Goal: Task Accomplishment & Management: Complete application form

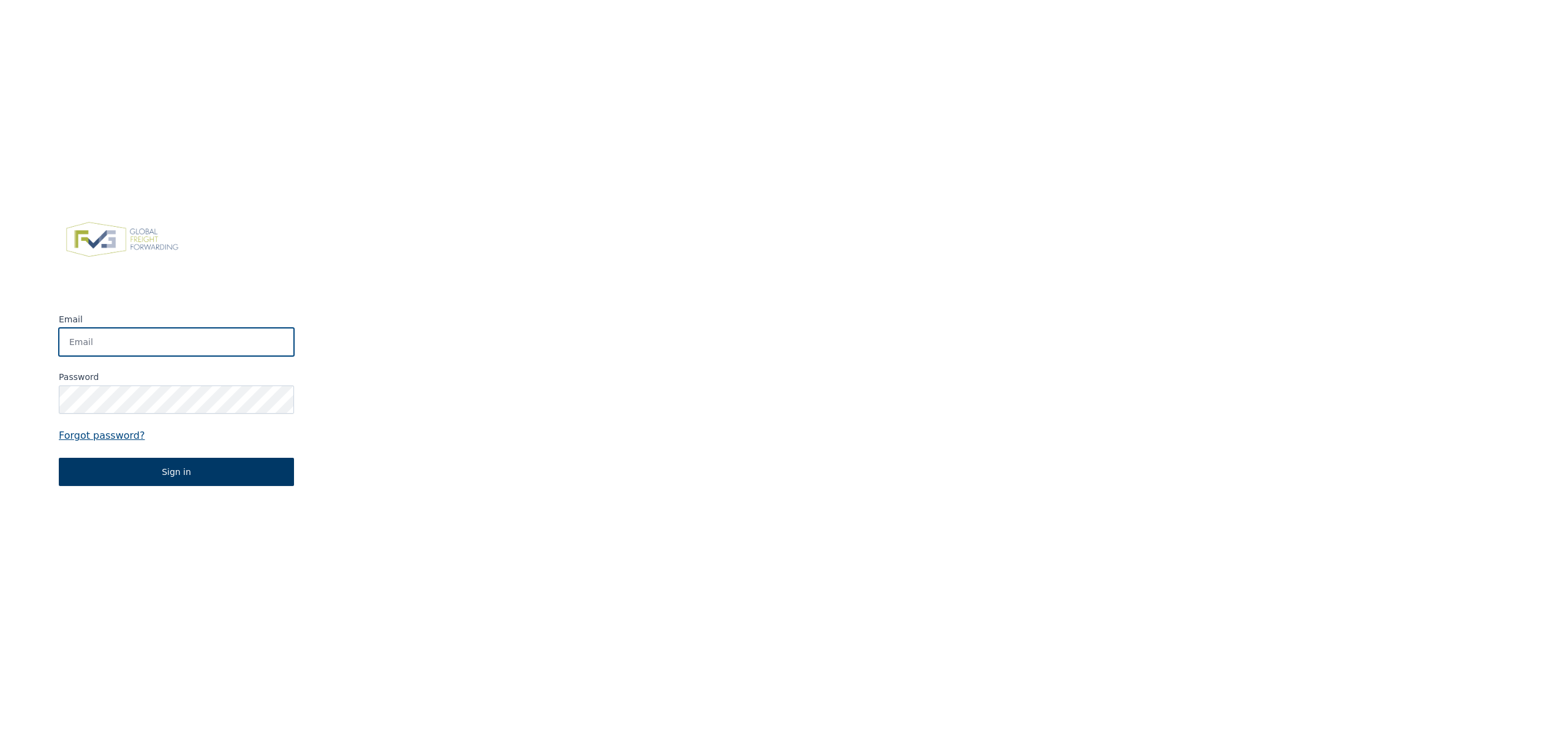
type input "[PERSON_NAME][EMAIL_ADDRESS][PERSON_NAME][DOMAIN_NAME]"
click at [245, 473] on button "Sign in" at bounding box center [176, 471] width 235 height 29
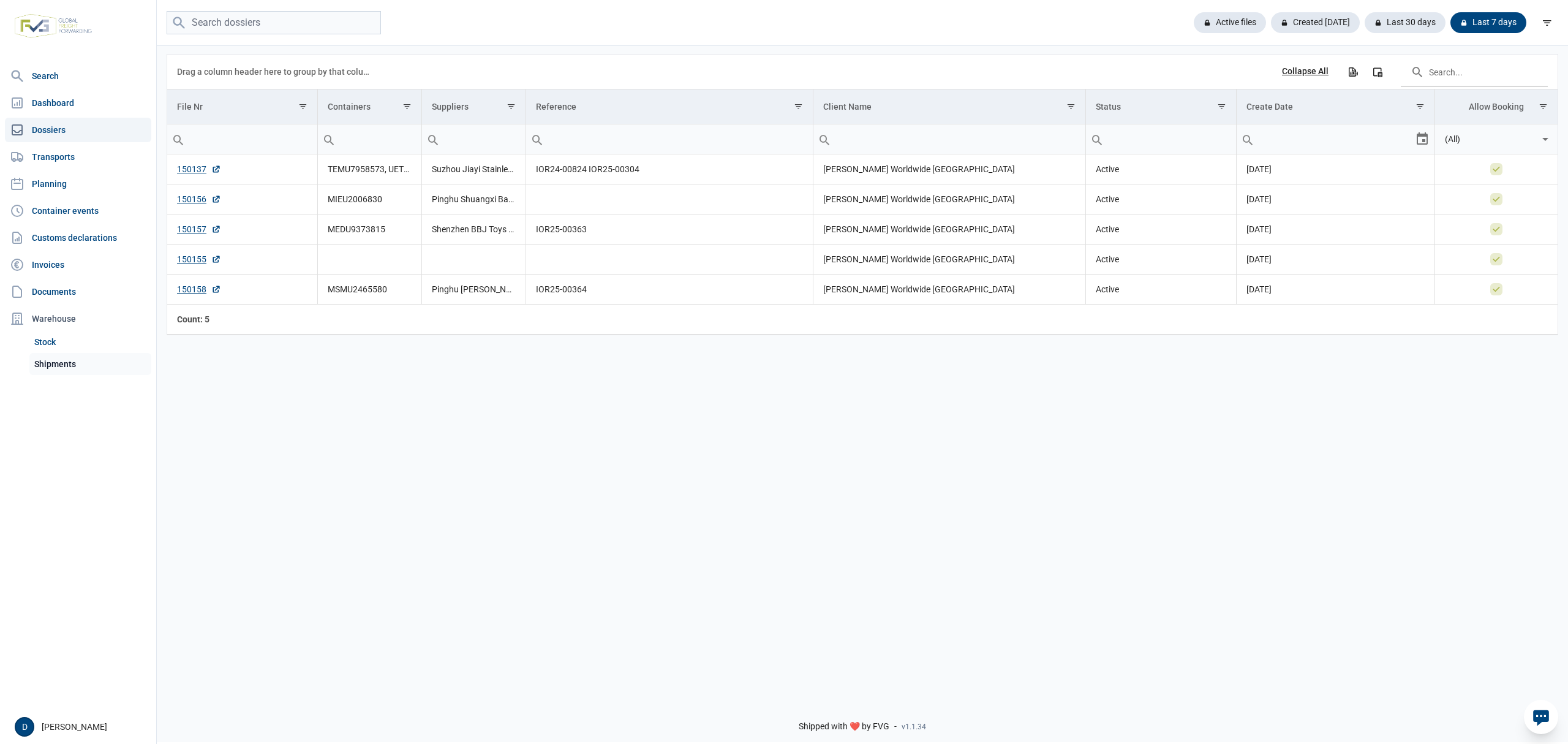
click at [48, 371] on link "Shipments" at bounding box center [90, 364] width 122 height 22
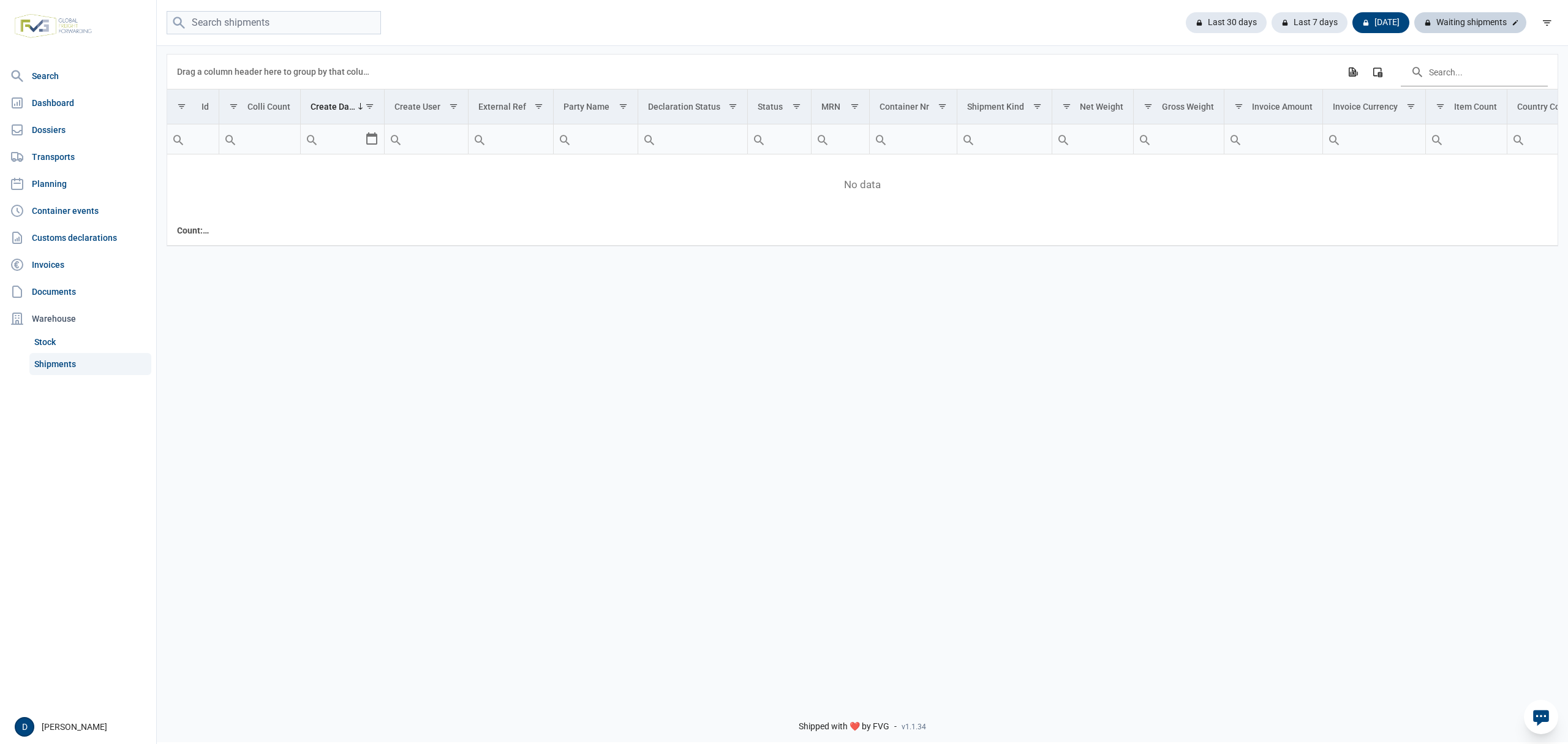
click at [1466, 21] on div "Waiting shipments" at bounding box center [1471, 22] width 112 height 21
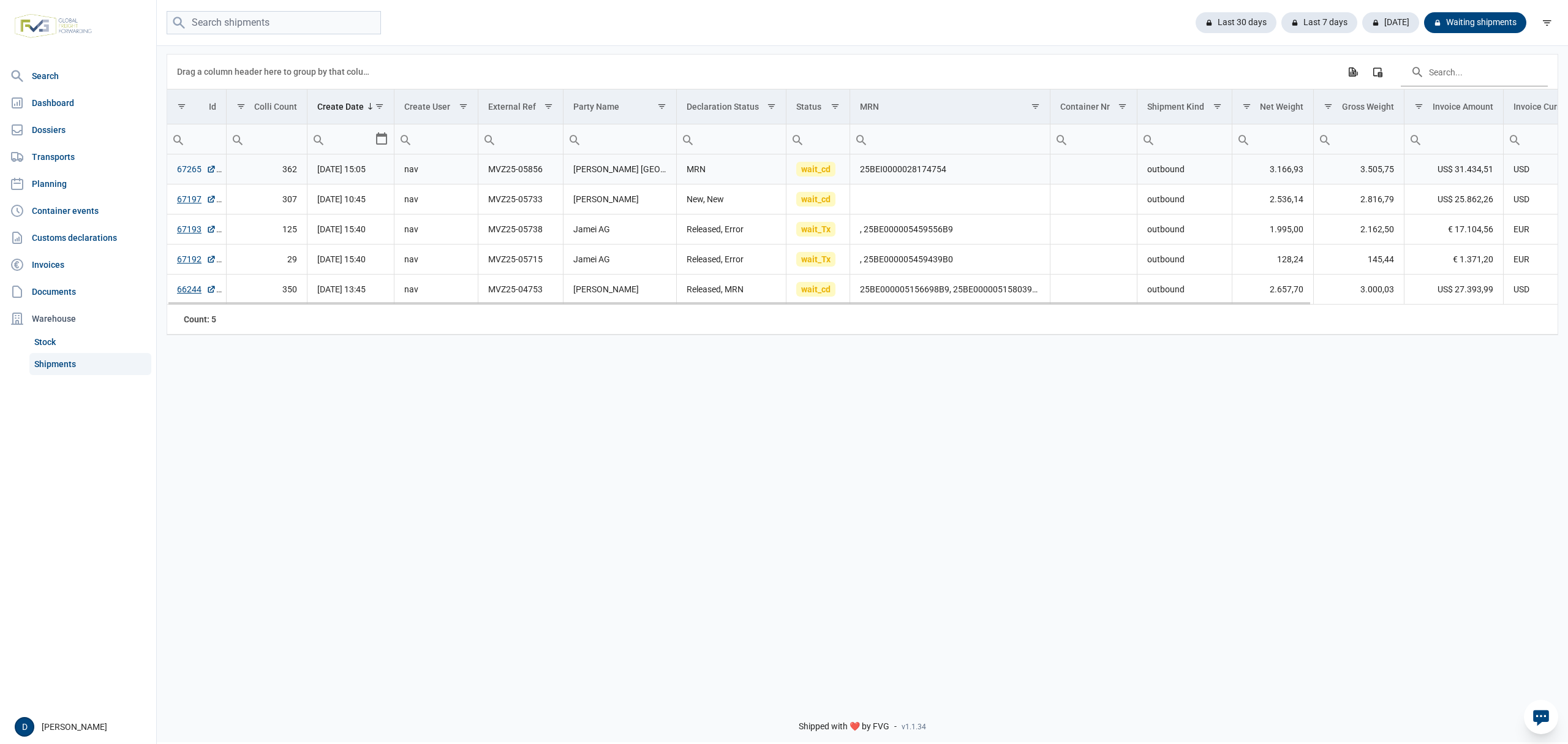
click at [184, 166] on link "67265" at bounding box center [197, 169] width 39 height 12
click at [48, 126] on link "Dossiers" at bounding box center [78, 130] width 147 height 25
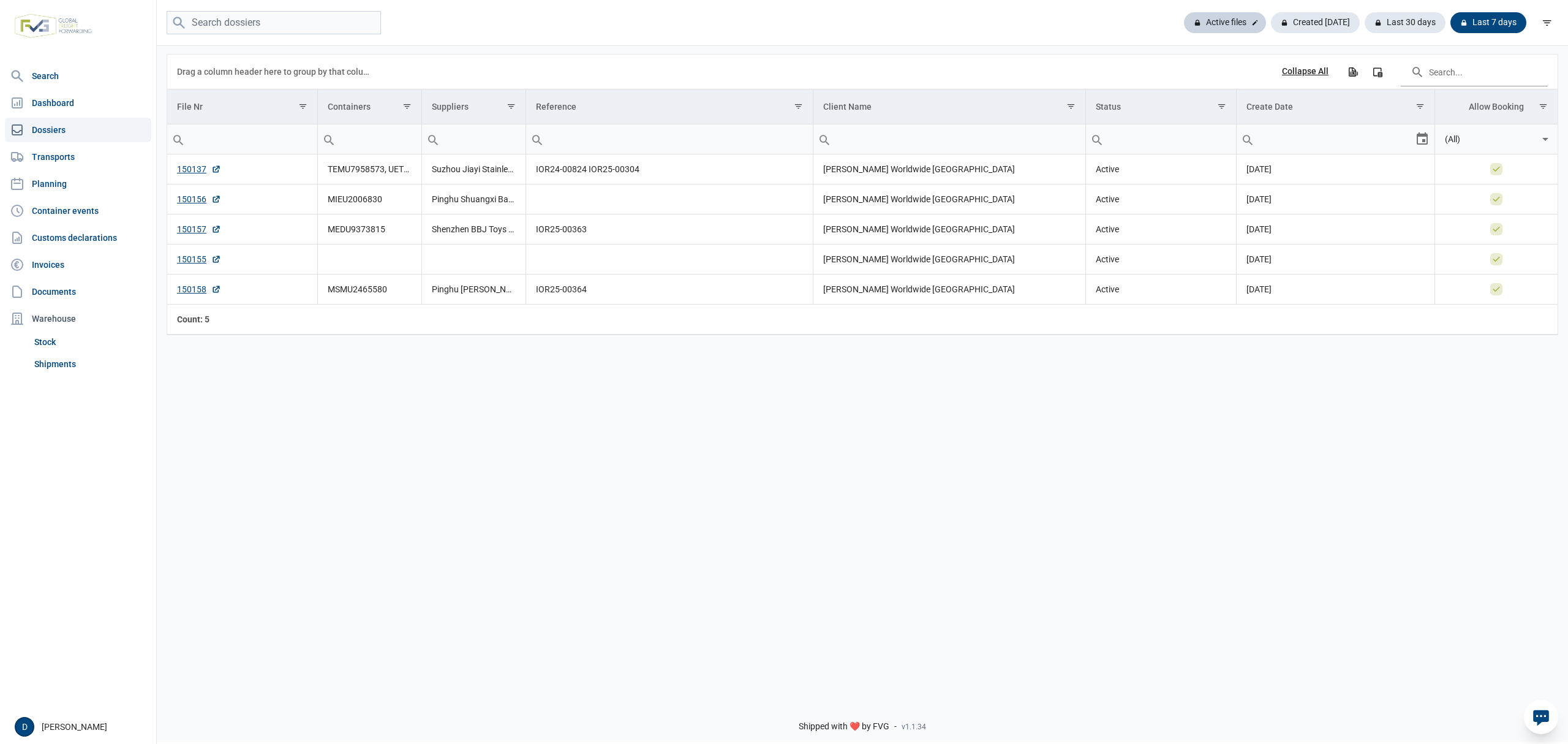
click at [1224, 21] on div "Active files" at bounding box center [1225, 22] width 82 height 21
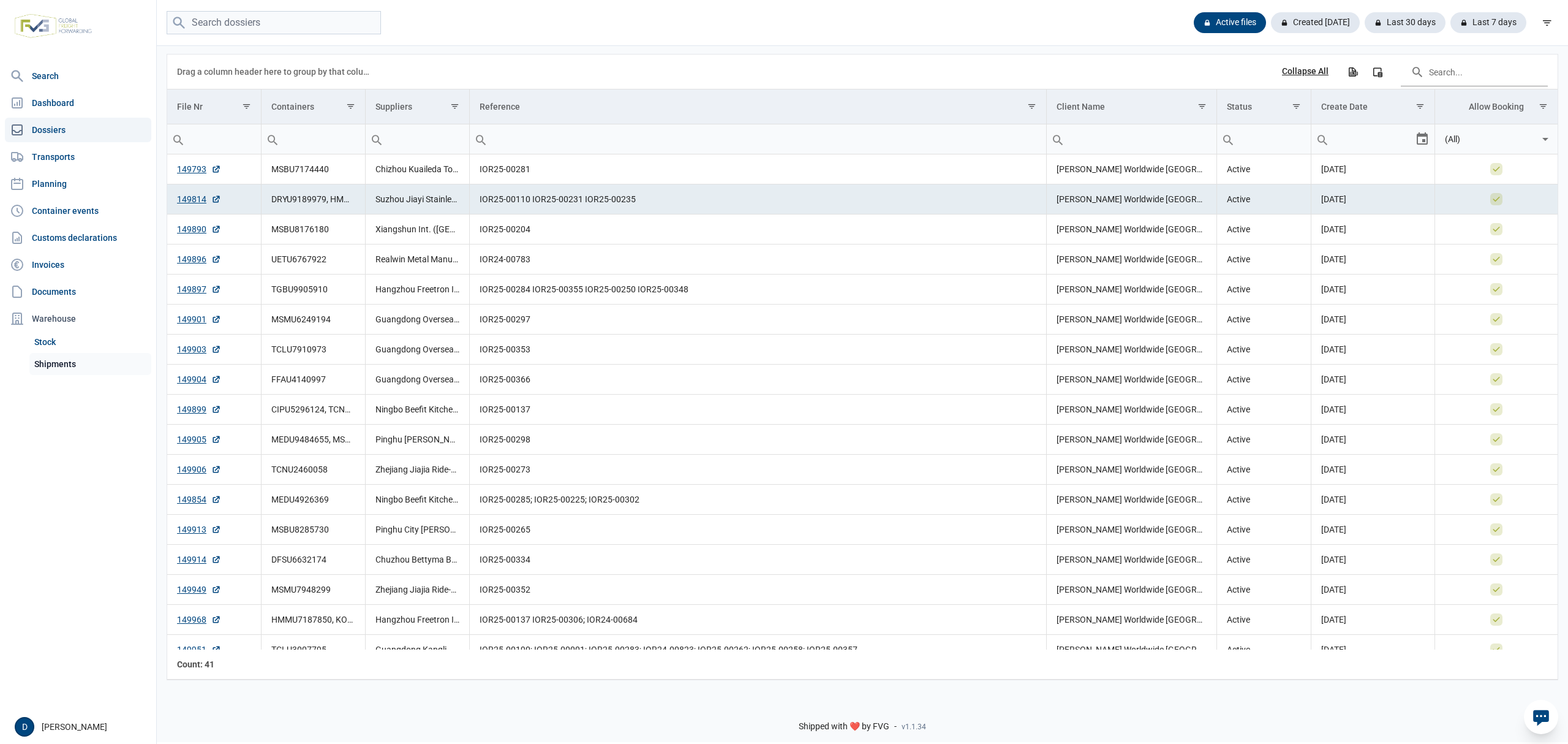
click at [57, 360] on link "Shipments" at bounding box center [90, 364] width 122 height 22
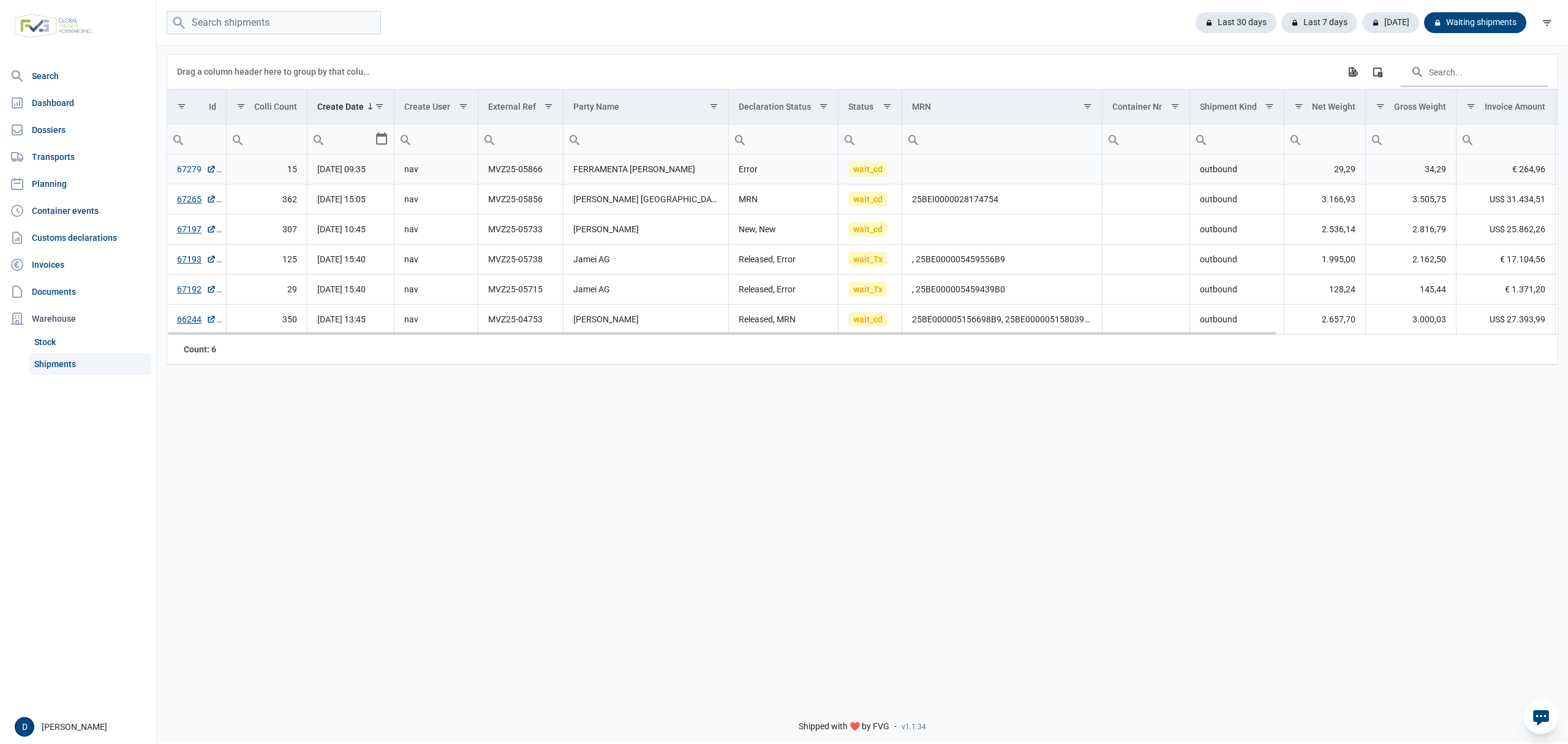
click at [179, 170] on link "67279" at bounding box center [197, 169] width 39 height 12
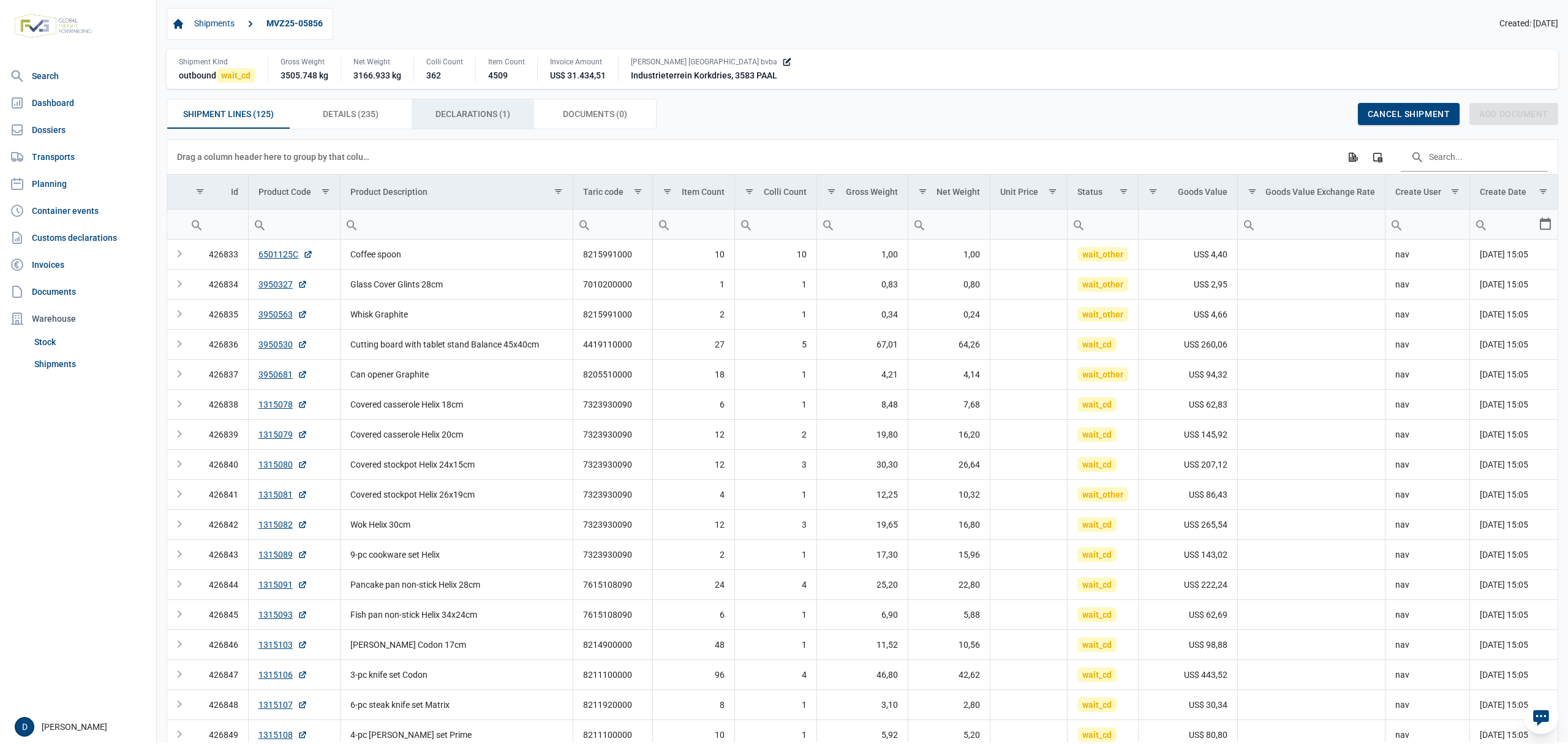
click at [458, 111] on span "Declarations (1) Declarations (1)" at bounding box center [473, 113] width 75 height 15
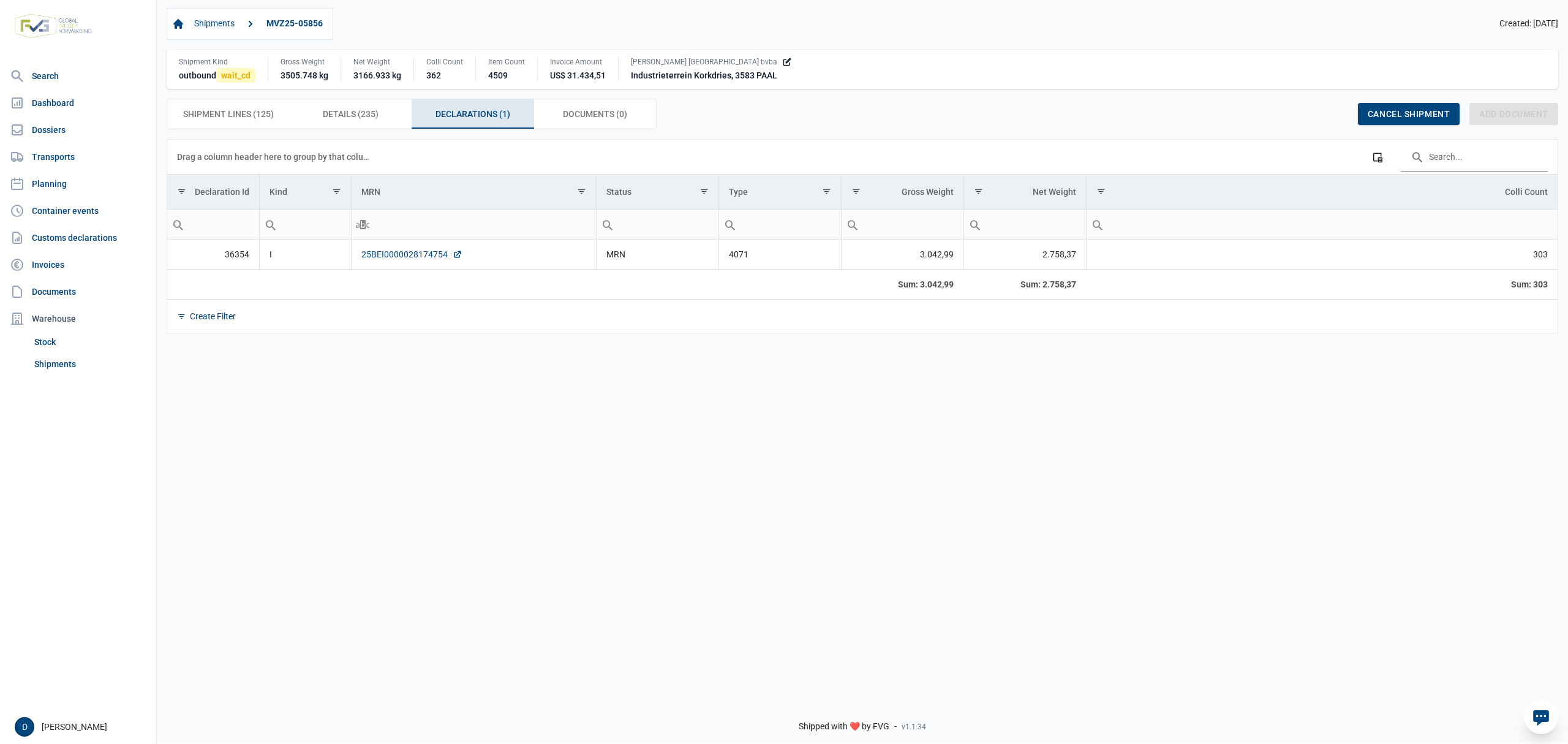
click at [399, 258] on link "25BEI0000028174754" at bounding box center [411, 254] width 101 height 12
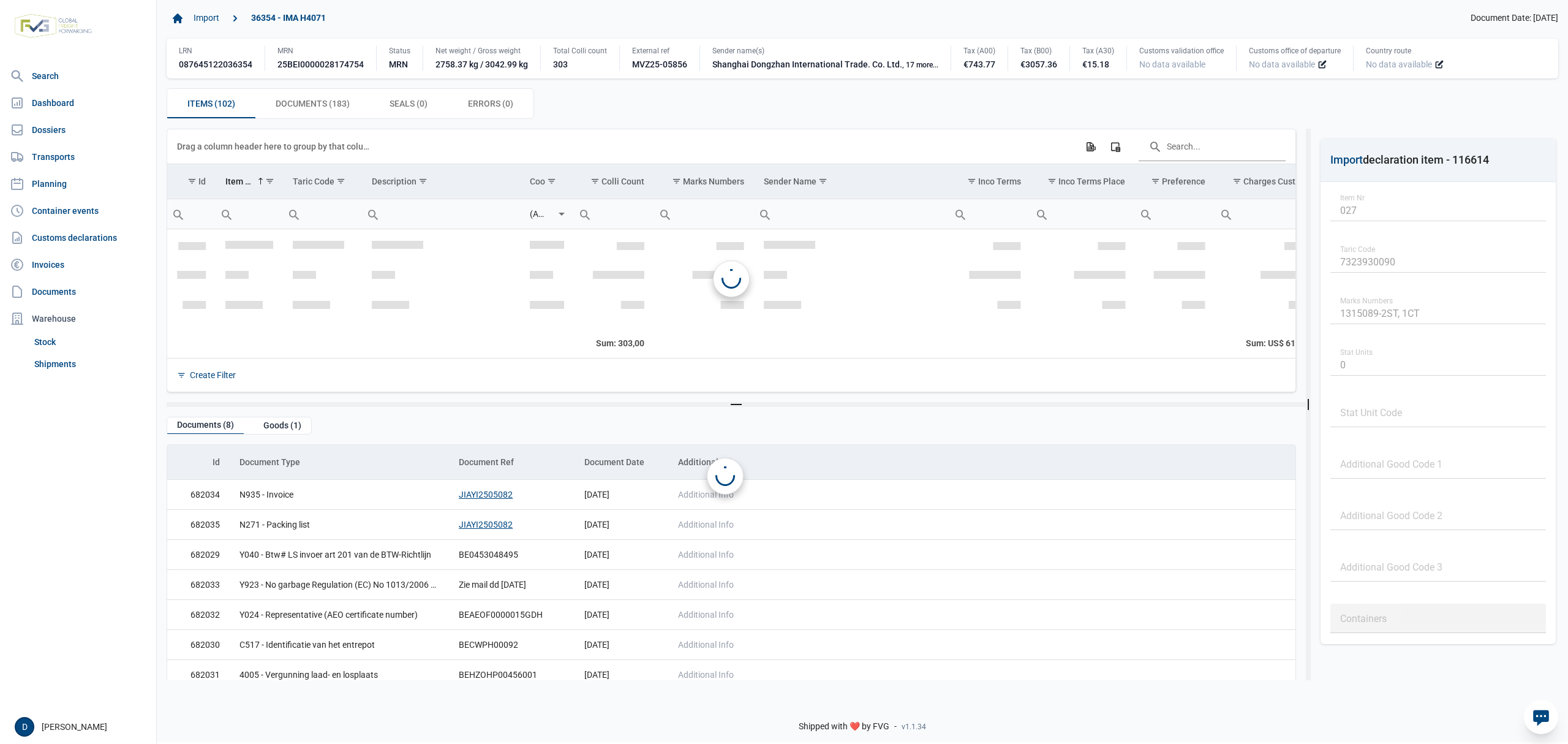
scroll to position [785, 0]
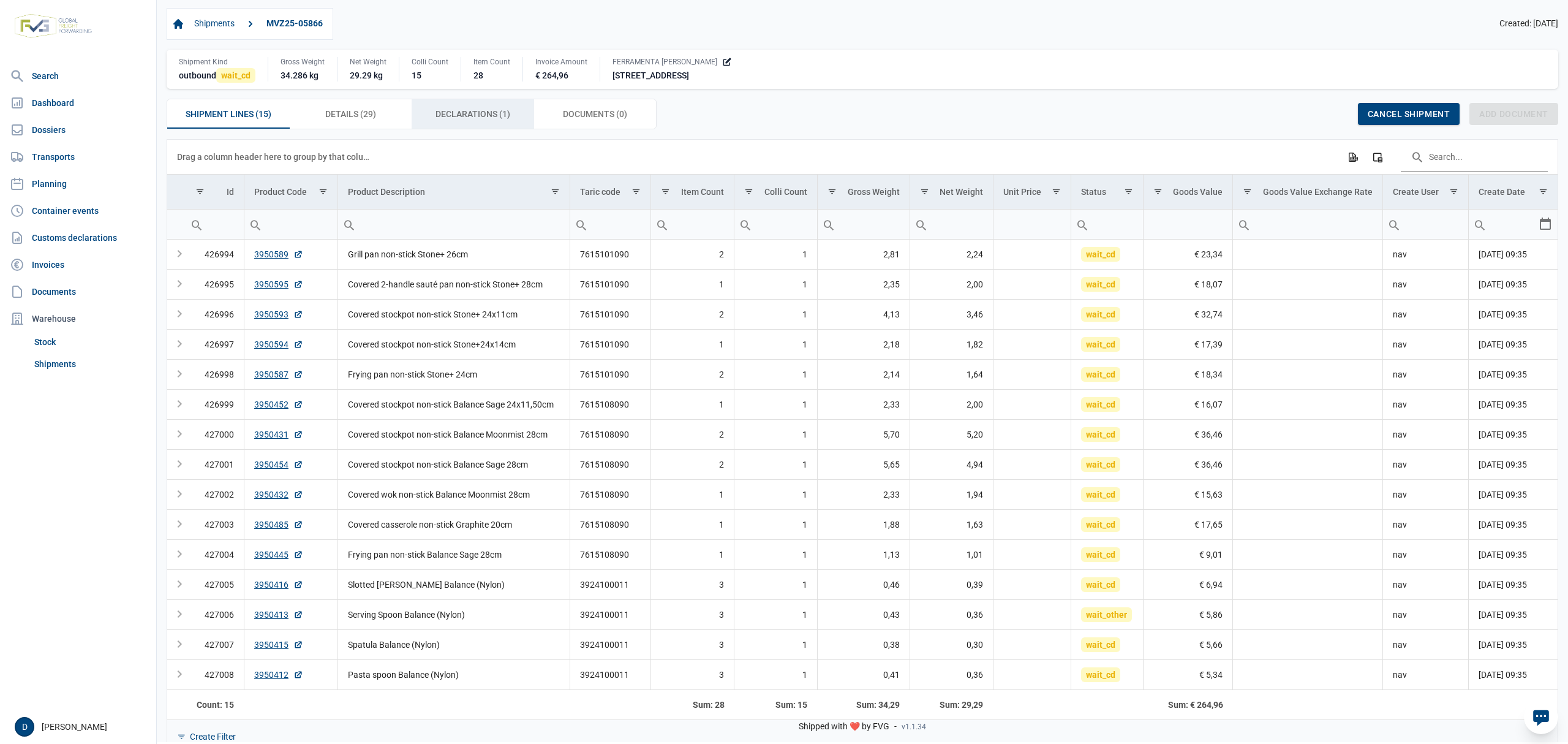
click at [479, 114] on span "Declarations (1) Declarations (1)" at bounding box center [473, 113] width 75 height 15
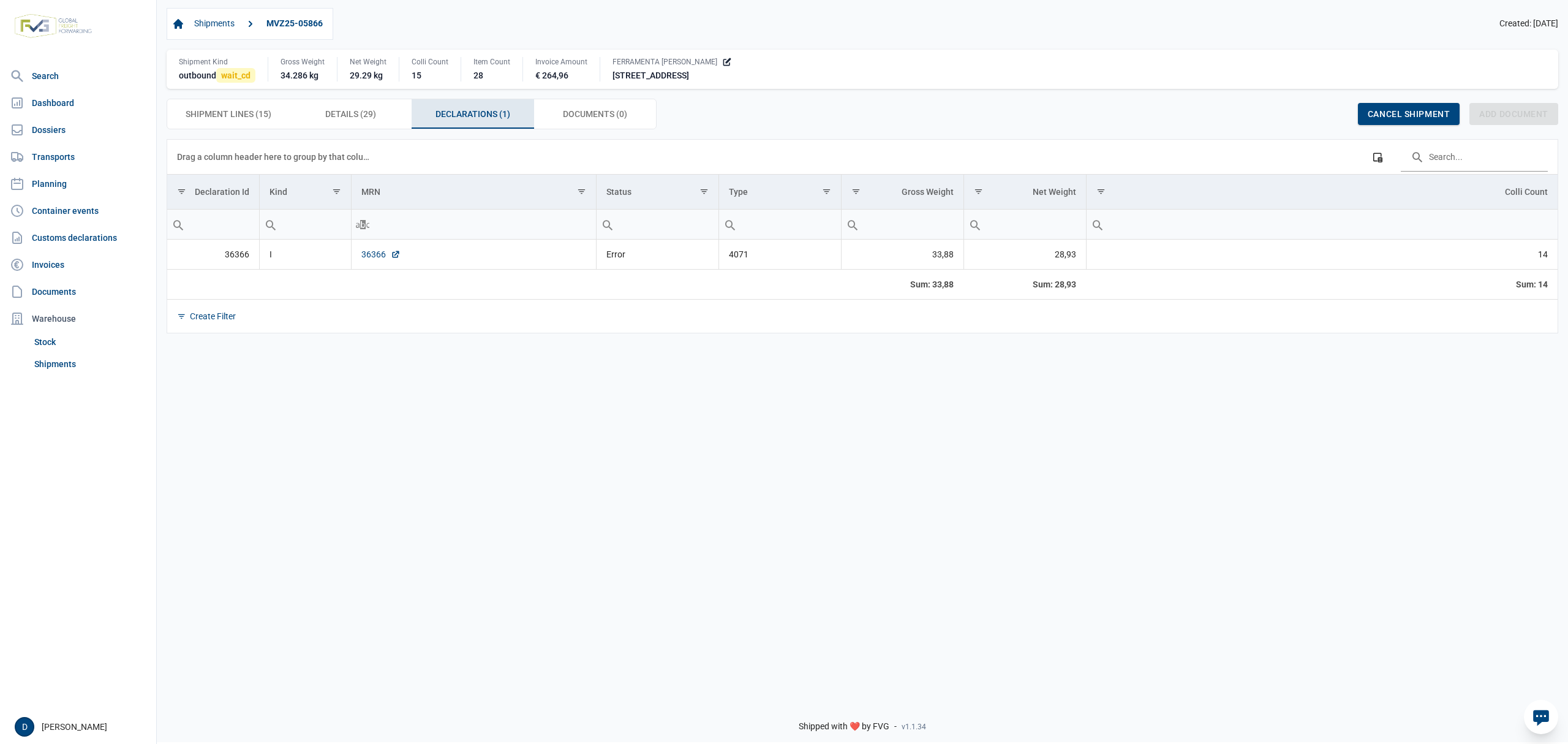
click at [369, 256] on link "36366" at bounding box center [381, 254] width 39 height 12
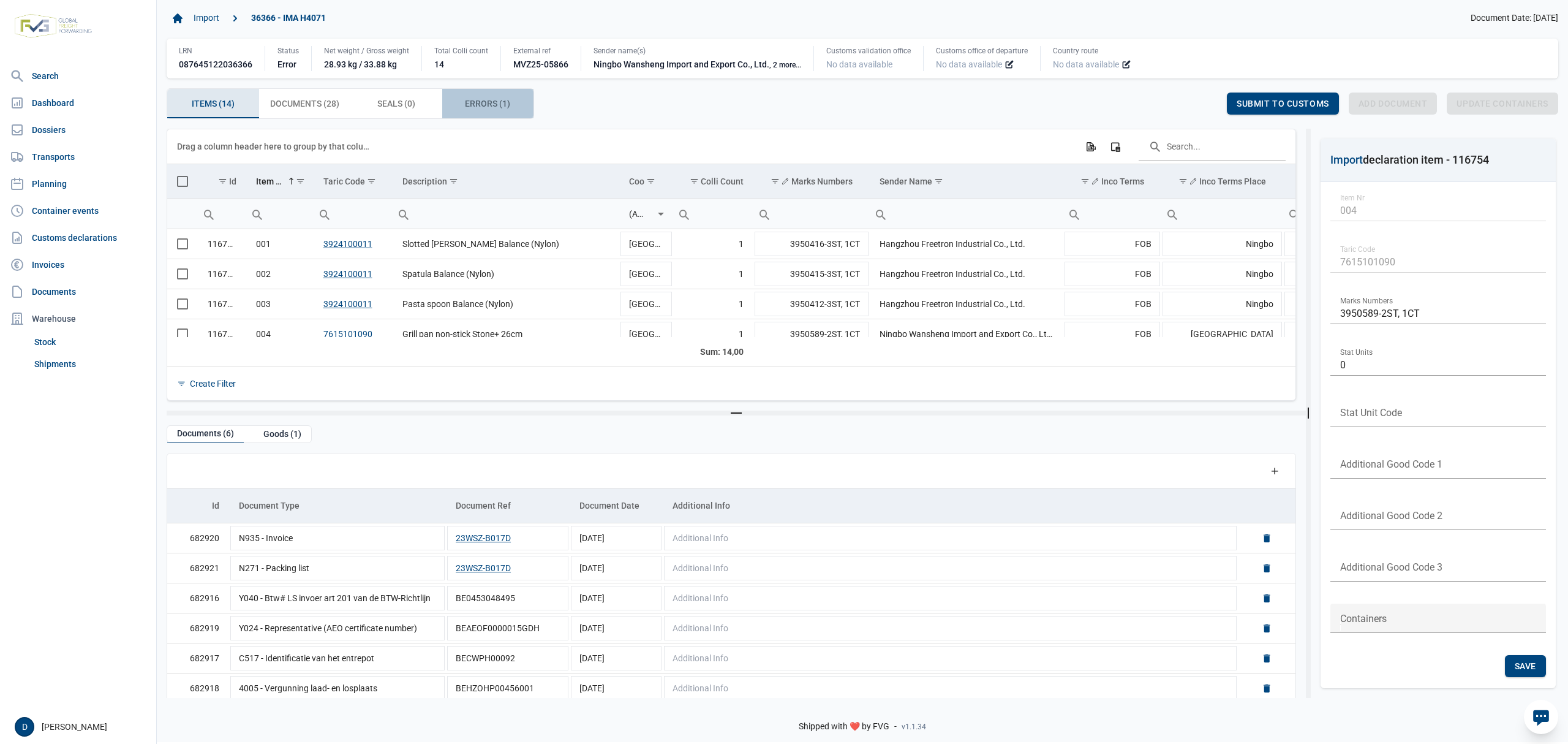
click at [478, 105] on span "Errors (1) Errors (1)" at bounding box center [488, 103] width 45 height 15
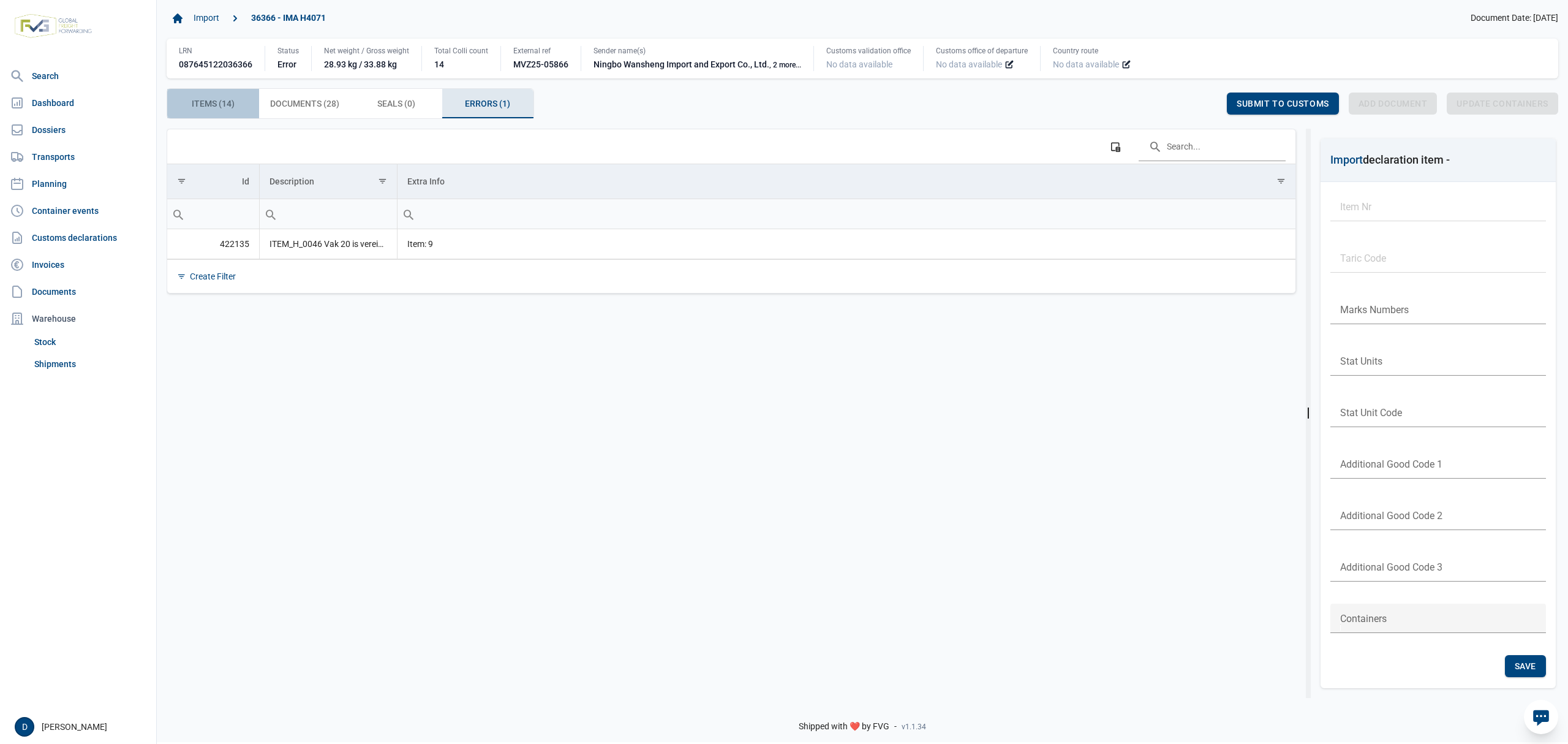
click at [211, 100] on span "Items (14) Items (14)" at bounding box center [213, 103] width 43 height 15
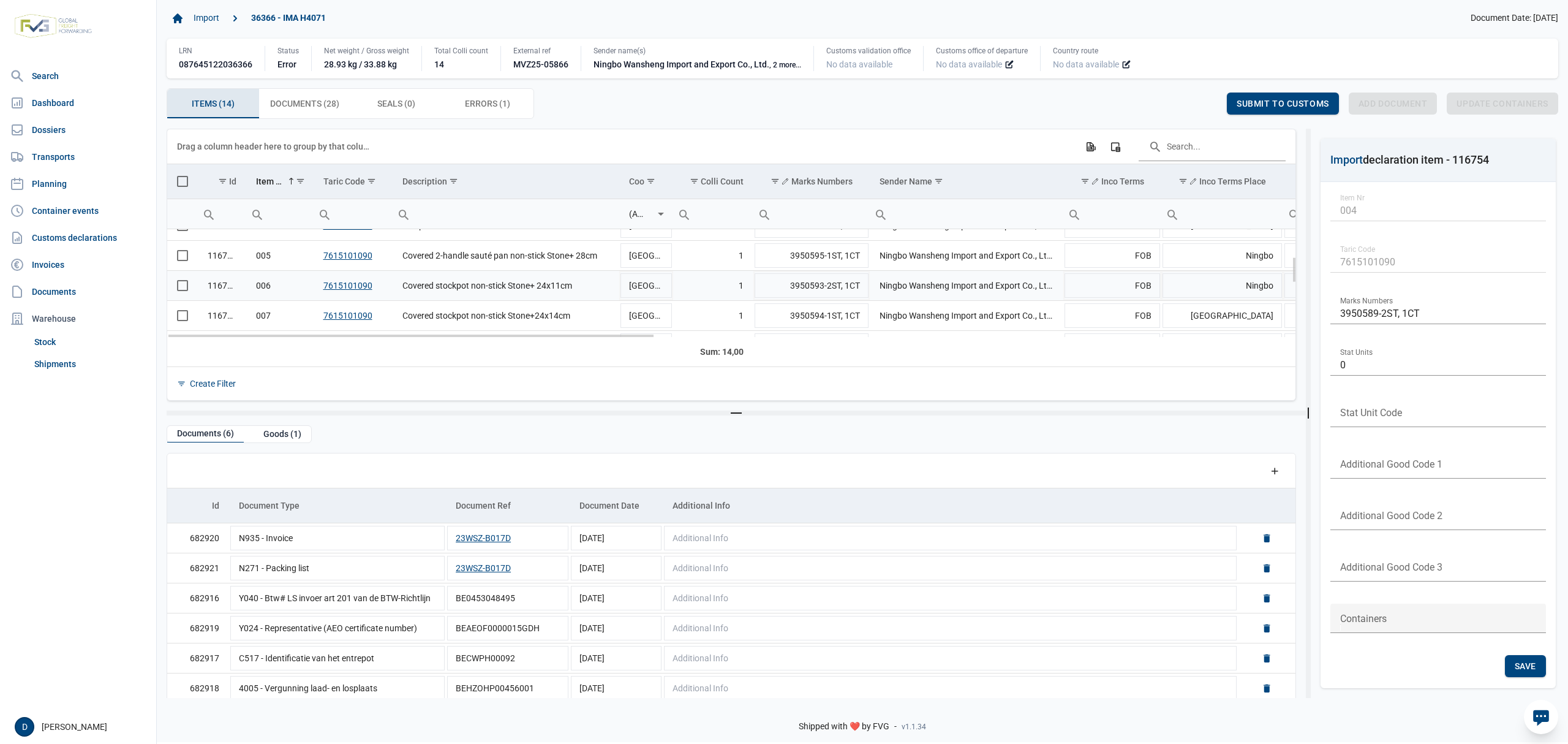
scroll to position [217, 0]
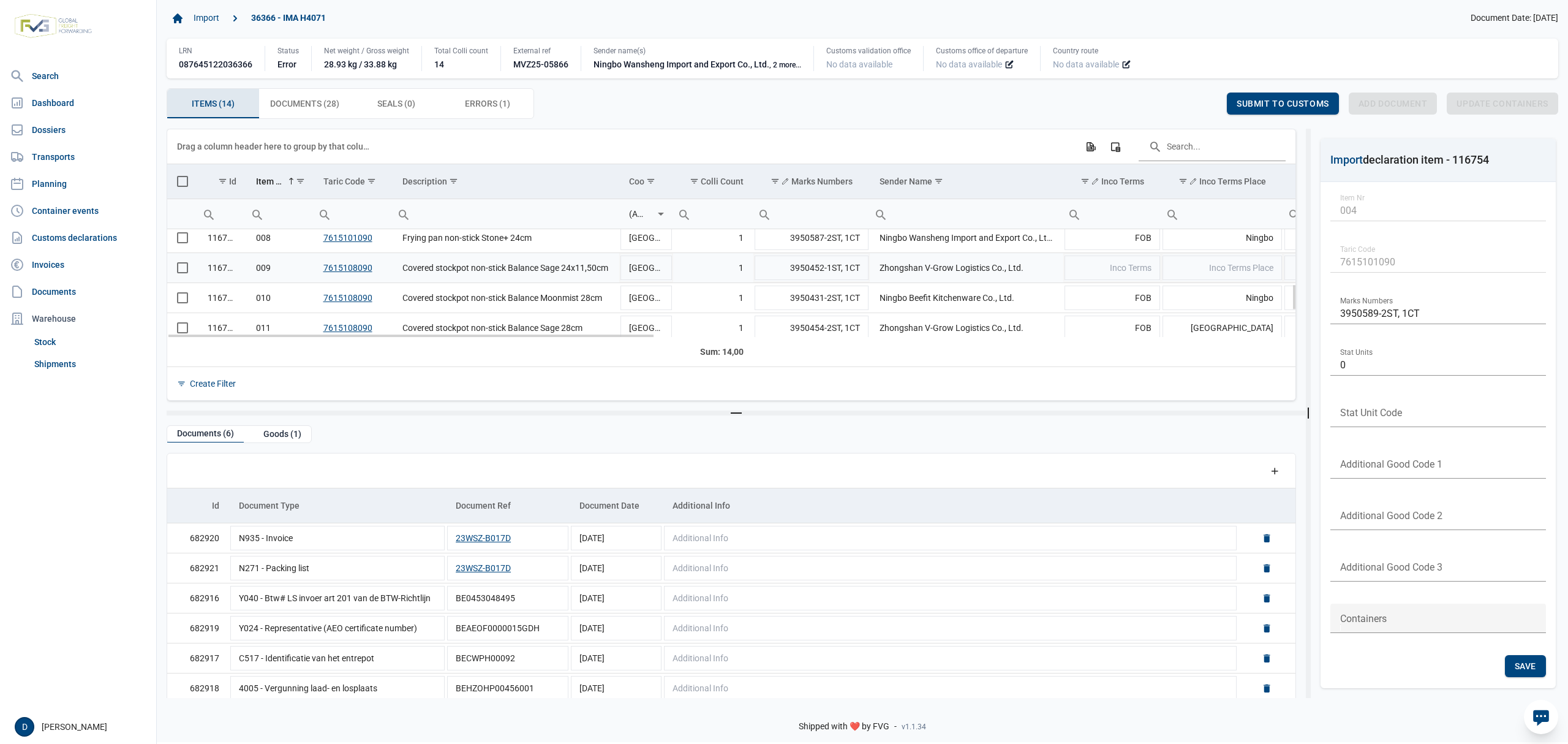
click at [182, 268] on span "Select row" at bounding box center [182, 268] width 11 height 11
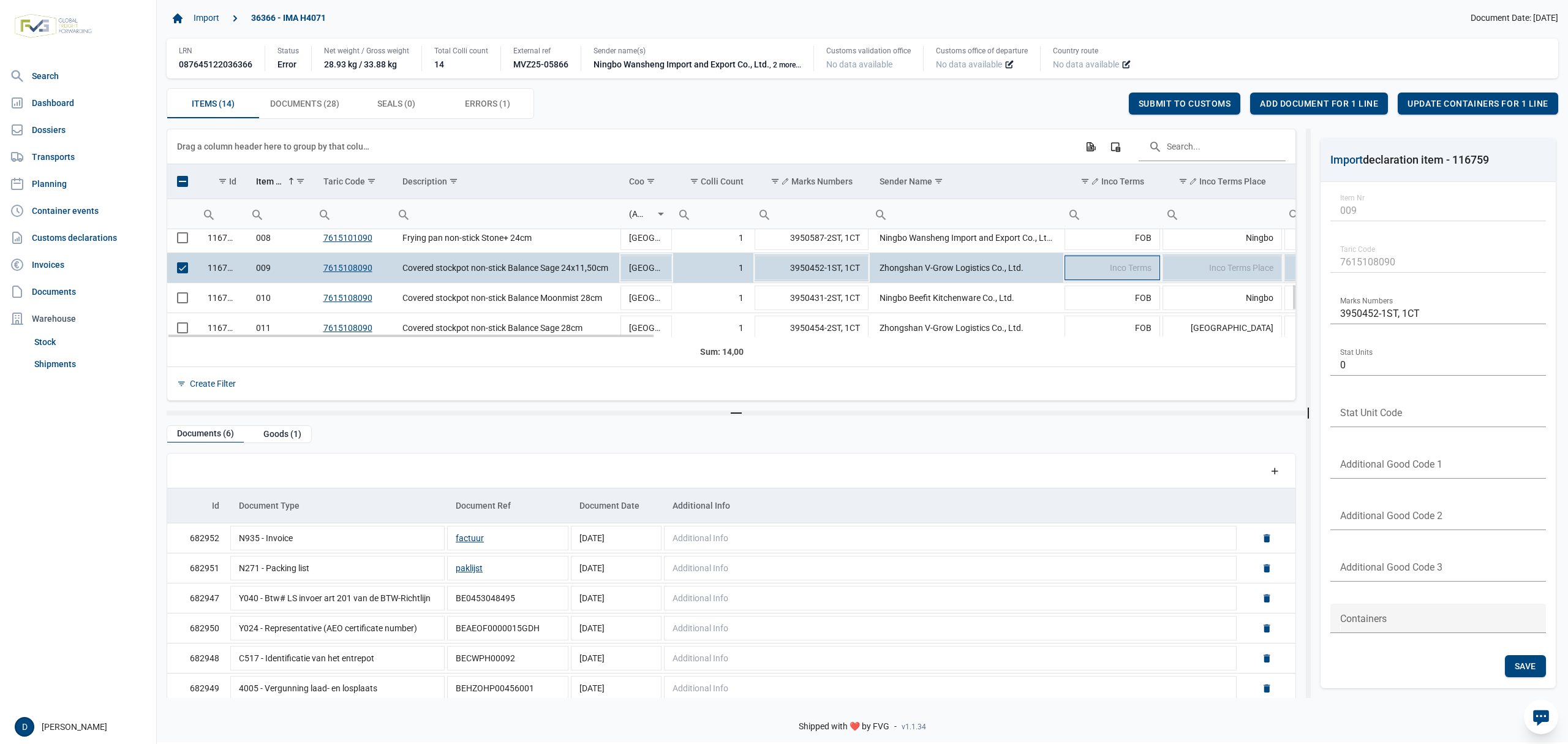
click at [1132, 270] on span "Inco Terms" at bounding box center [1131, 268] width 41 height 10
type input "FOB"
type input "Yantian"
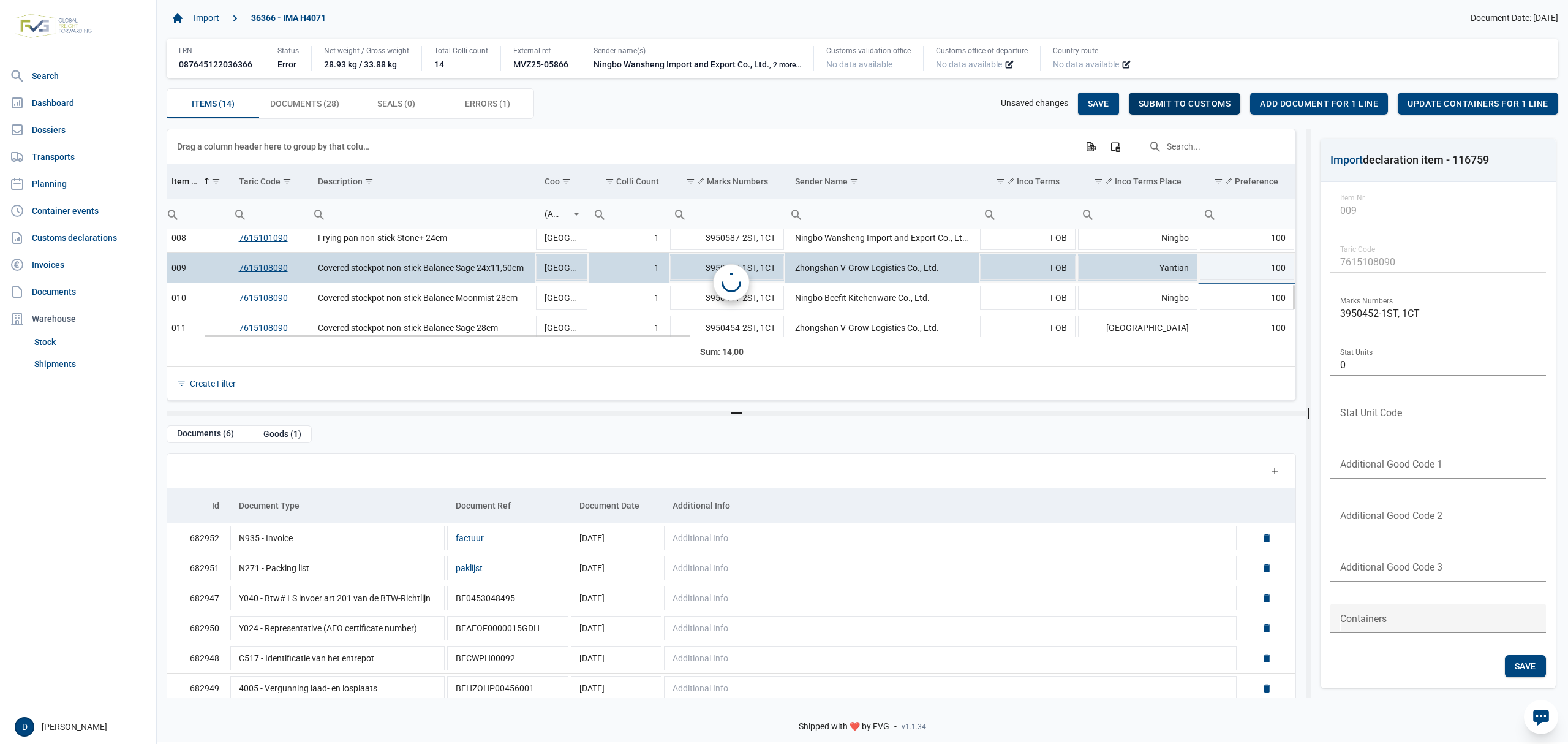
scroll to position [0, 85]
click at [1099, 101] on span "Save" at bounding box center [1099, 103] width 22 height 10
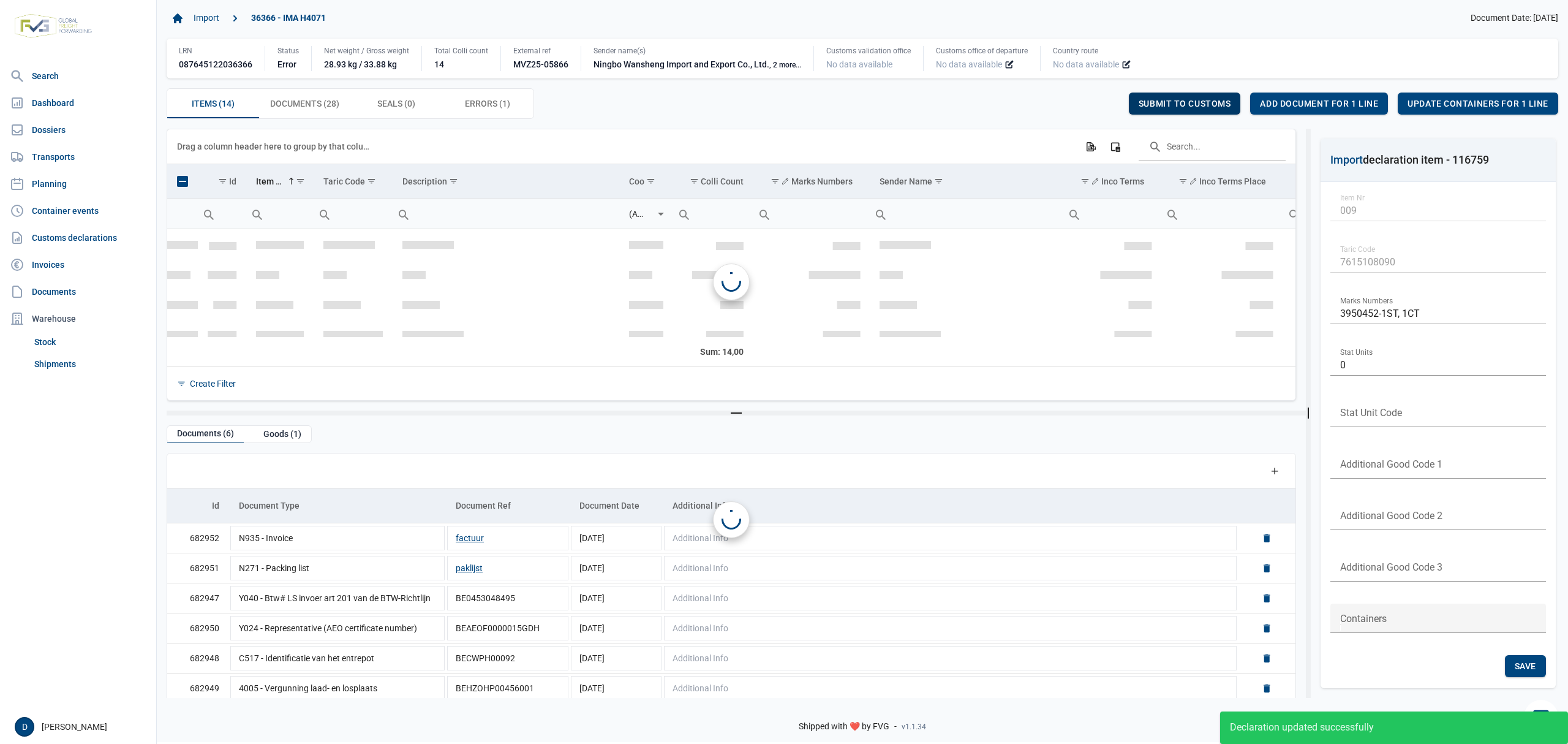
scroll to position [165, 0]
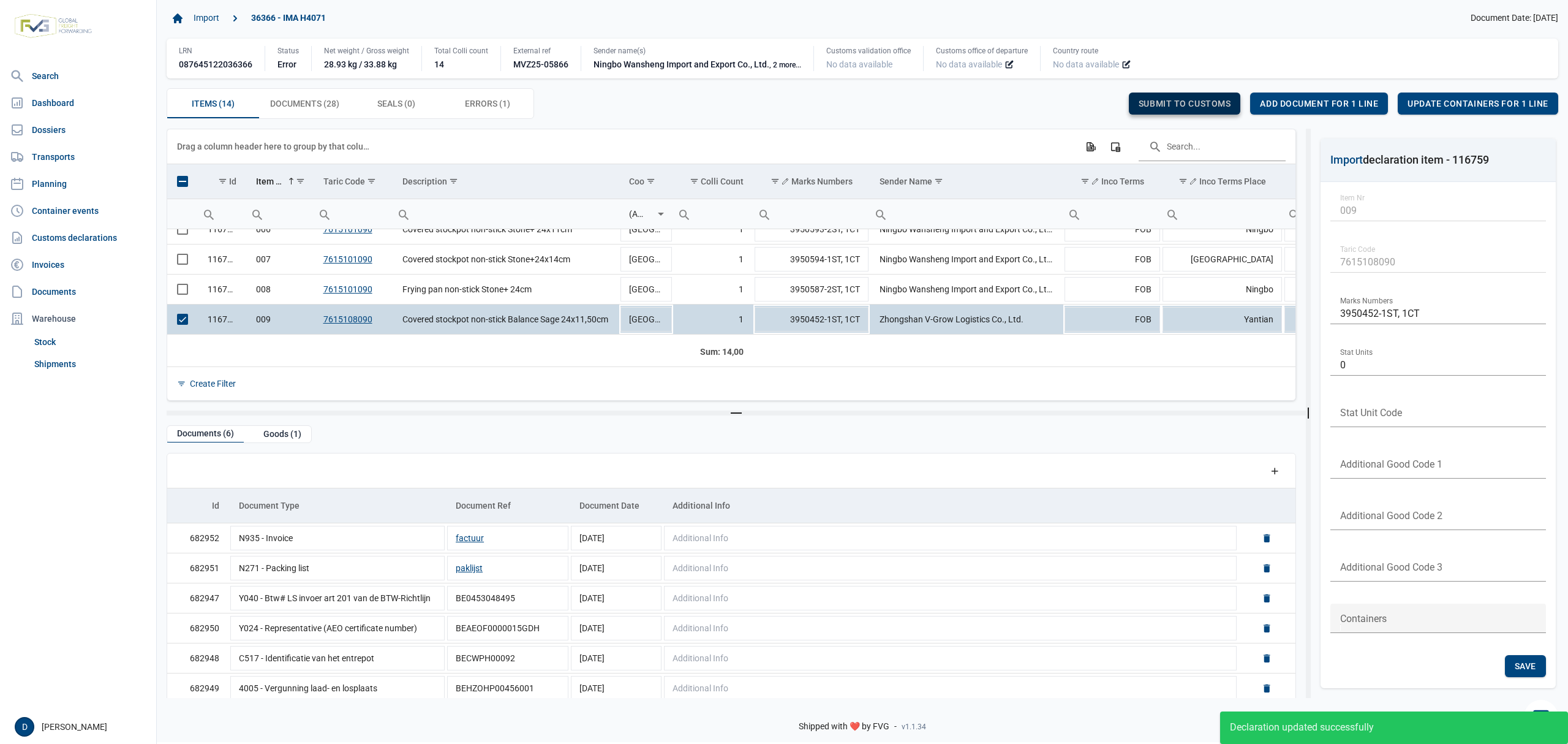
click at [1185, 106] on span "Submit to customs" at bounding box center [1185, 103] width 92 height 10
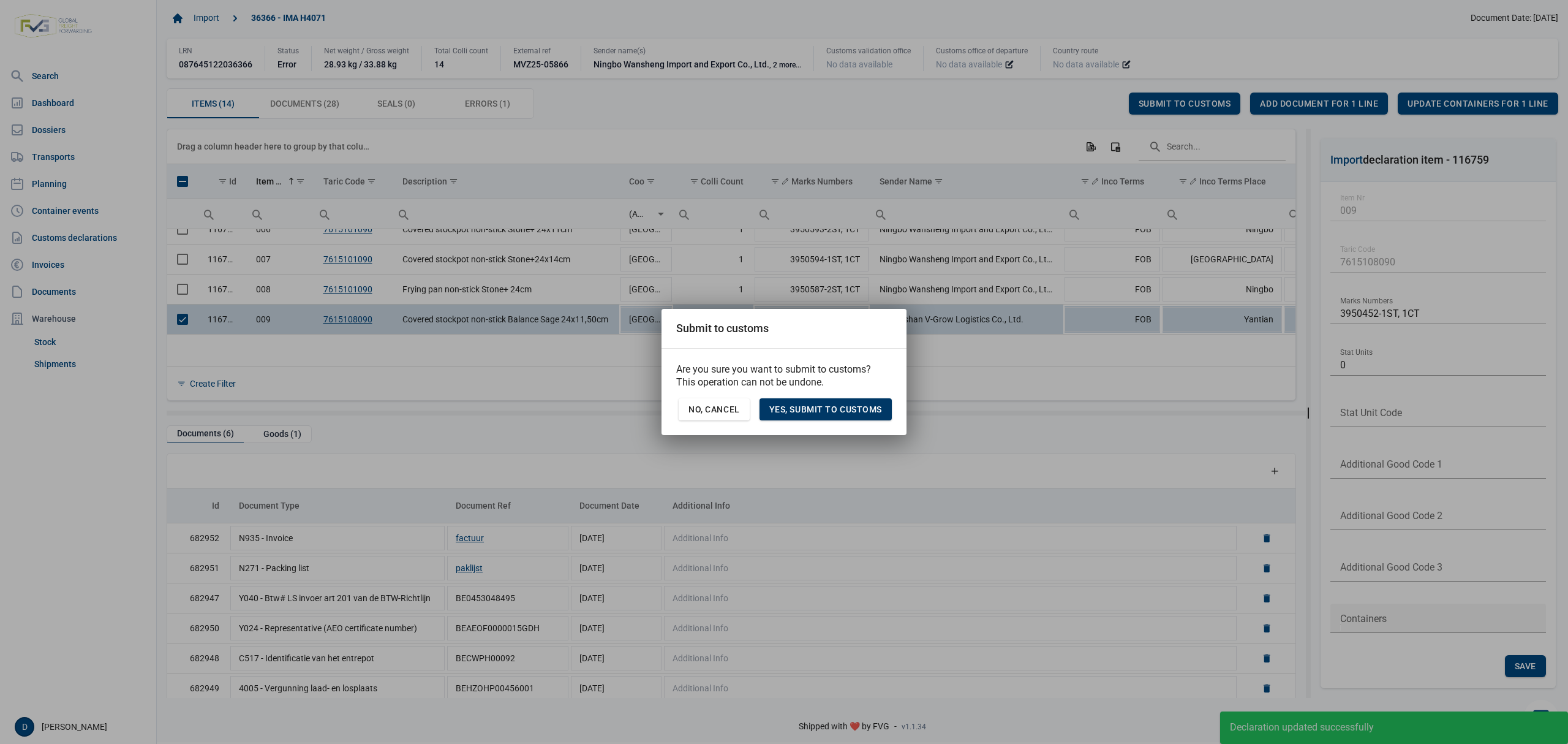
click at [814, 415] on div "Yes, Submit to customs" at bounding box center [825, 409] width 133 height 22
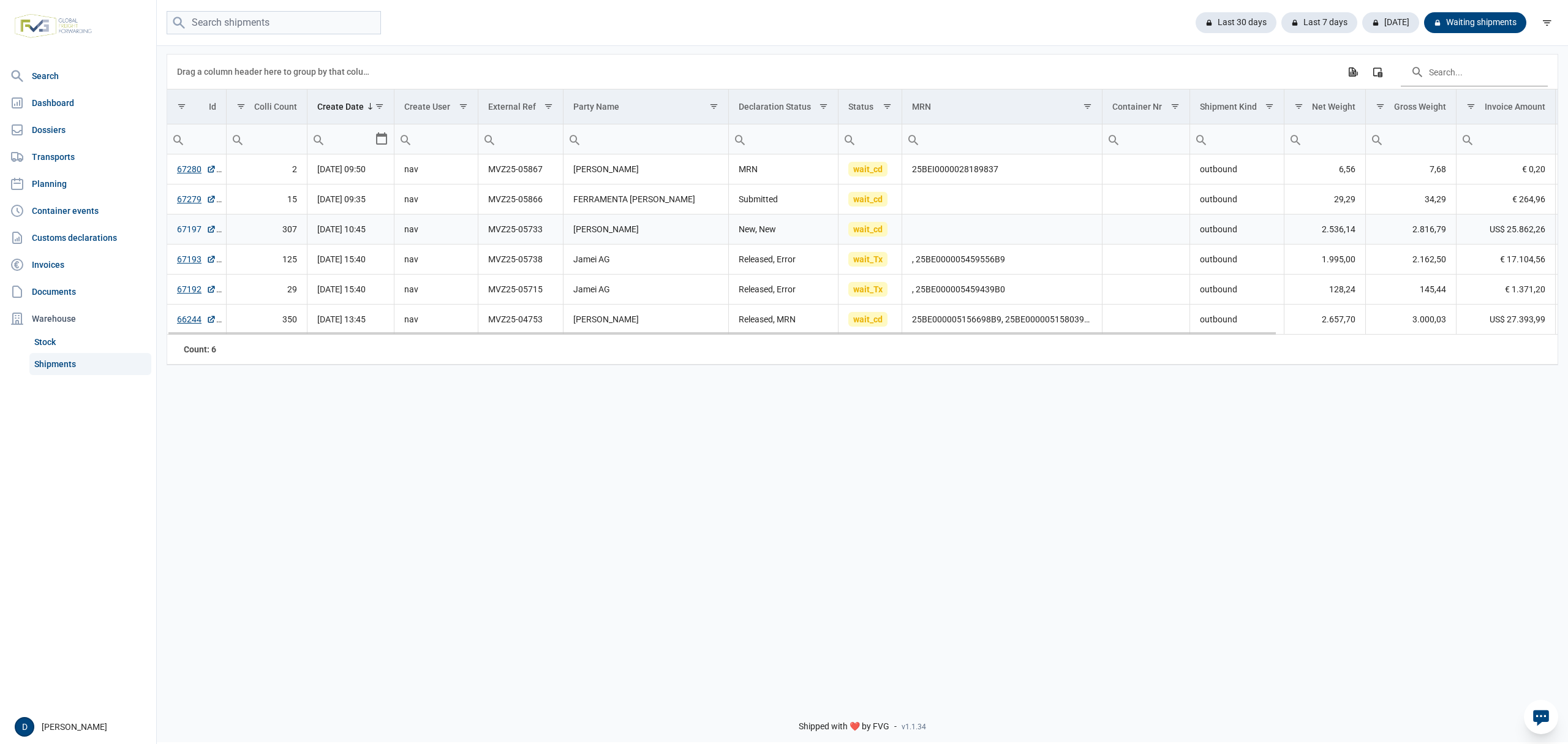
click at [182, 228] on link "67197" at bounding box center [197, 229] width 39 height 12
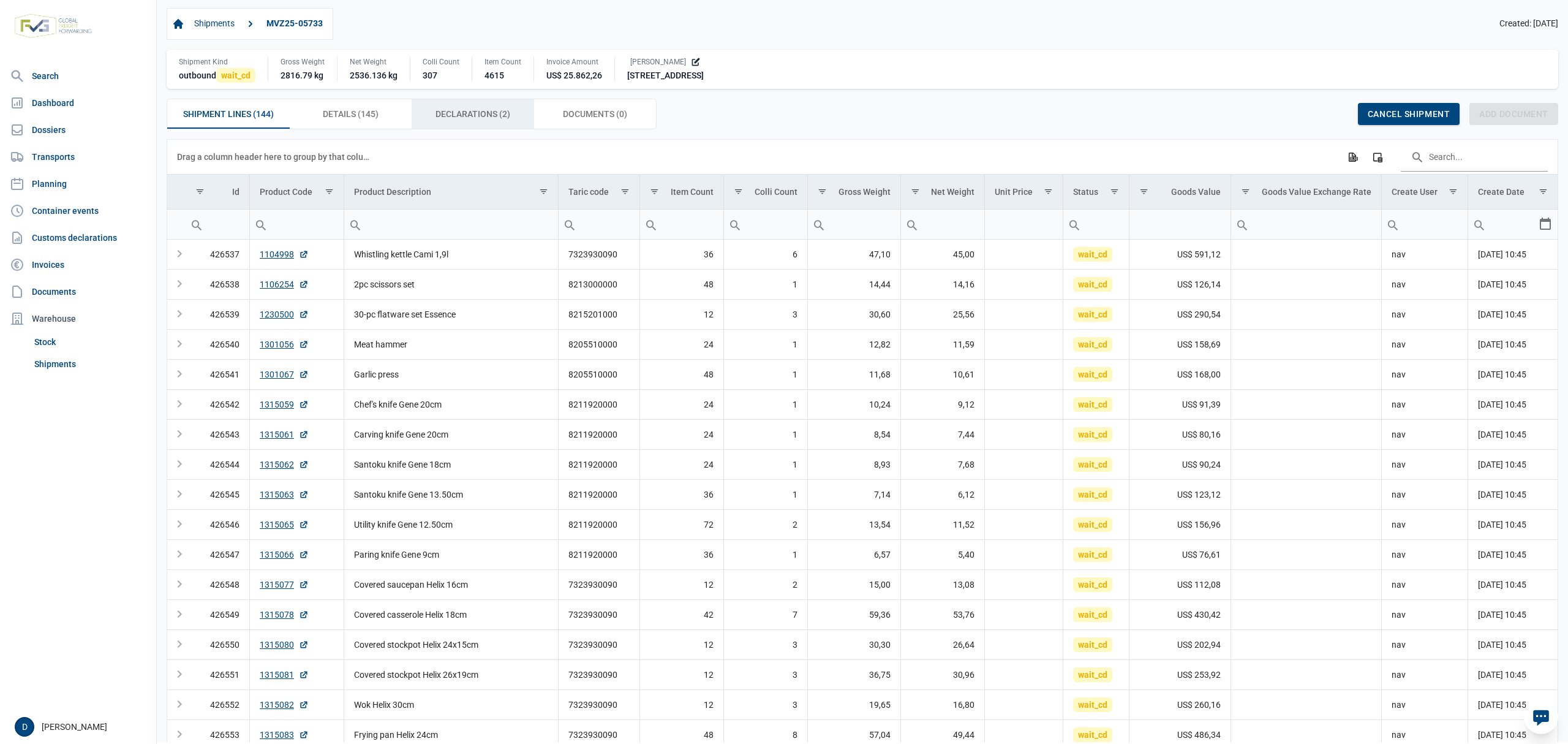
click at [469, 113] on span "Declarations (2) Declarations (2)" at bounding box center [473, 113] width 75 height 15
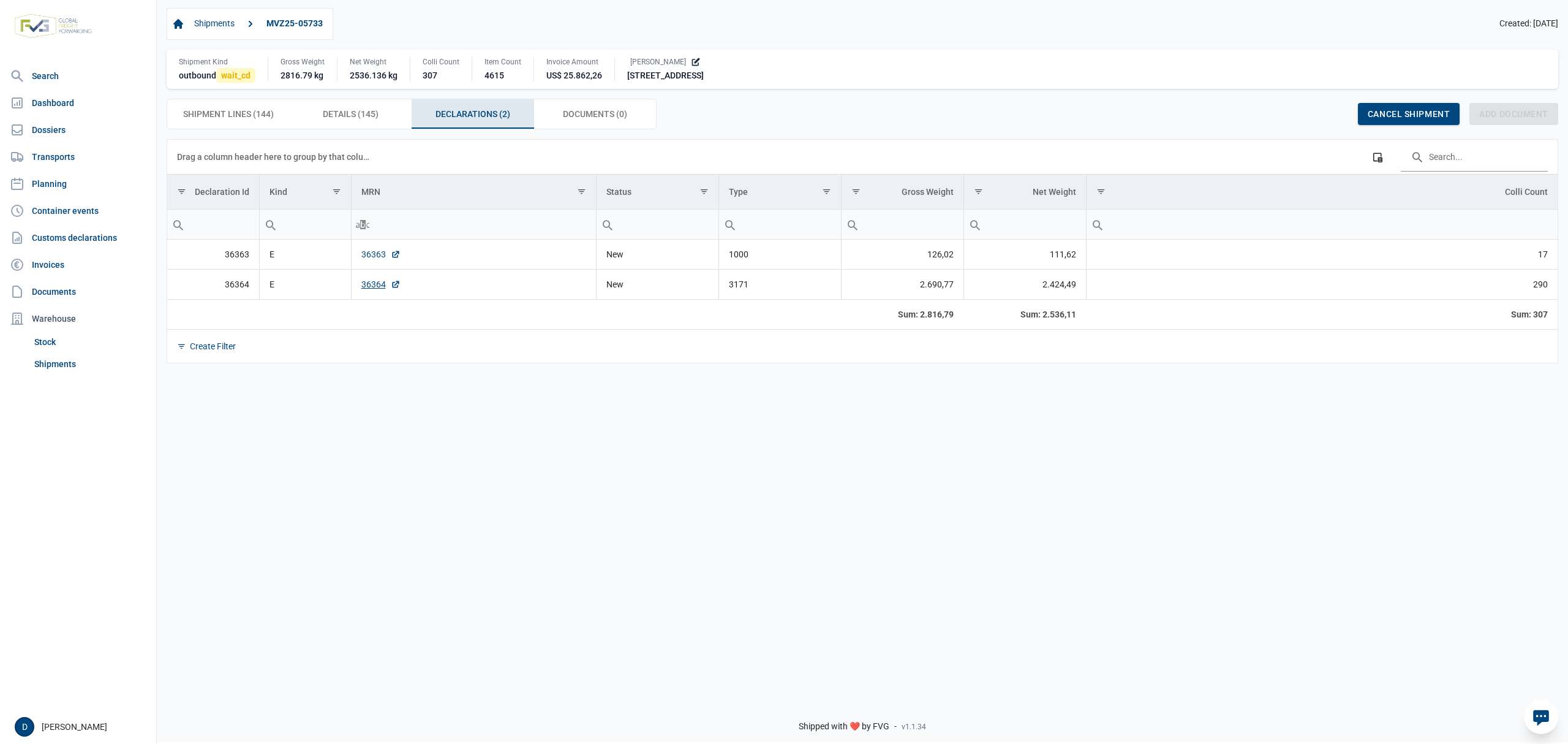
click at [361, 258] on link "36363" at bounding box center [381, 254] width 39 height 12
click at [371, 288] on link "36364" at bounding box center [381, 284] width 39 height 12
click at [564, 116] on span "Documents (0) Documents (0)" at bounding box center [594, 113] width 64 height 15
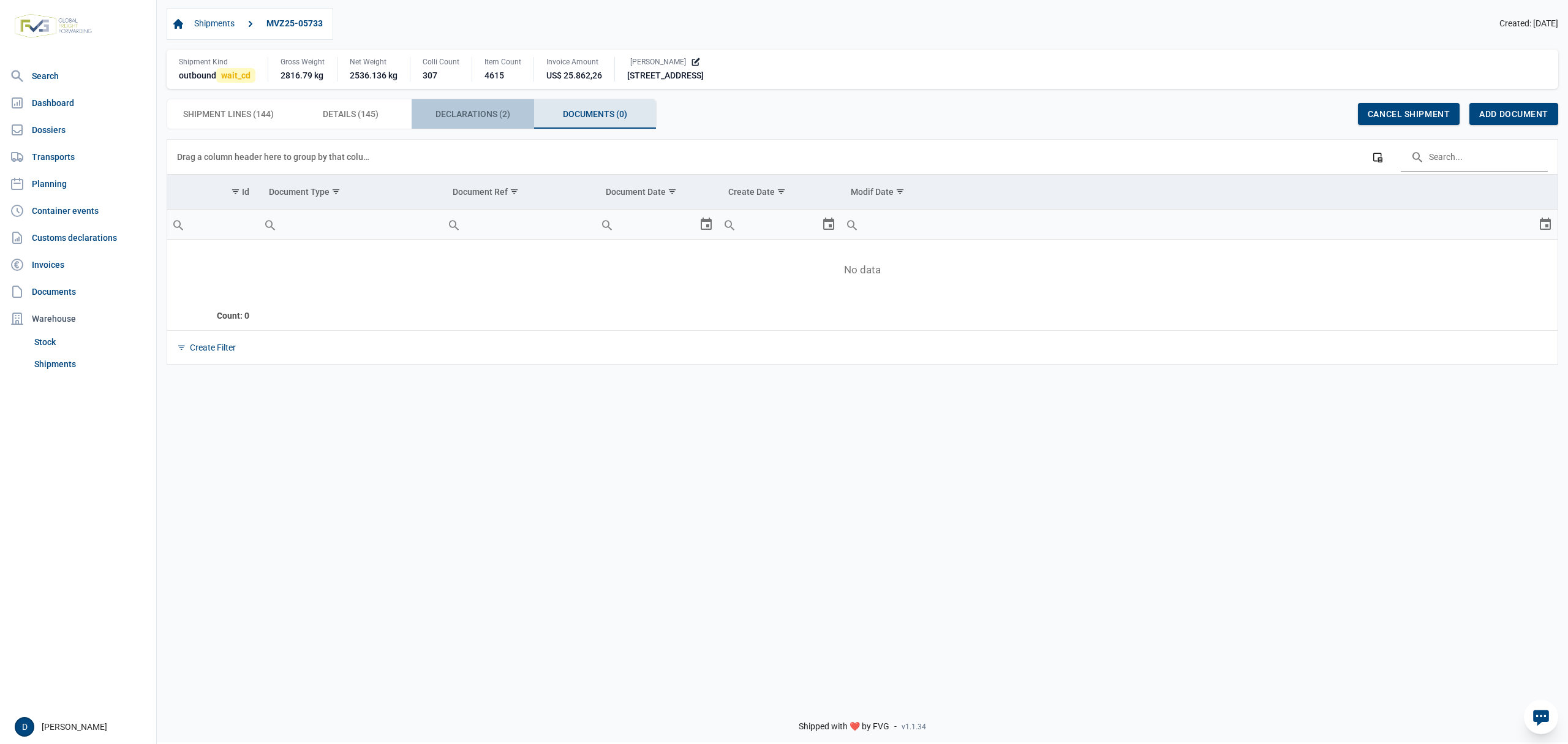
click at [499, 114] on span "Declarations (2) Declarations (2)" at bounding box center [473, 113] width 75 height 15
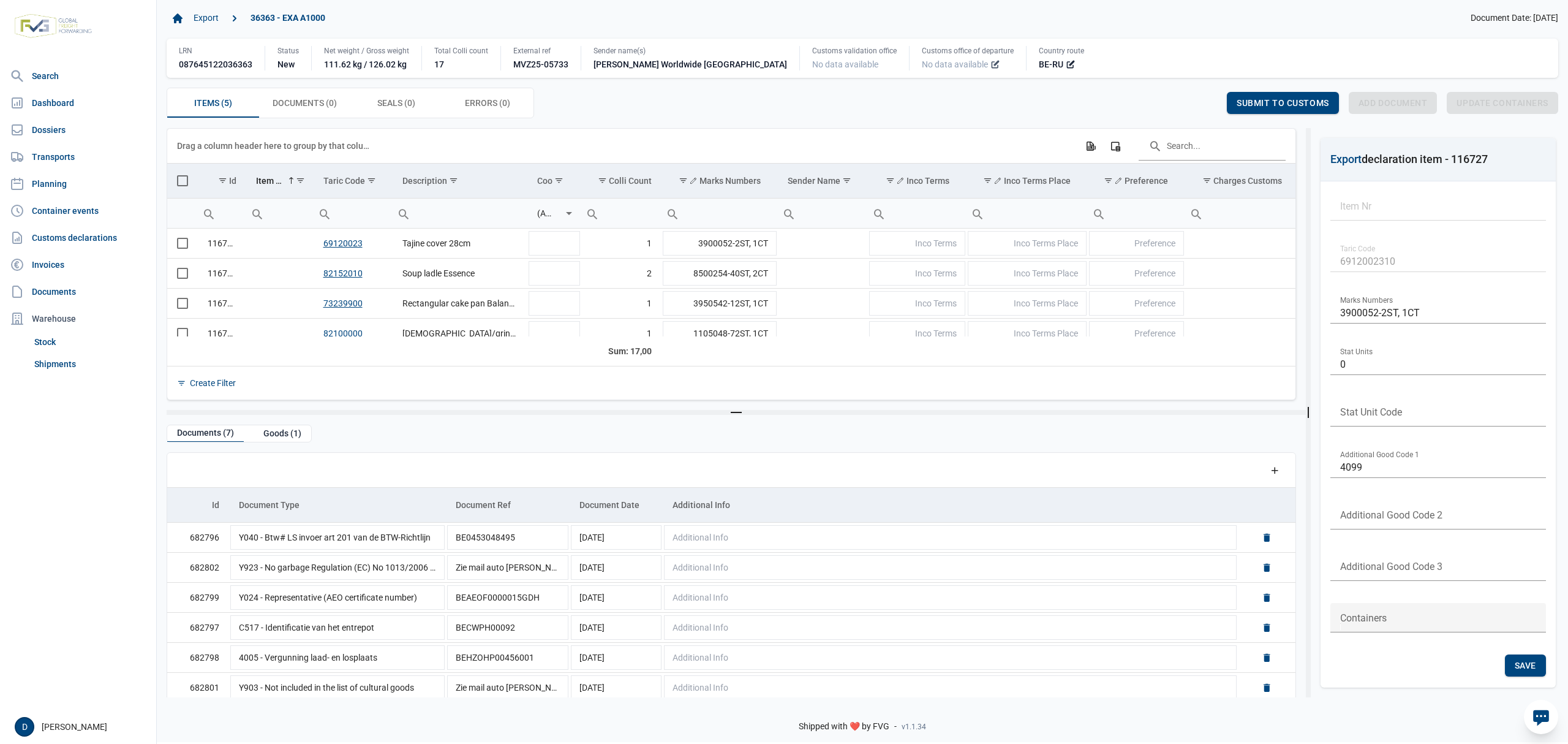
click at [991, 64] on icon at bounding box center [995, 64] width 10 height 10
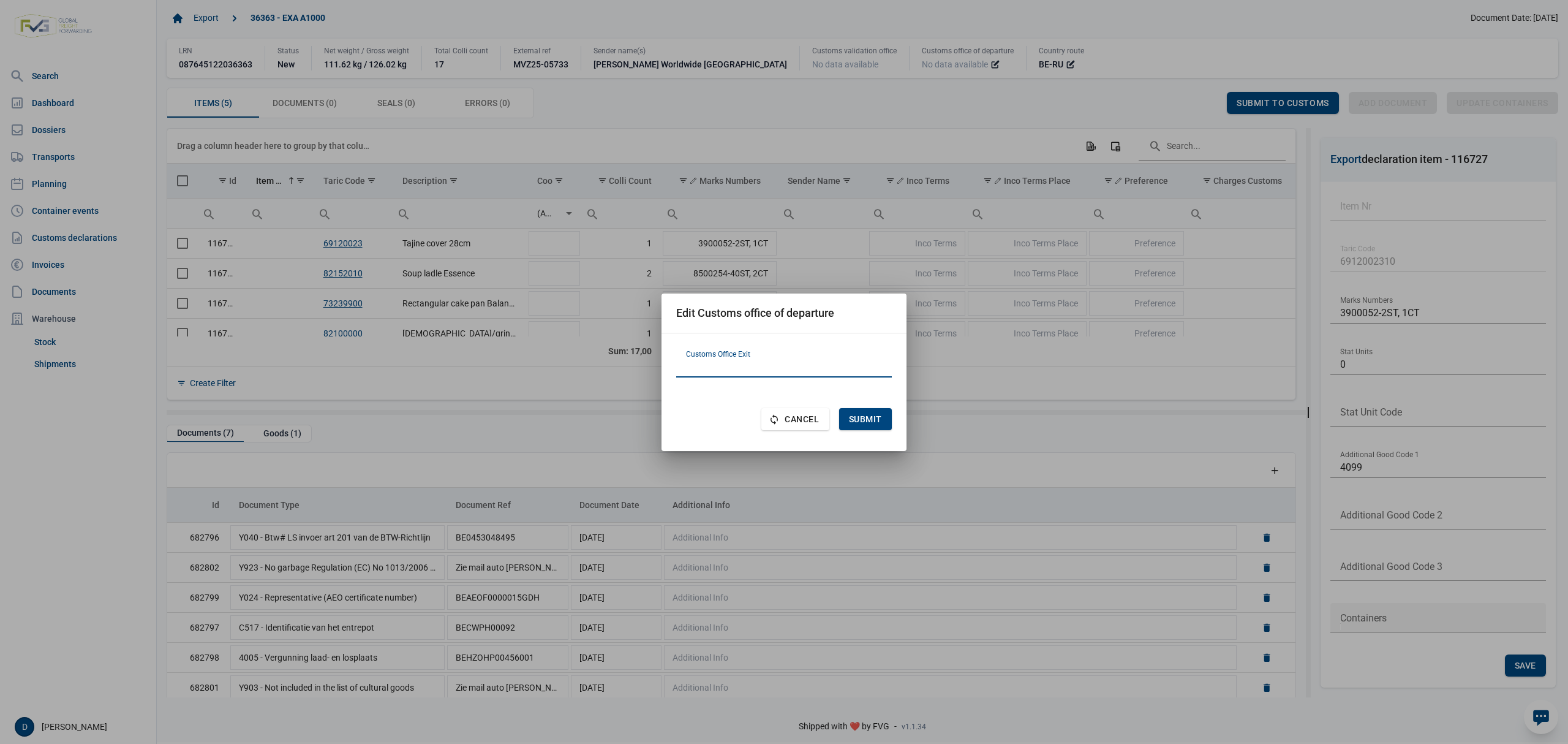
click at [765, 361] on input "text" at bounding box center [784, 363] width 215 height 30
paste input "PL371030"
type input "PL371030"
click at [871, 420] on span "Submit" at bounding box center [866, 419] width 33 height 10
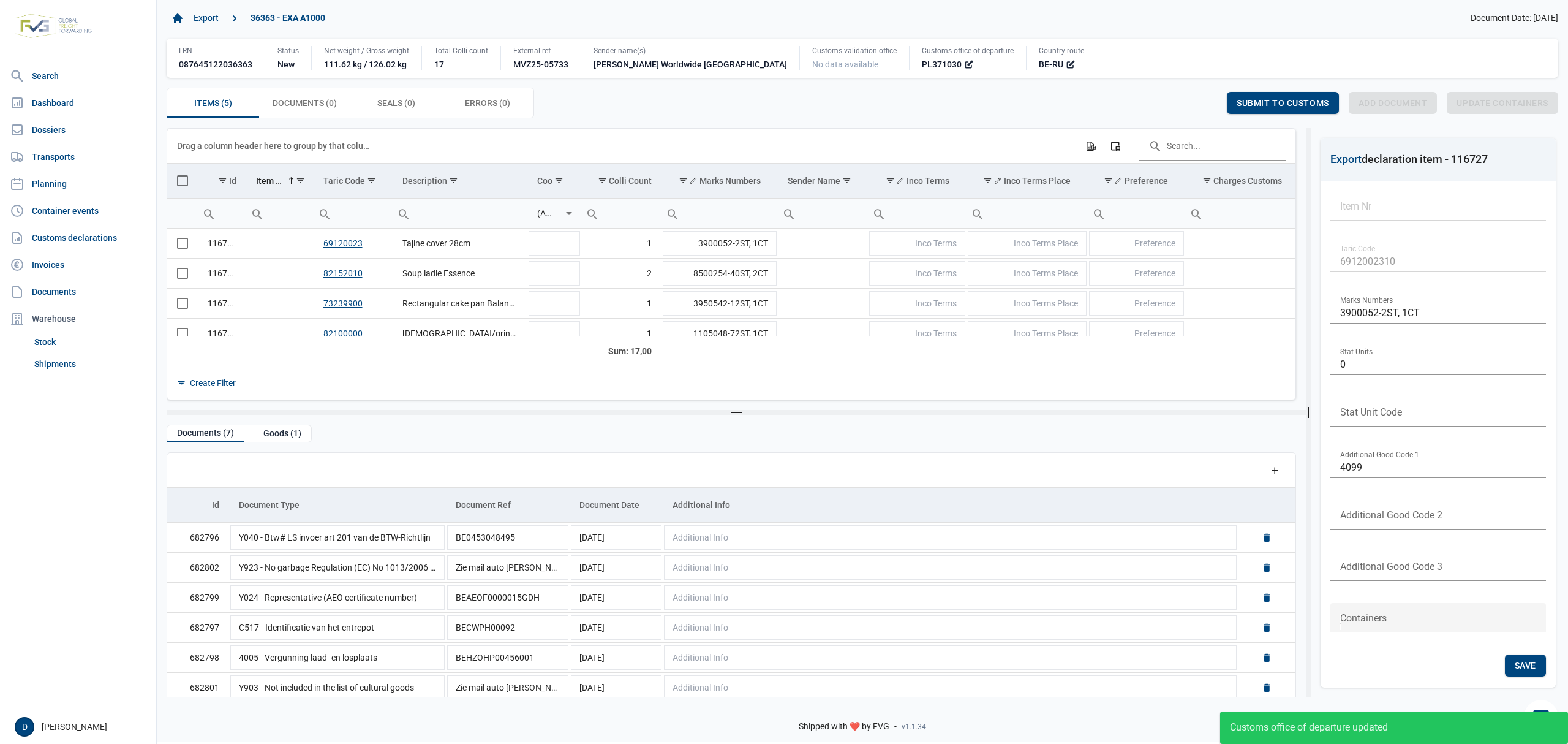
click at [185, 182] on span "Select all" at bounding box center [182, 180] width 11 height 11
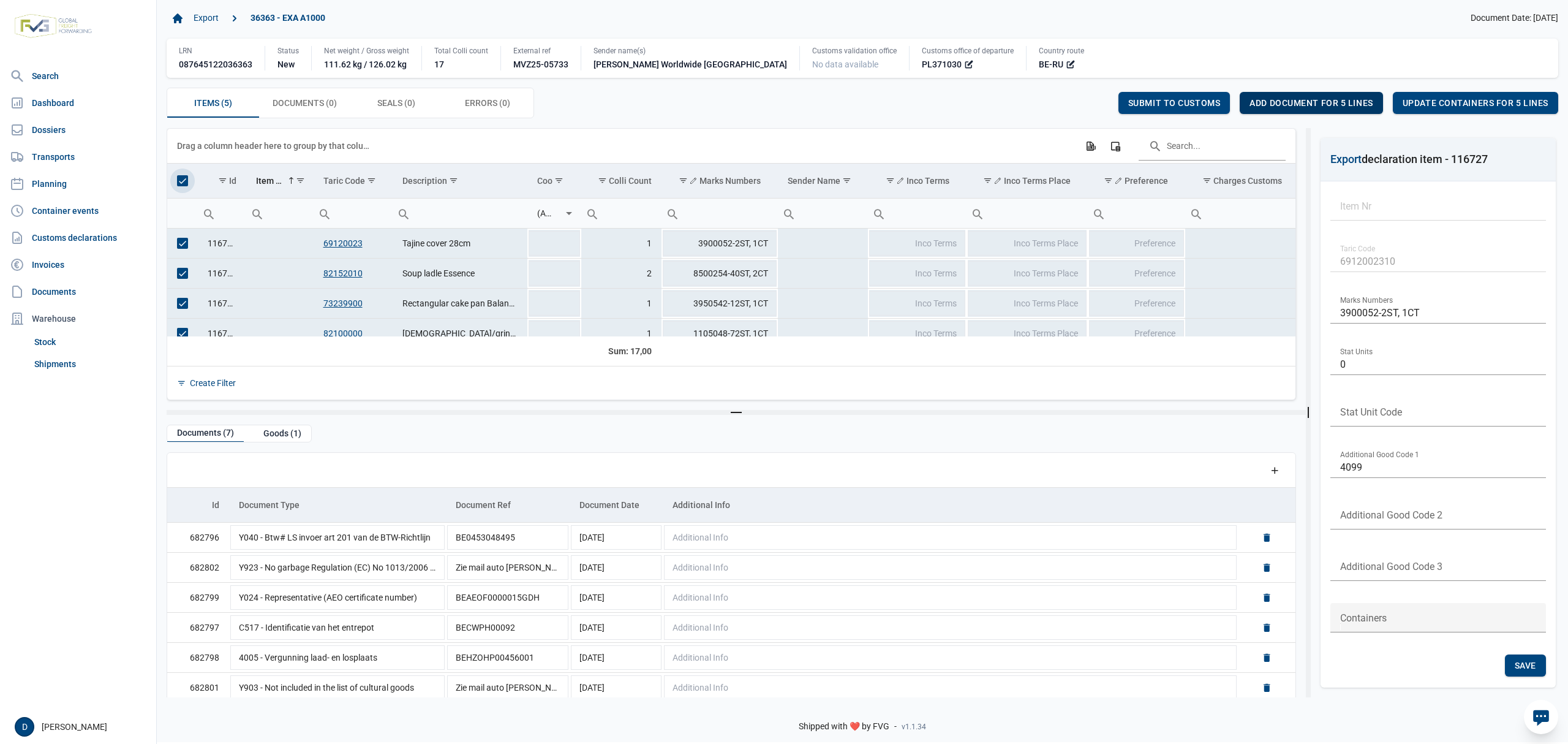
click at [1300, 100] on span "Add document for 5 lines" at bounding box center [1311, 103] width 123 height 10
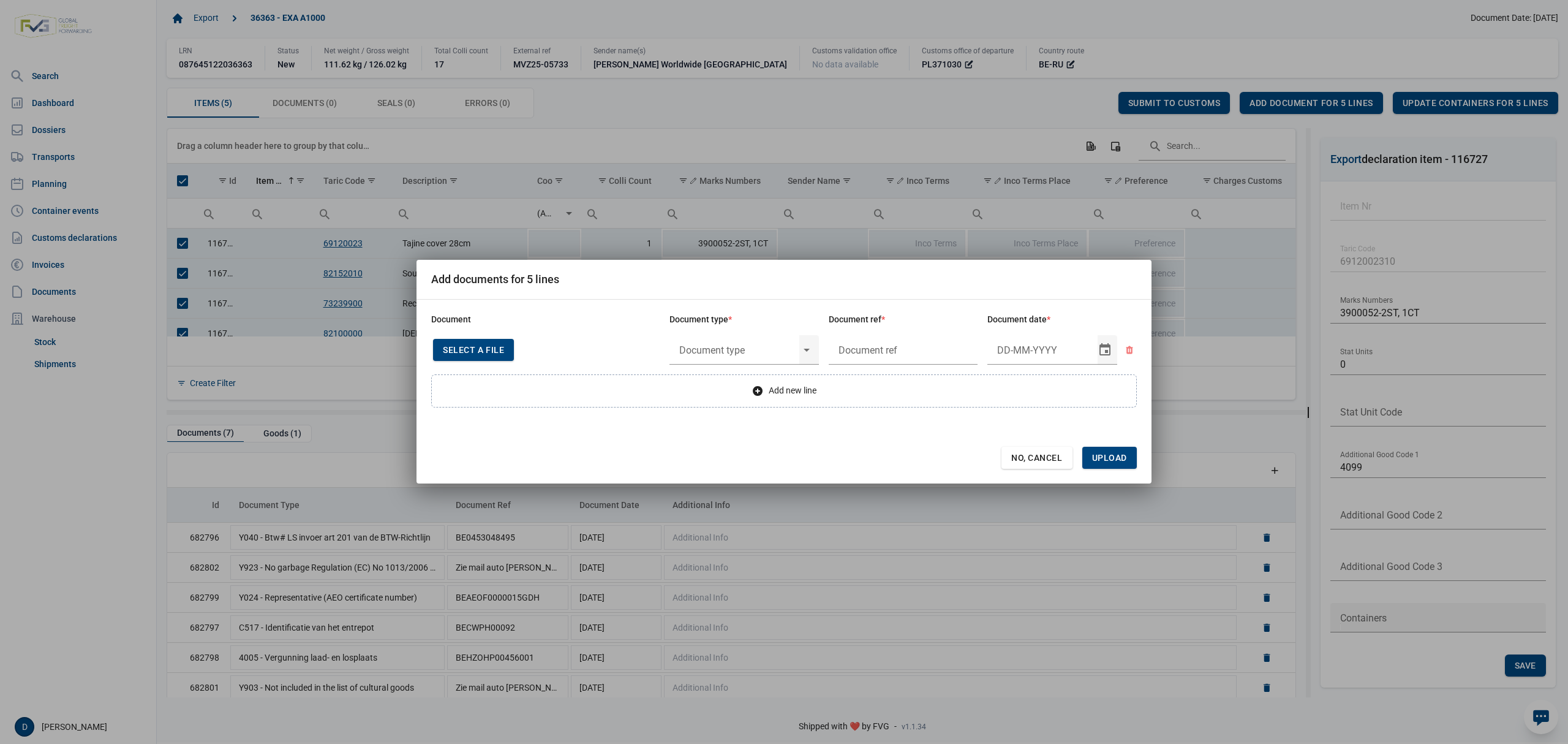
click at [478, 347] on span "Select a file" at bounding box center [473, 350] width 61 height 10
type input "Invoice VFA25-07481"
click at [748, 346] on input "text" at bounding box center [735, 349] width 130 height 31
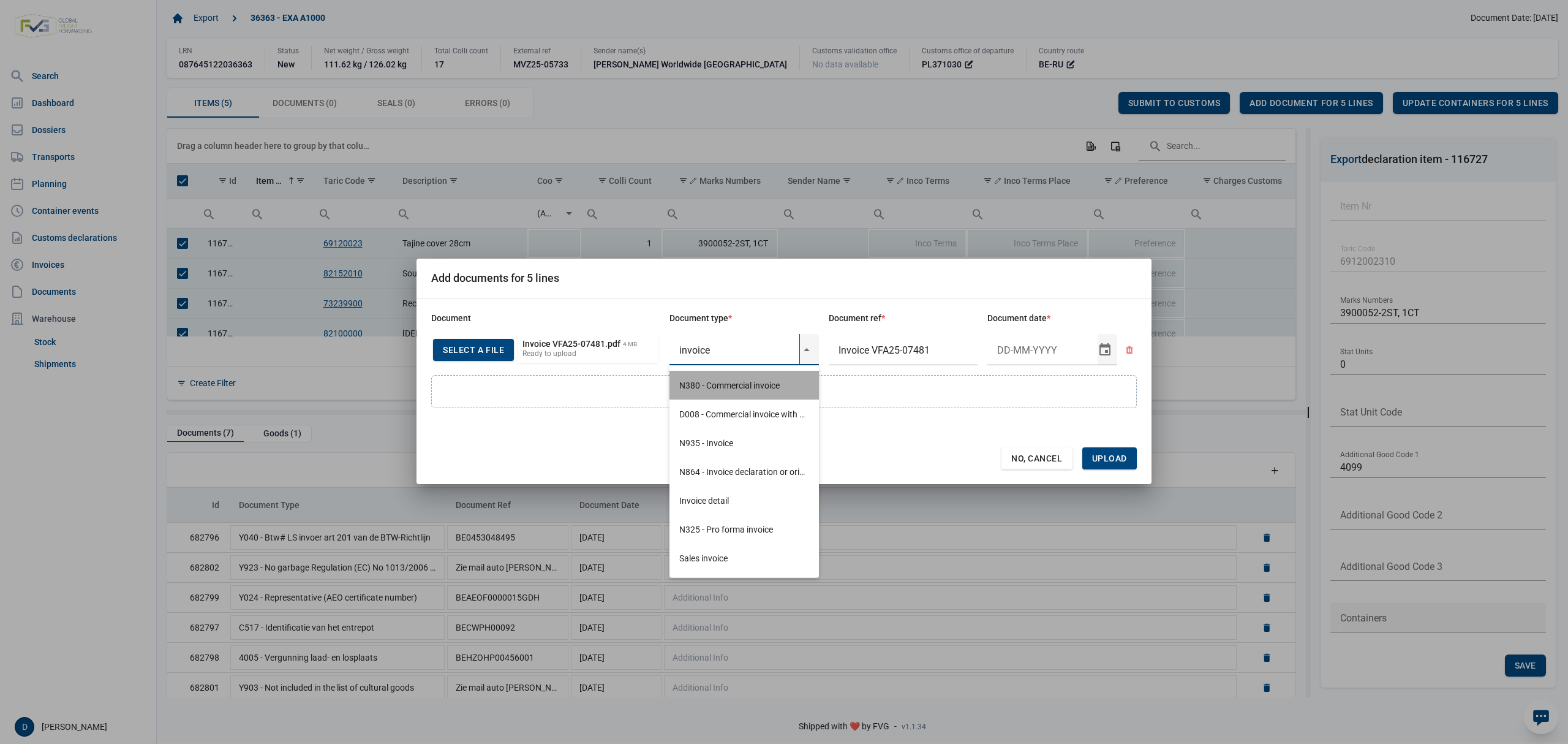
click at [741, 380] on div "N380 - Commercial invoice" at bounding box center [745, 385] width 150 height 29
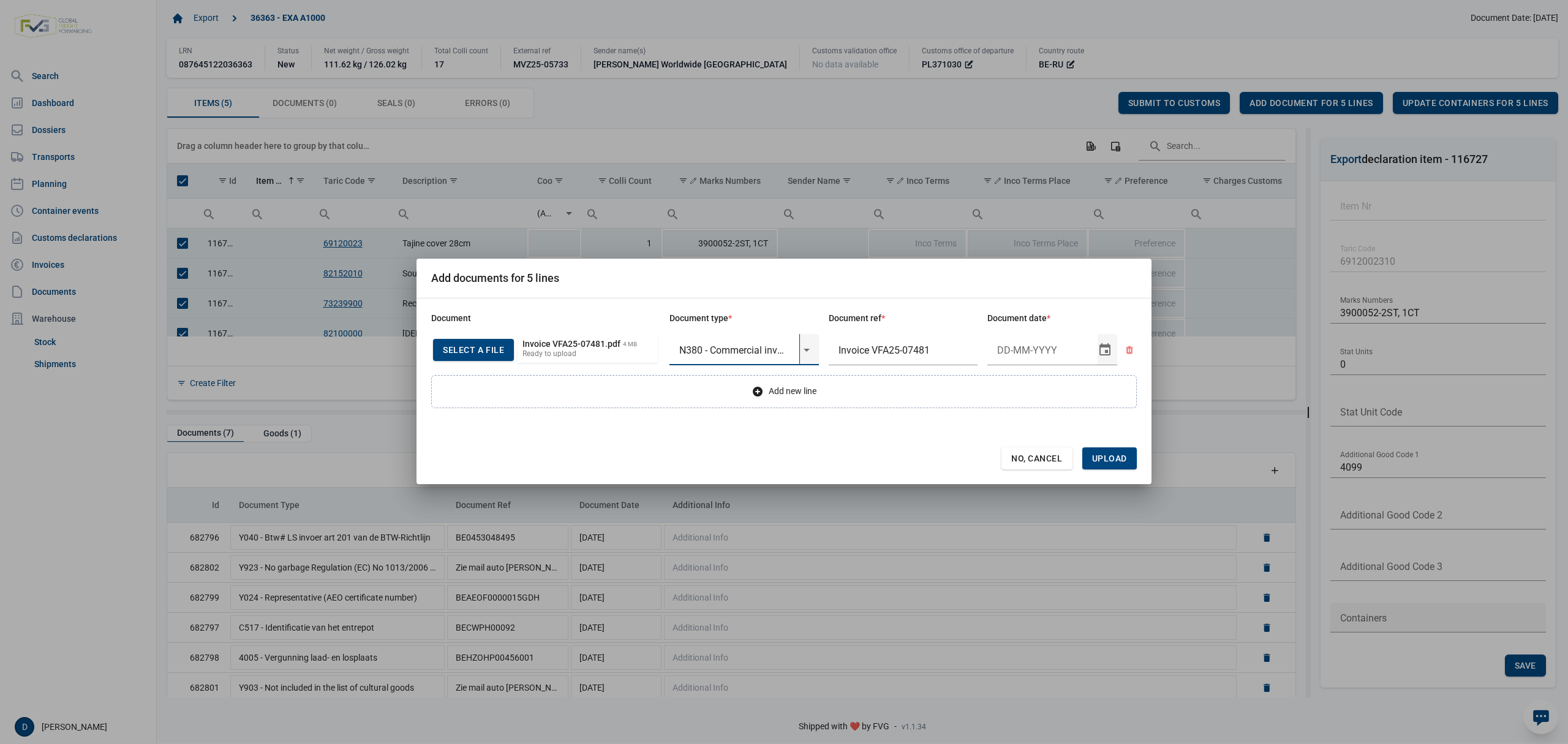
type input "N380 - Commercial invoice"
click at [1011, 353] on input "Document date" at bounding box center [1043, 349] width 110 height 31
type input "[DATE]"
click at [1124, 459] on span "Upload" at bounding box center [1110, 459] width 35 height 10
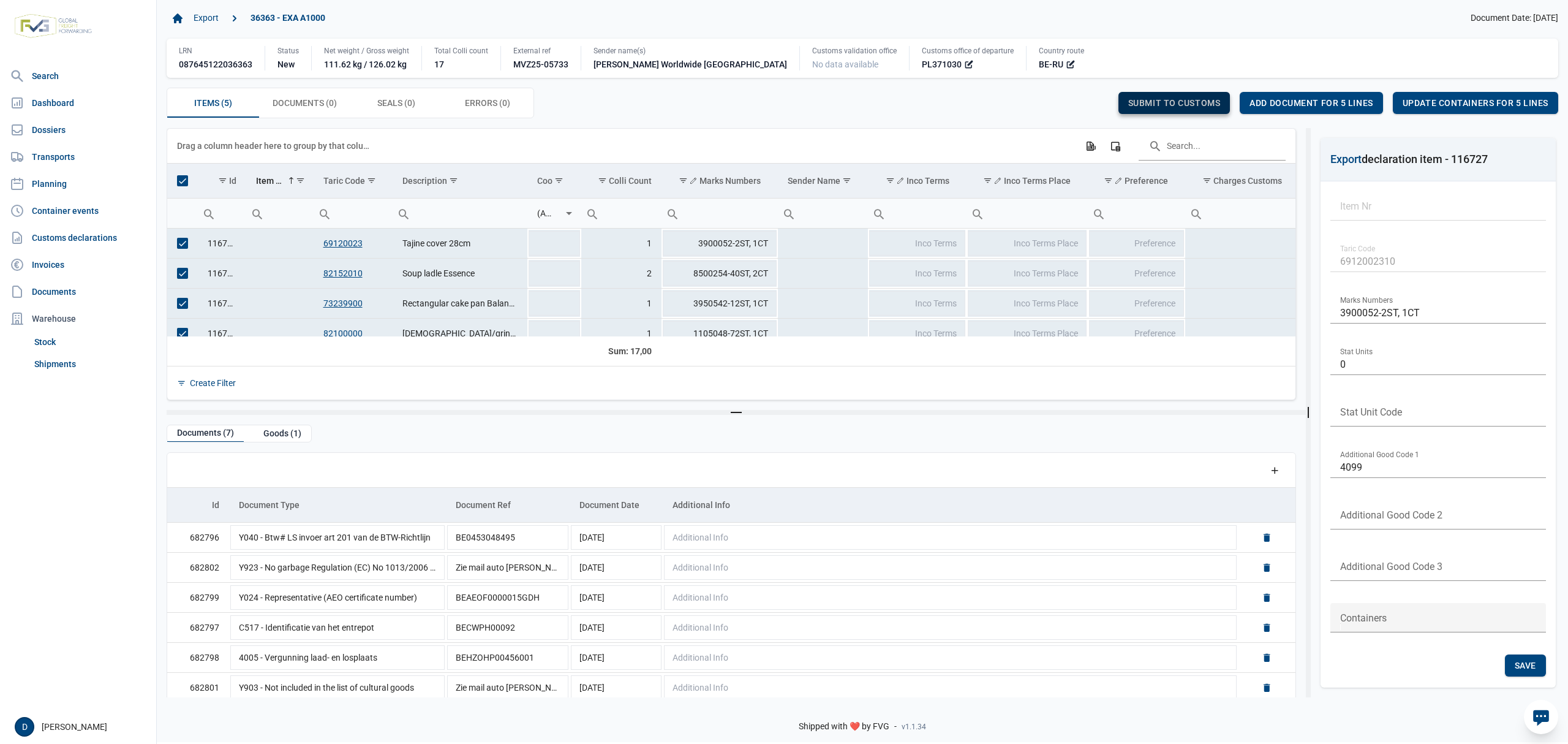
click at [1163, 98] on span "Submit to customs" at bounding box center [1175, 103] width 92 height 10
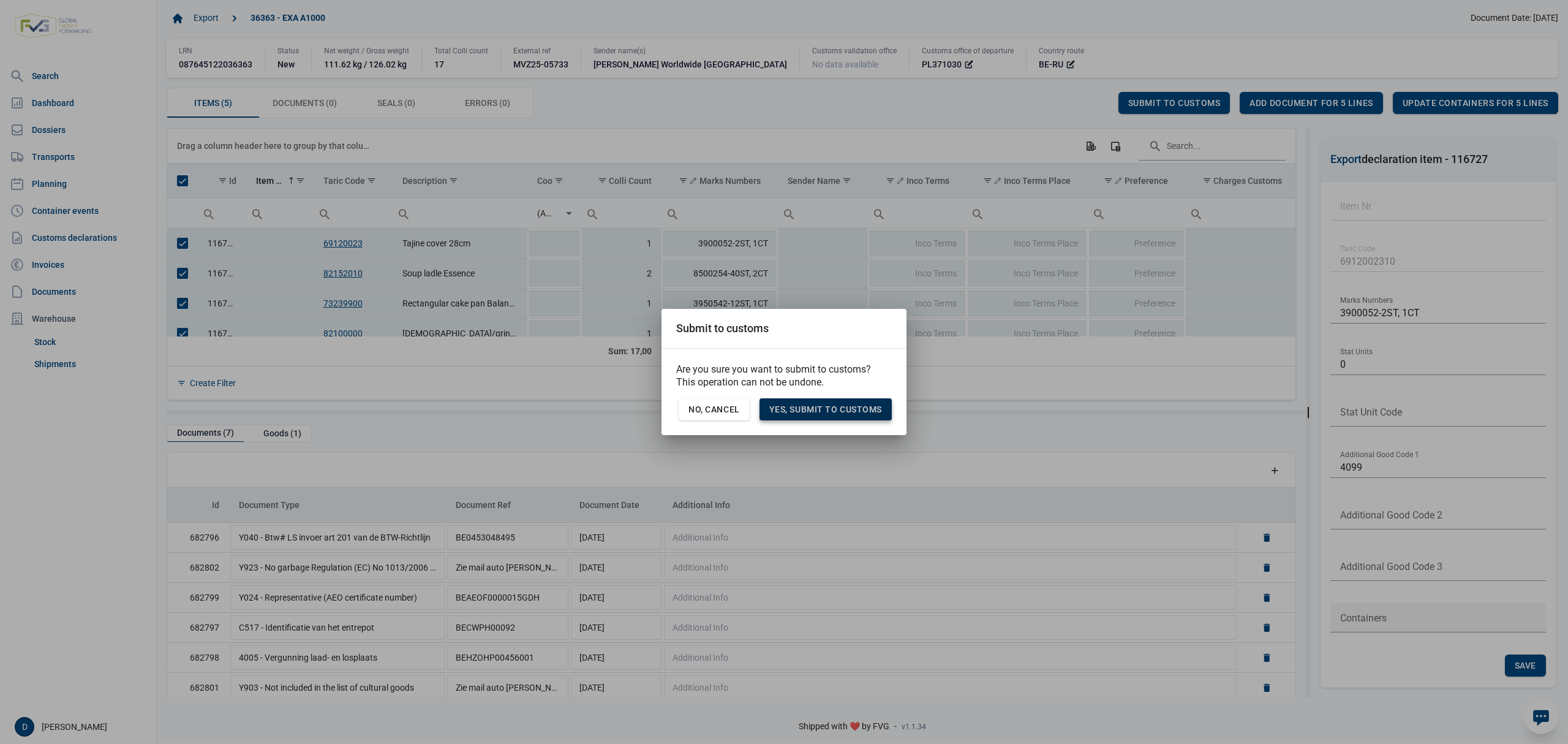
click at [836, 410] on span "Yes, Submit to customs" at bounding box center [825, 409] width 113 height 10
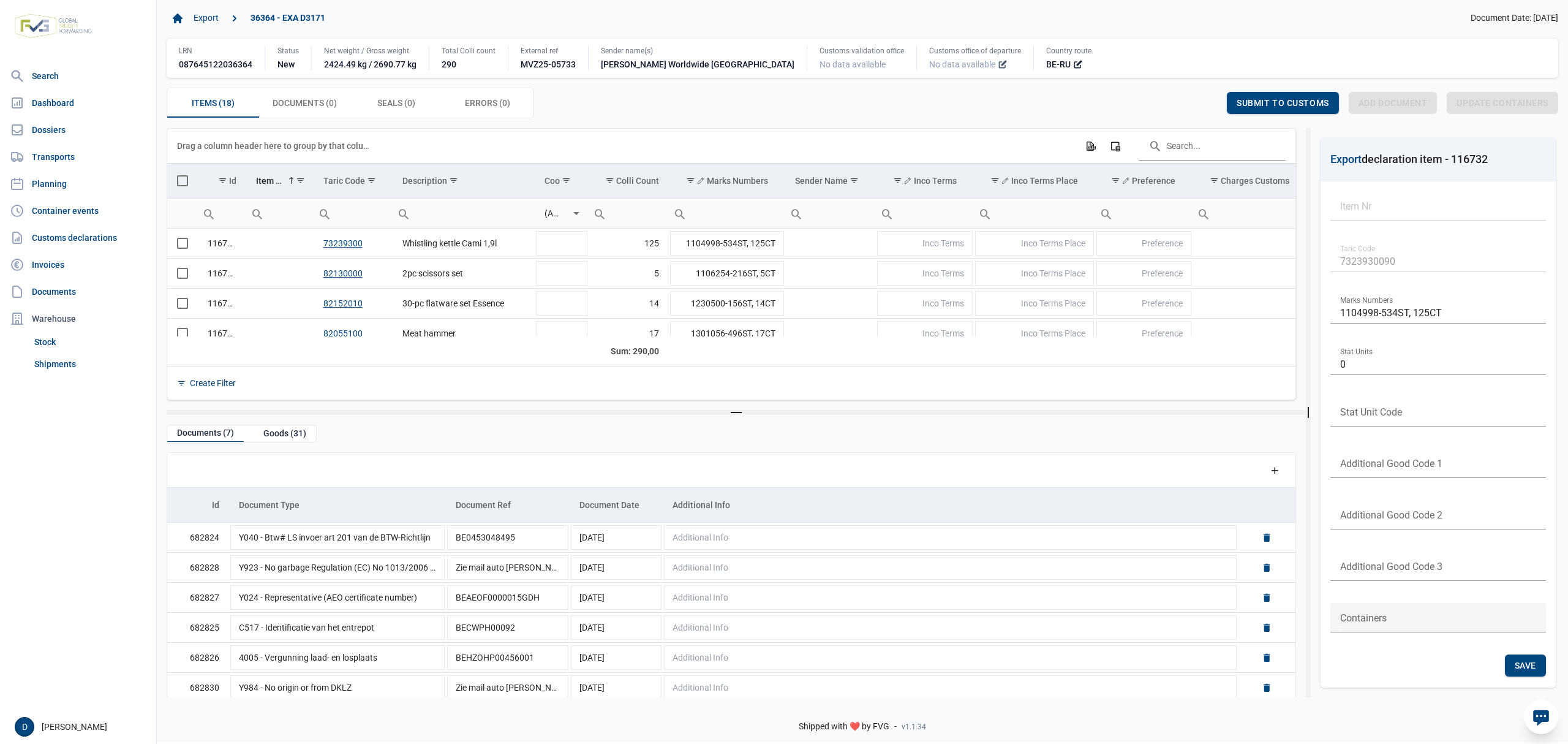
click at [998, 62] on icon at bounding box center [1003, 64] width 10 height 10
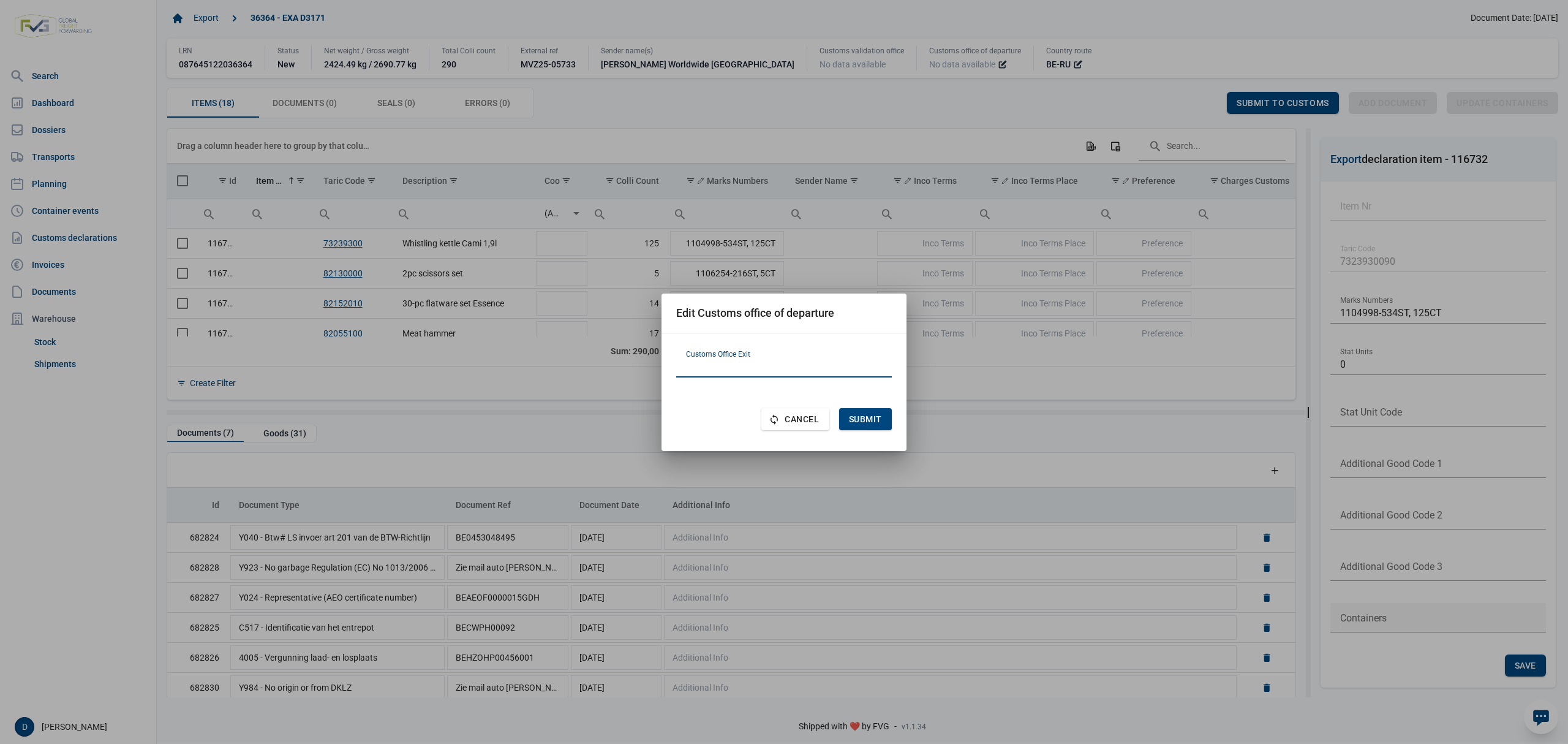
click at [777, 366] on input "text" at bounding box center [784, 363] width 215 height 30
paste input "PL371030"
type input "PL371030"
click at [872, 421] on span "Submit" at bounding box center [866, 419] width 33 height 10
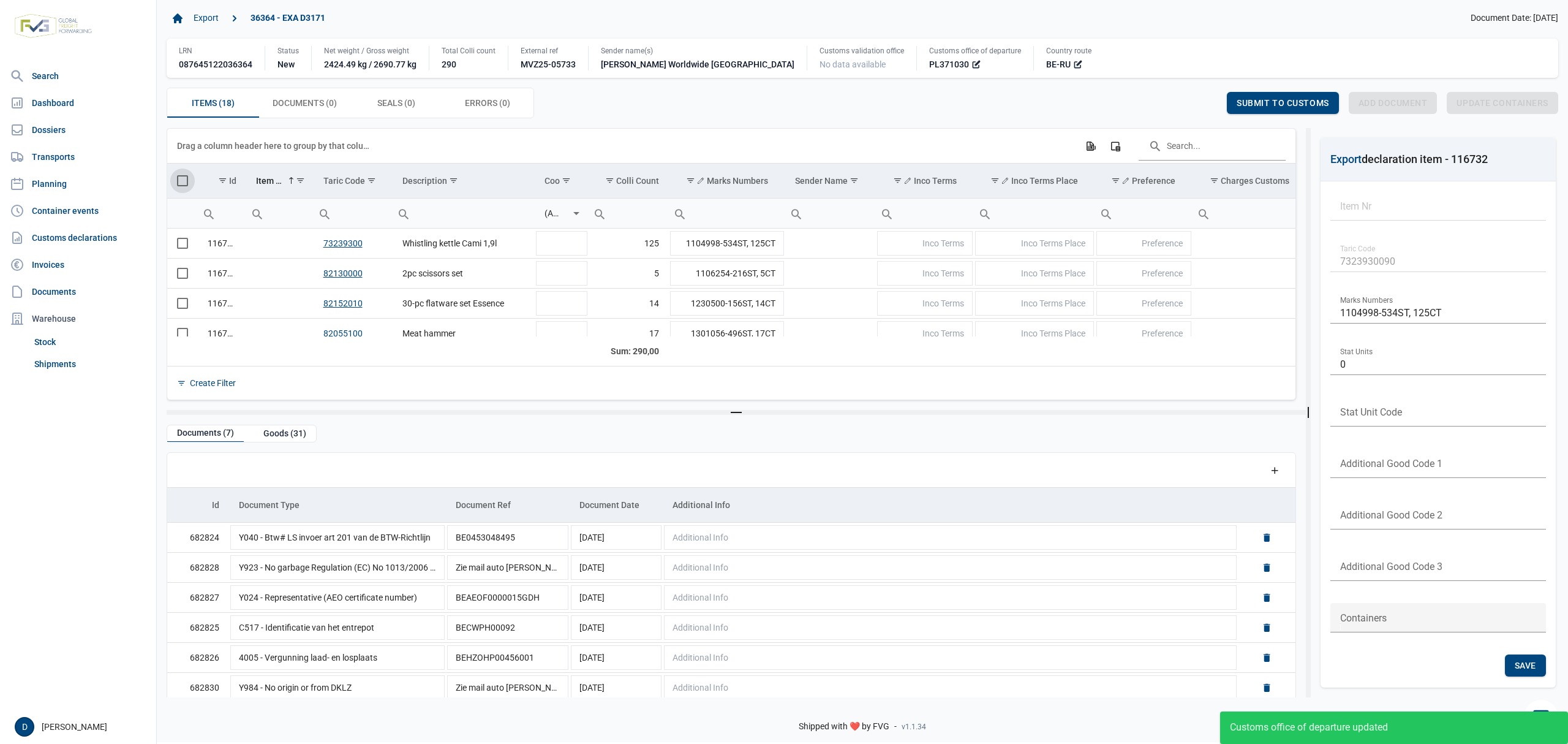
click at [184, 181] on span "Select all" at bounding box center [182, 180] width 11 height 11
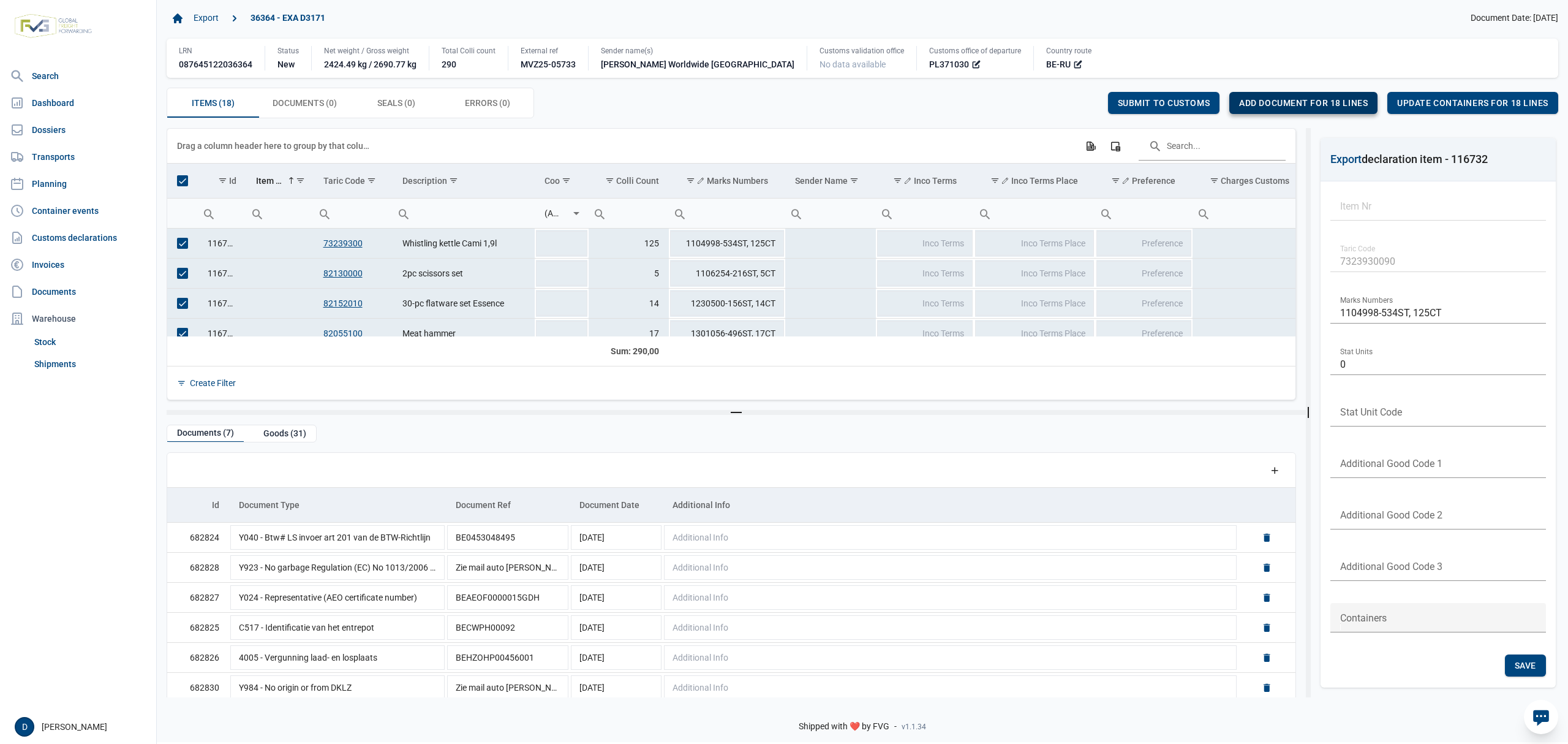
click at [1316, 96] on div "Add document for 18 lines" at bounding box center [1303, 102] width 149 height 22
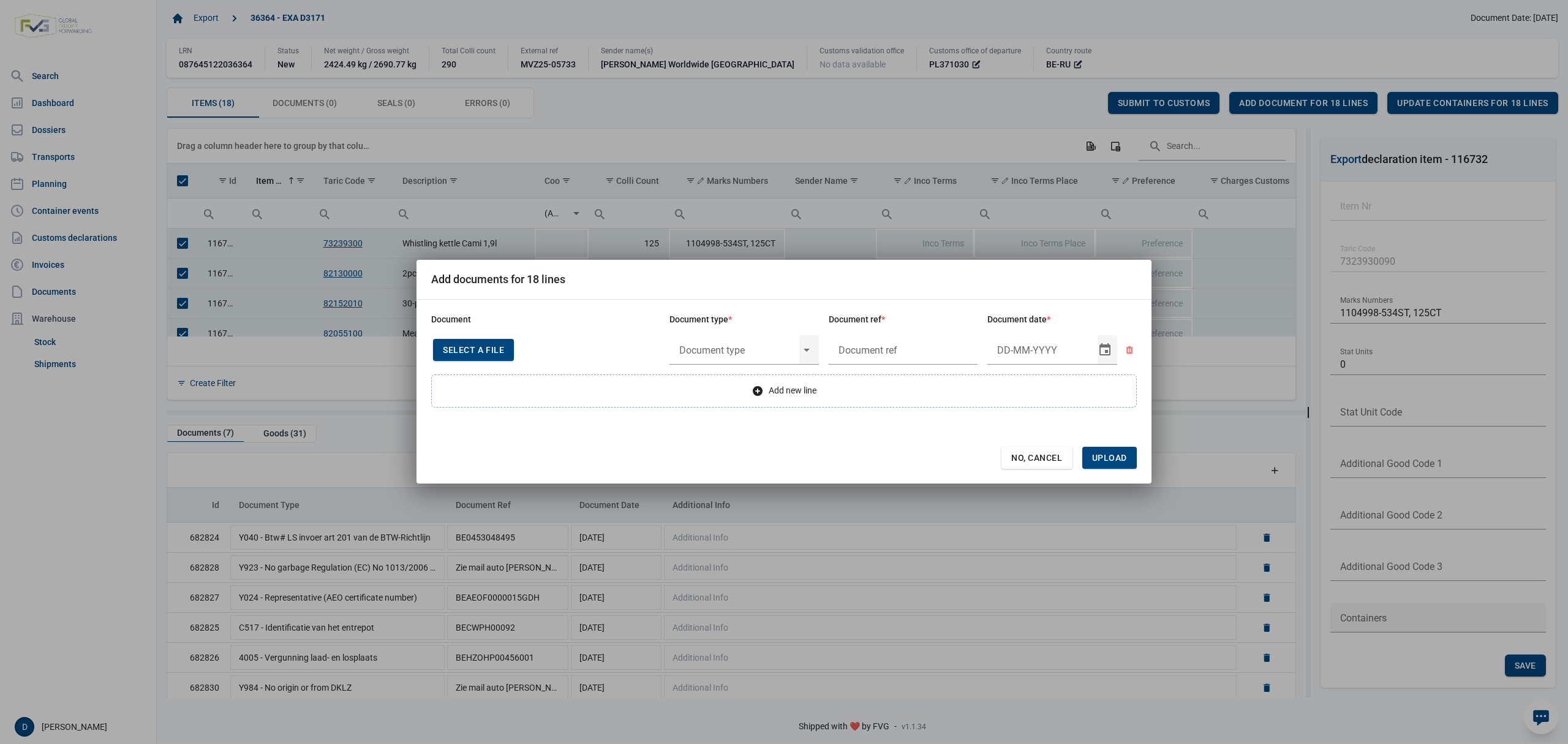
click at [482, 347] on span "Select a file" at bounding box center [473, 350] width 61 height 10
type input "Invoice VFA25-07481"
click at [747, 349] on input "text" at bounding box center [735, 349] width 130 height 31
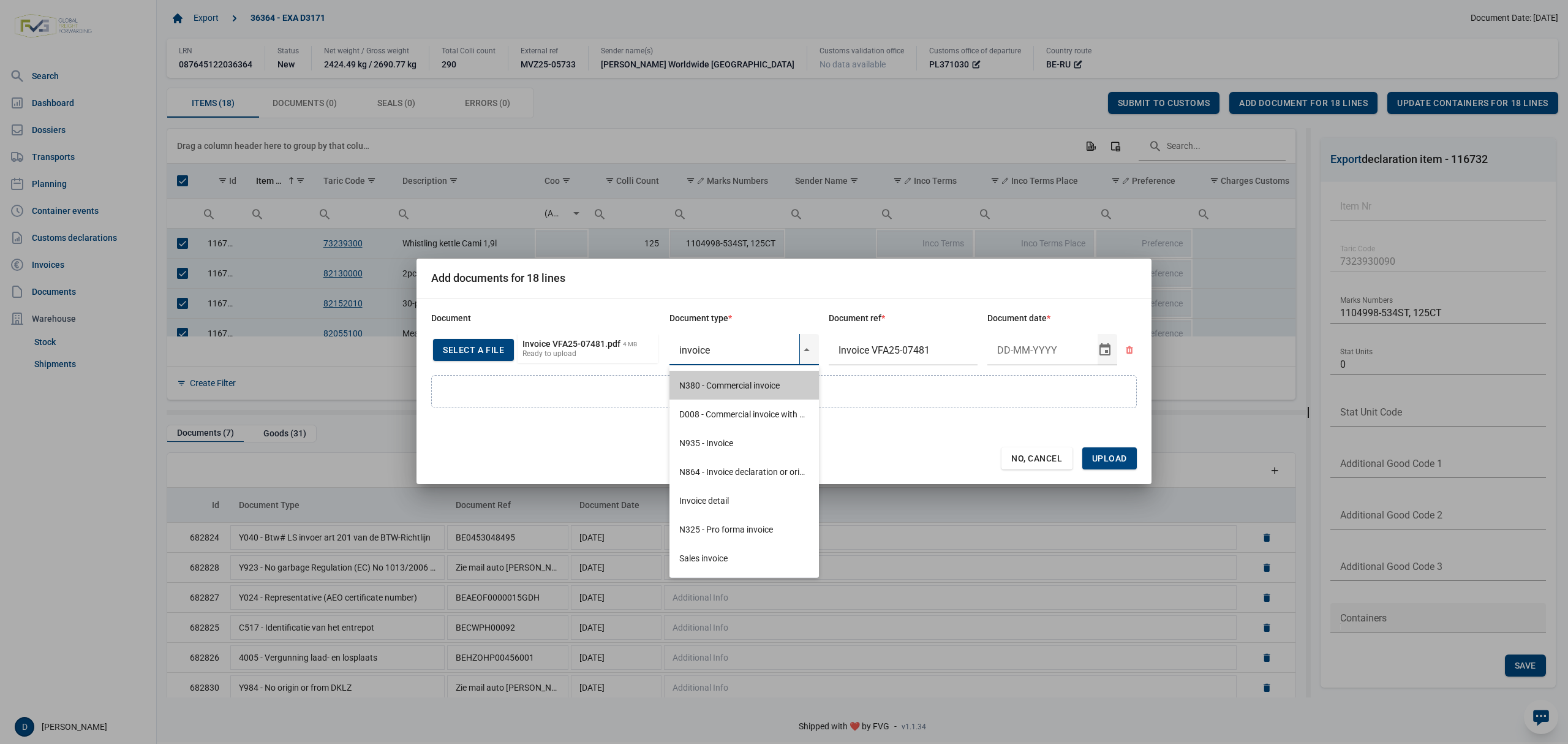
click at [717, 389] on div "N380 - Commercial invoice" at bounding box center [745, 385] width 150 height 29
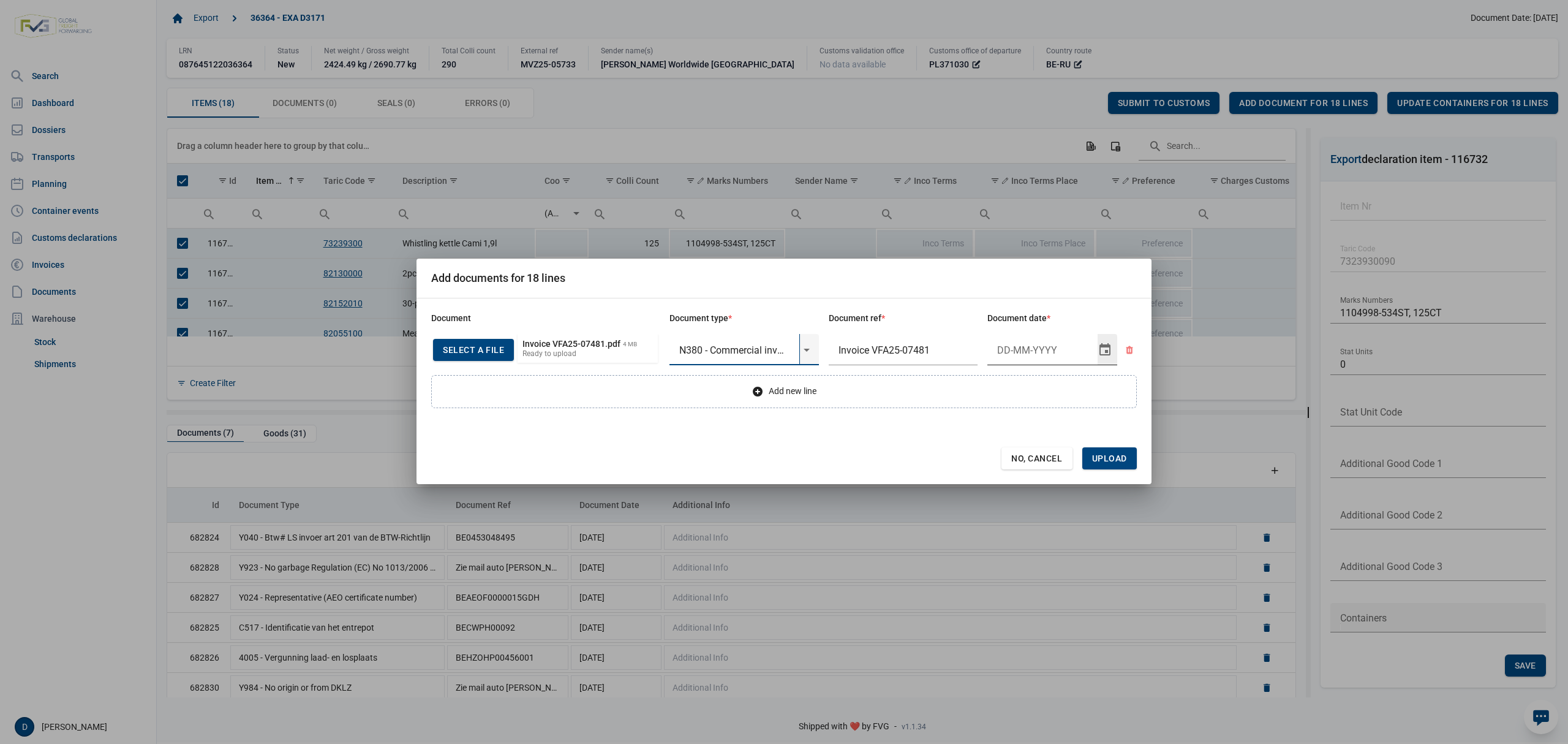
type input "N380 - Commercial invoice"
click at [1028, 349] on input "Document date" at bounding box center [1043, 349] width 110 height 31
type input "2-10-2025"
click at [1116, 460] on span "Upload" at bounding box center [1110, 459] width 35 height 10
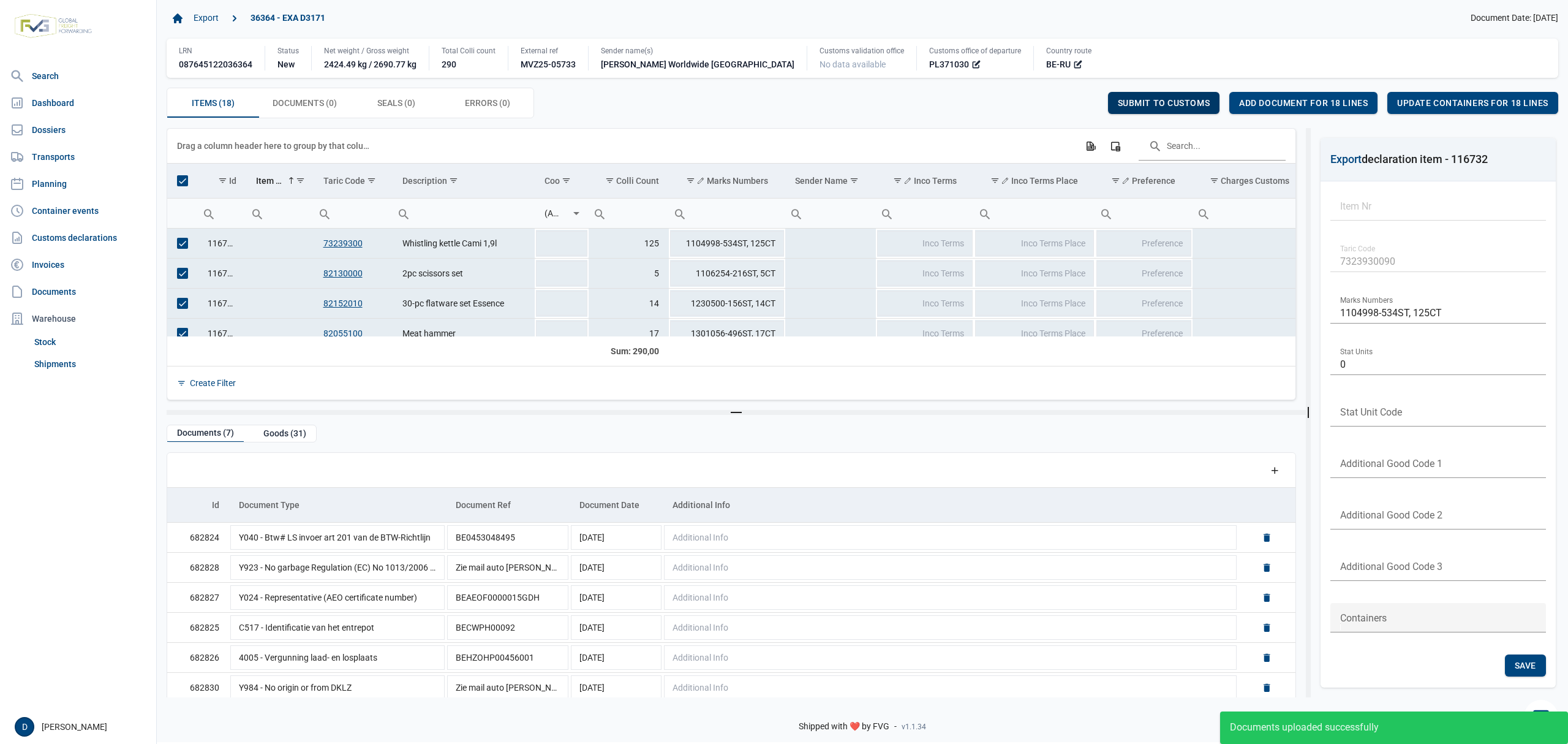
click at [1178, 98] on span "Submit to customs" at bounding box center [1165, 103] width 92 height 10
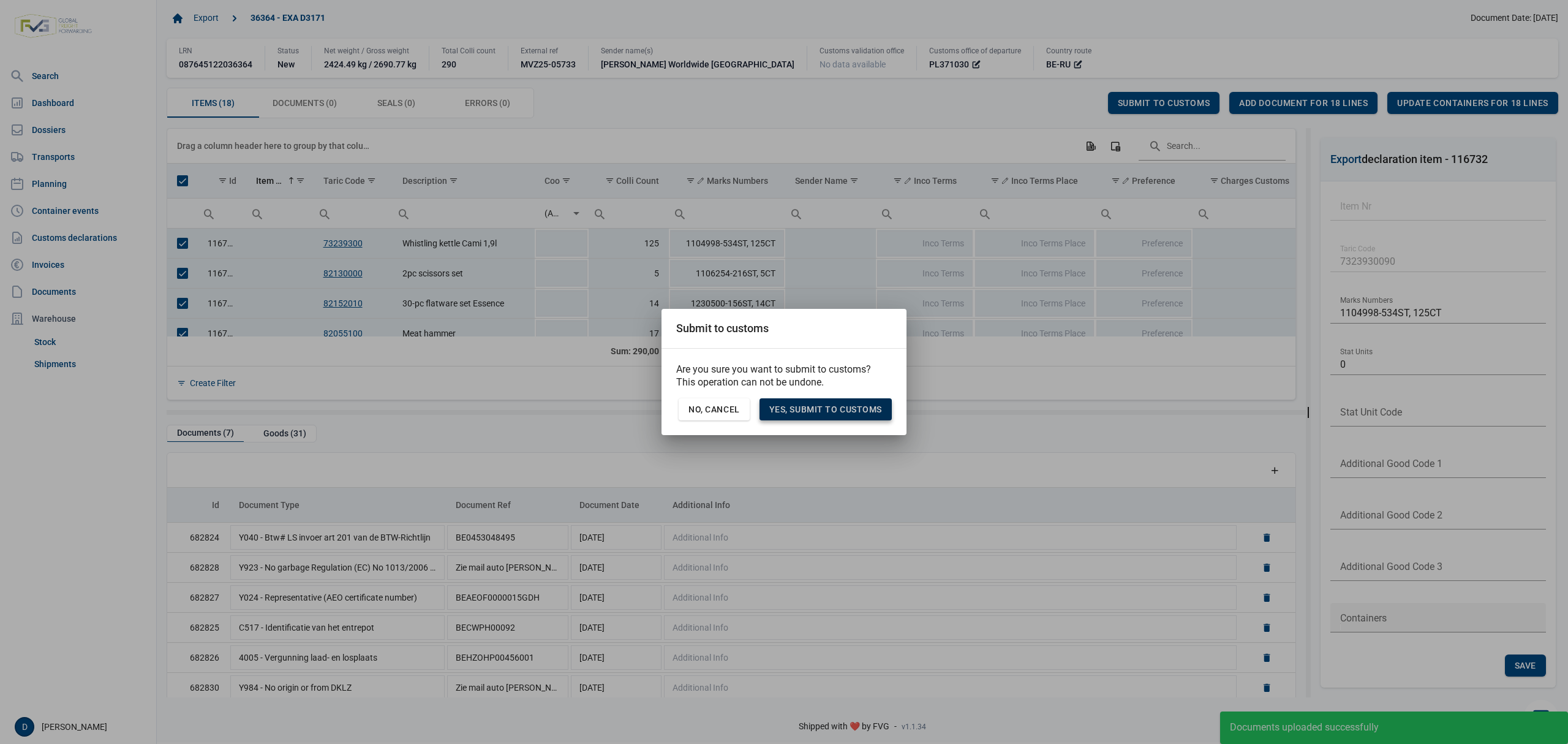
click at [804, 403] on div "Yes, Submit to customs" at bounding box center [825, 409] width 133 height 22
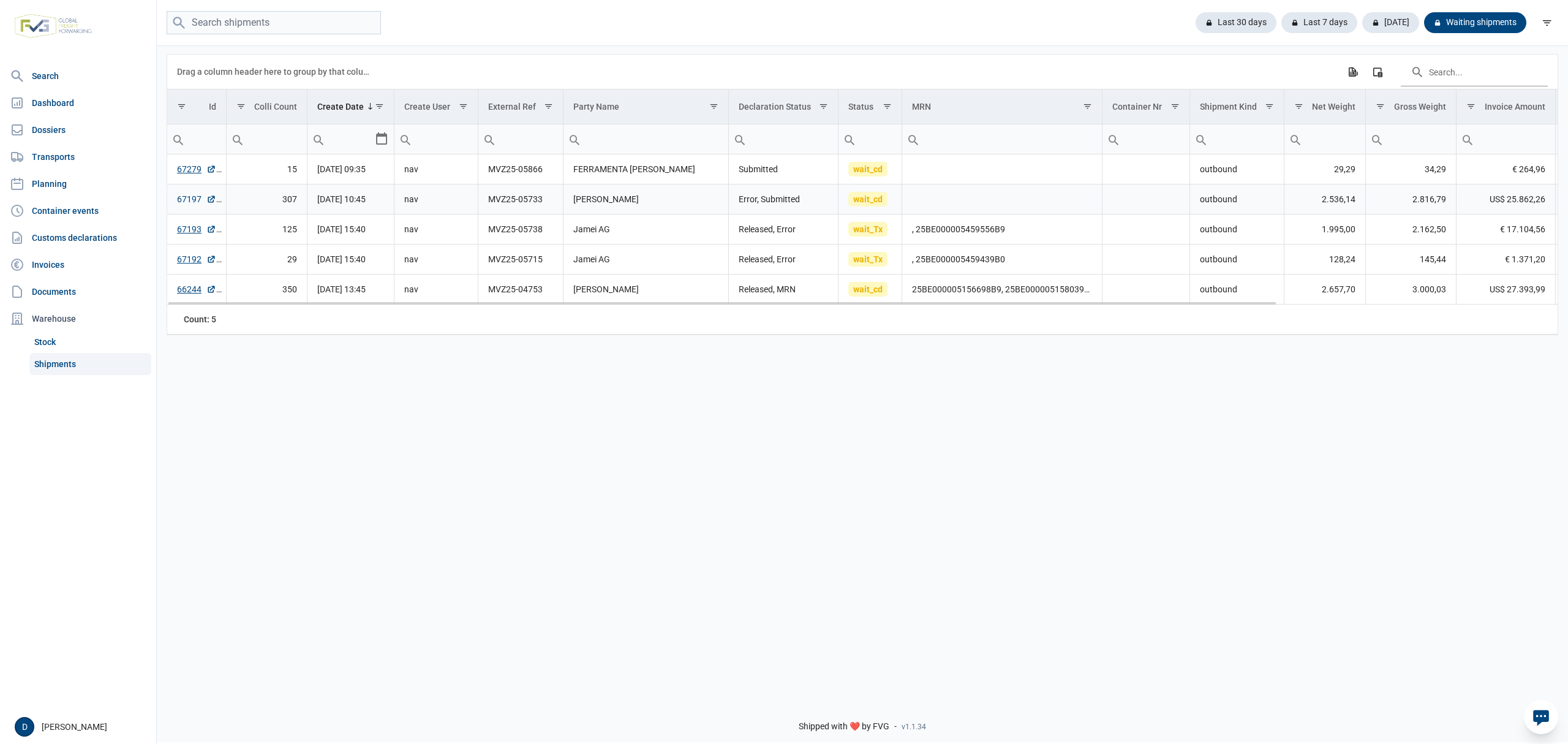
click at [185, 206] on link "67197" at bounding box center [197, 199] width 39 height 12
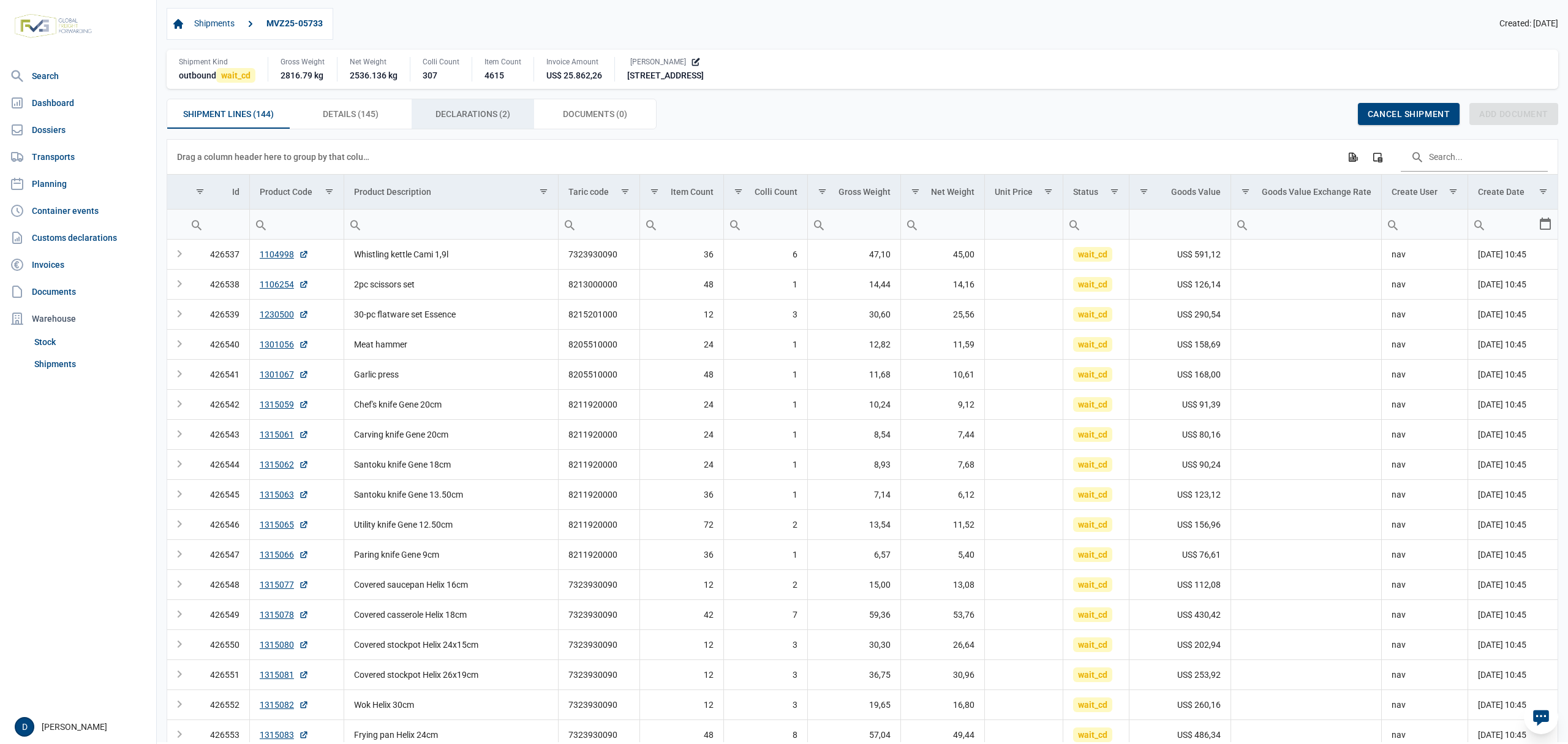
click at [476, 114] on span "Declarations (2) Declarations (2)" at bounding box center [473, 113] width 75 height 15
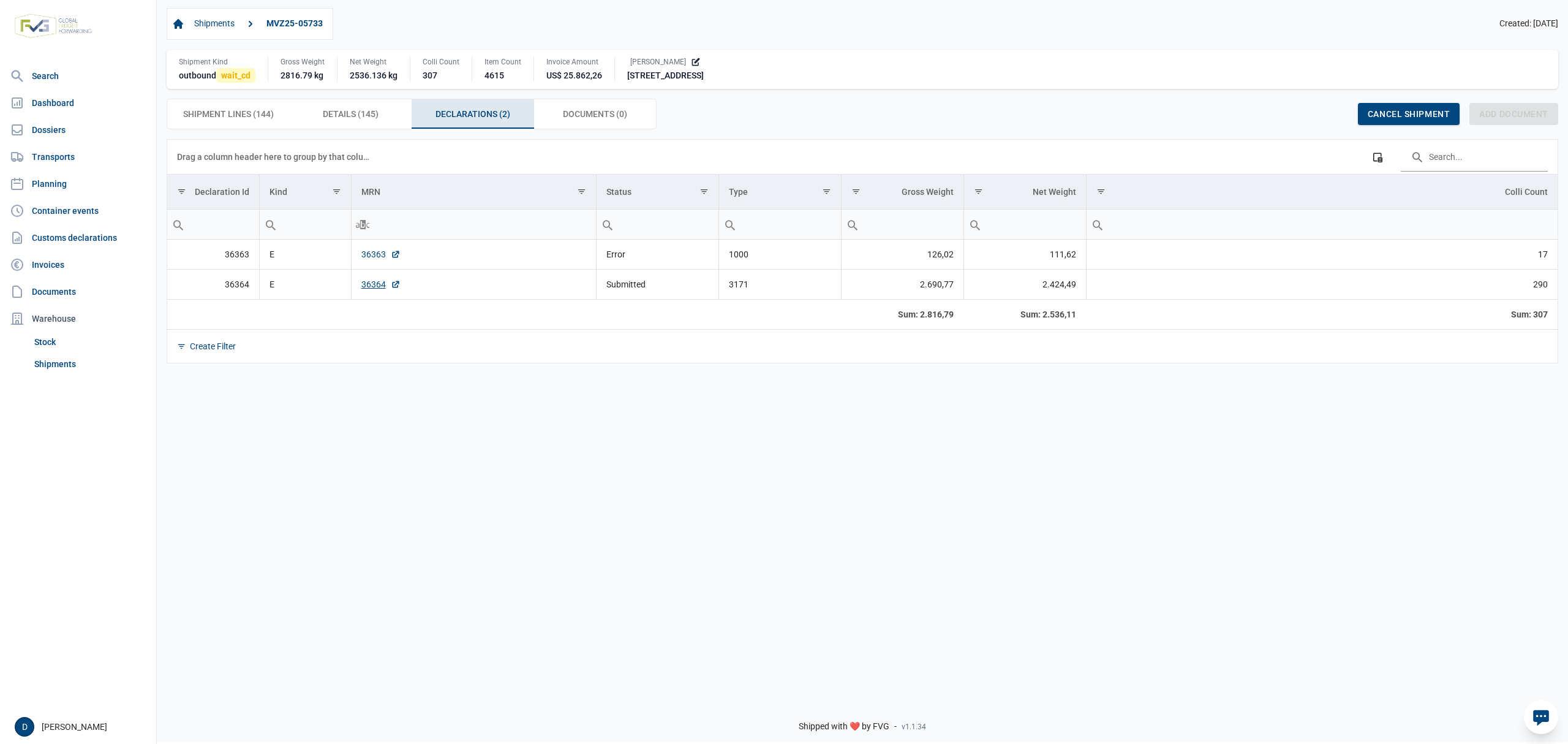
click at [374, 255] on link "36363" at bounding box center [381, 254] width 39 height 12
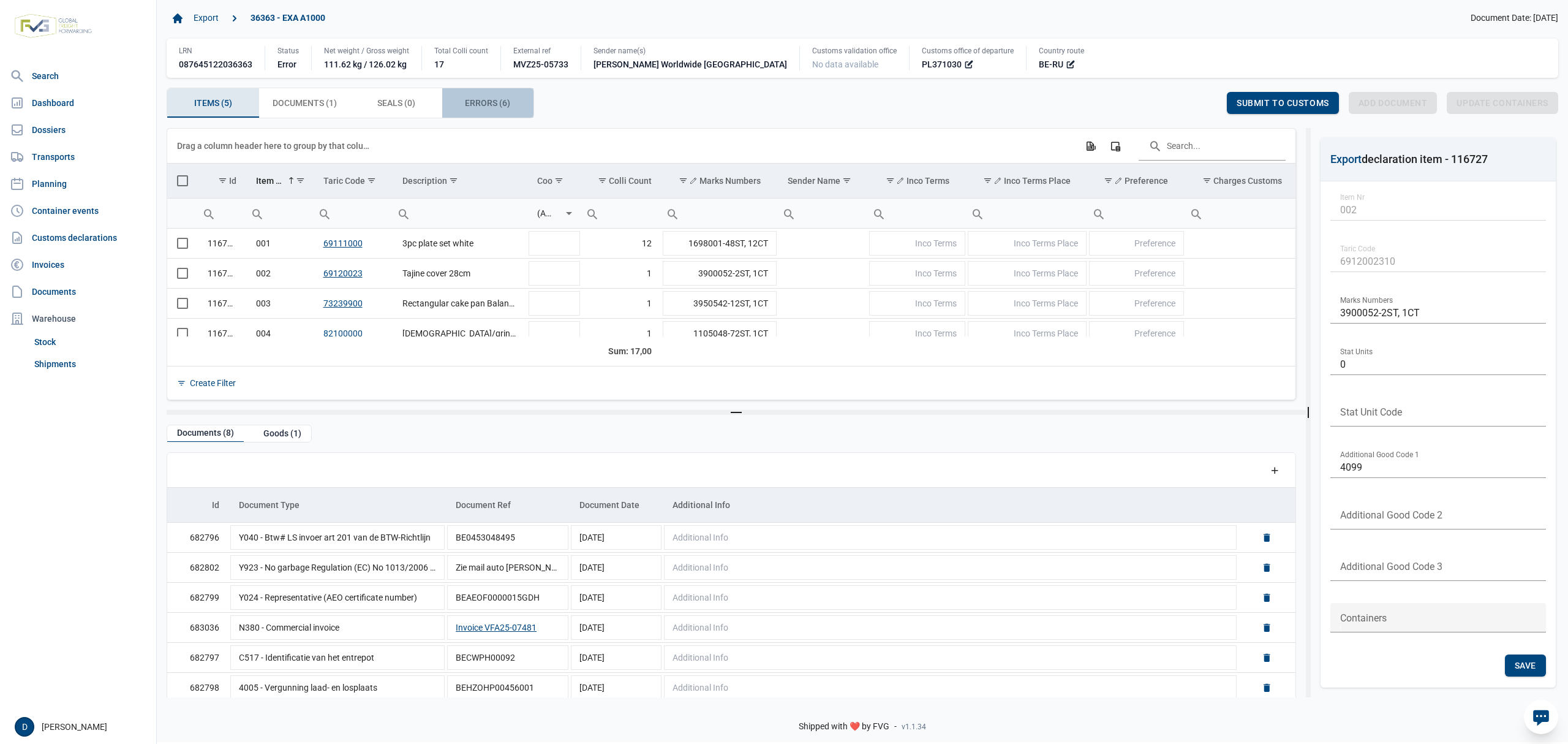
click at [472, 100] on span "Errors (6) Errors (6)" at bounding box center [488, 102] width 45 height 15
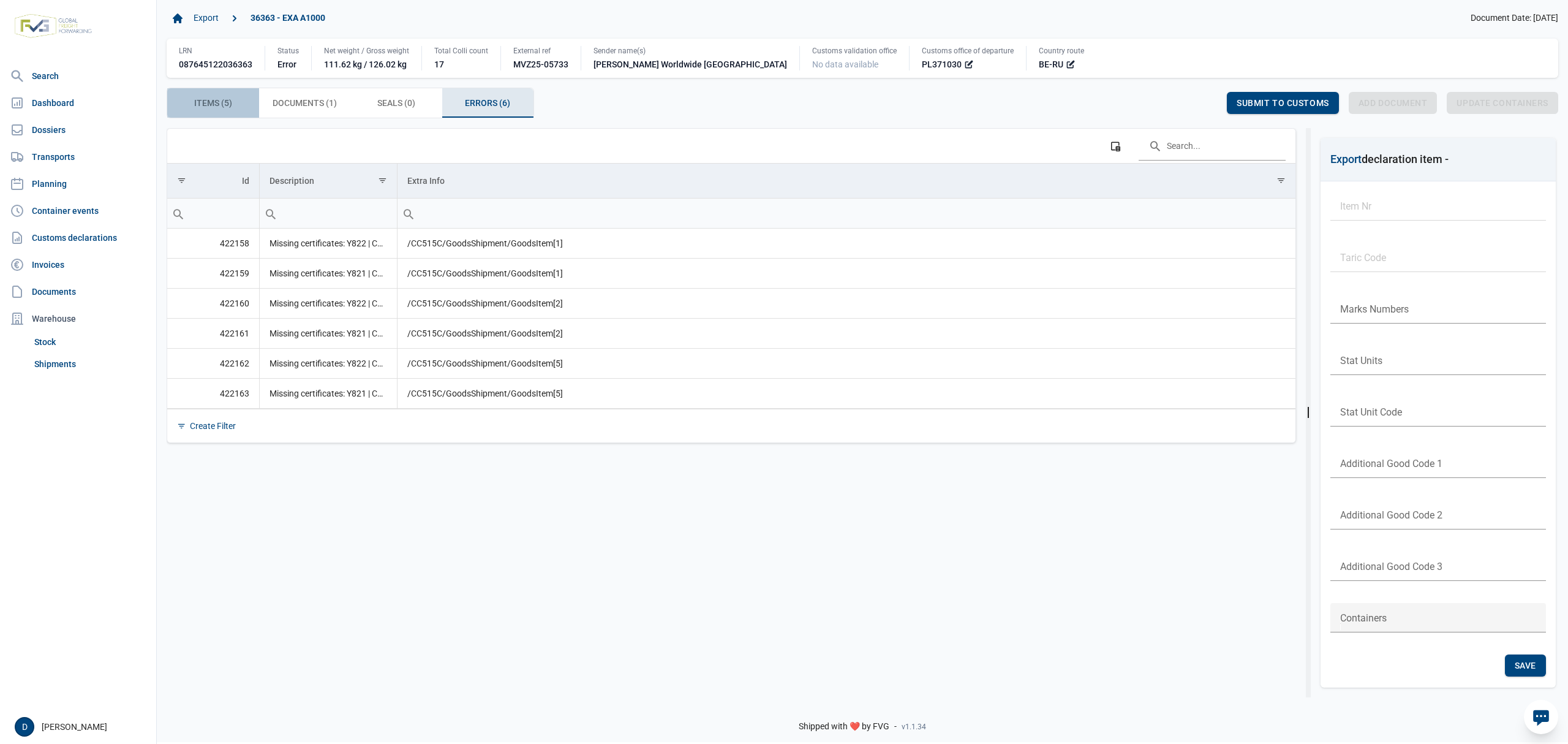
click at [211, 103] on span "Items (5) Items (5)" at bounding box center [212, 102] width 38 height 15
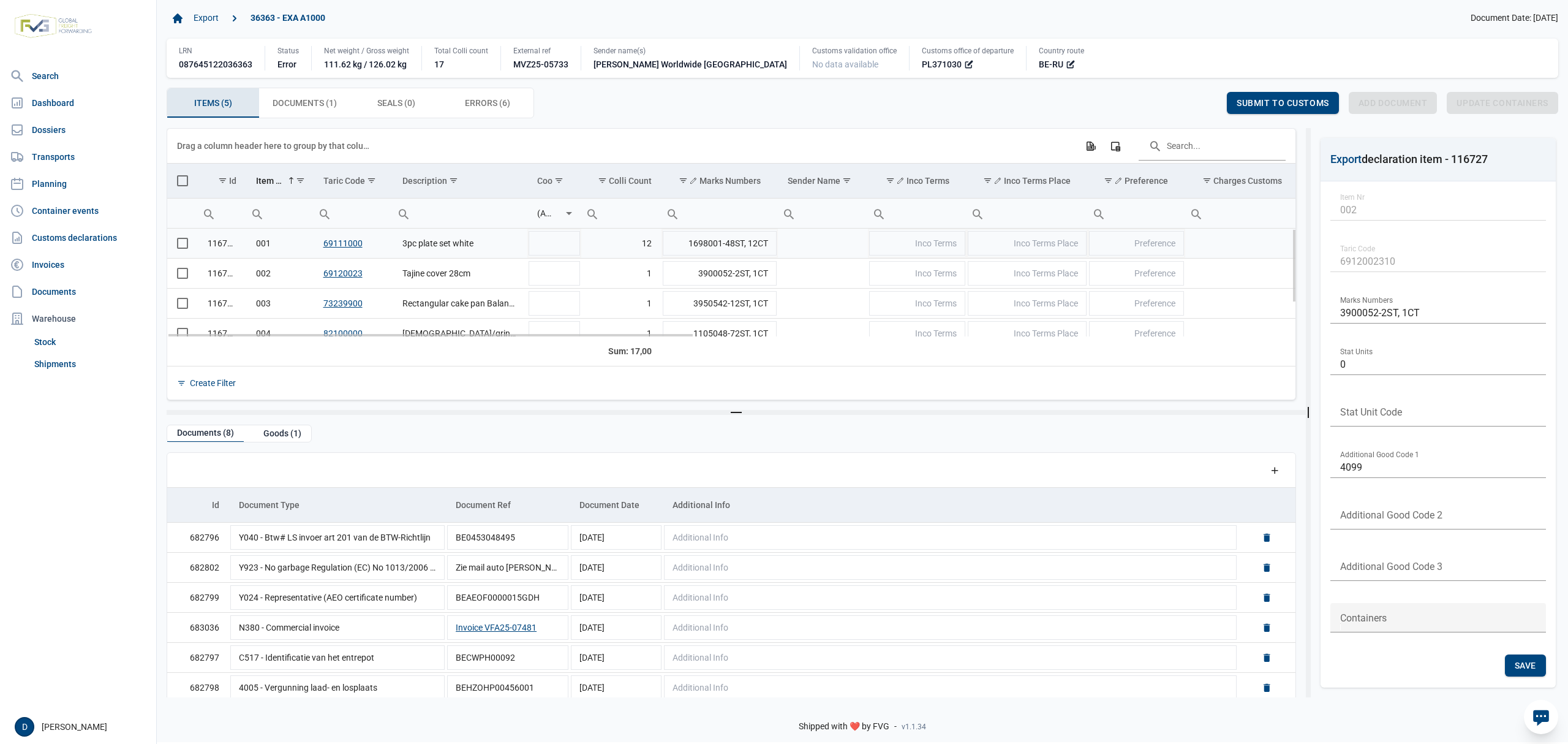
click at [184, 243] on span "Select row" at bounding box center [182, 243] width 11 height 11
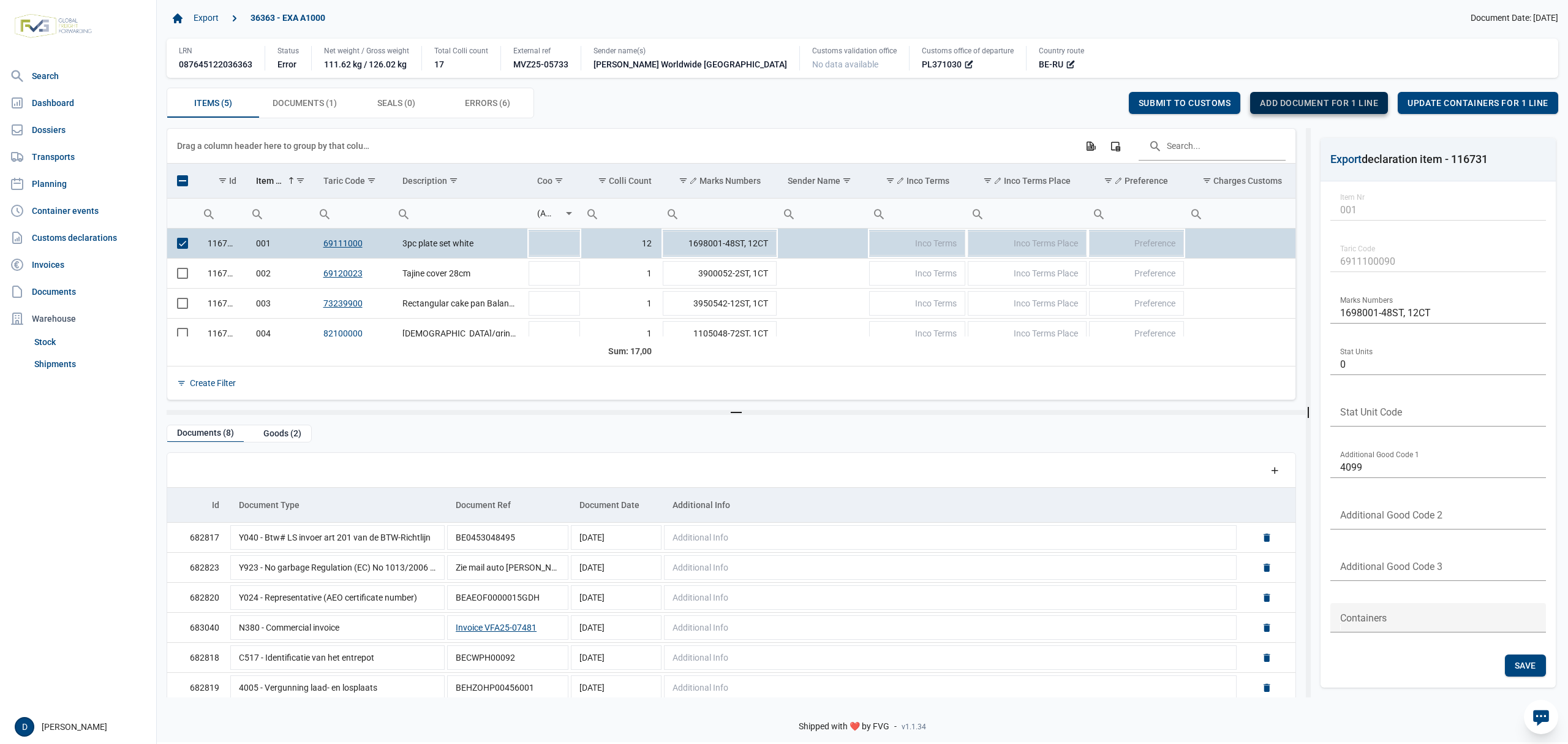
click at [1329, 105] on span "Add document for 1 line" at bounding box center [1319, 103] width 118 height 10
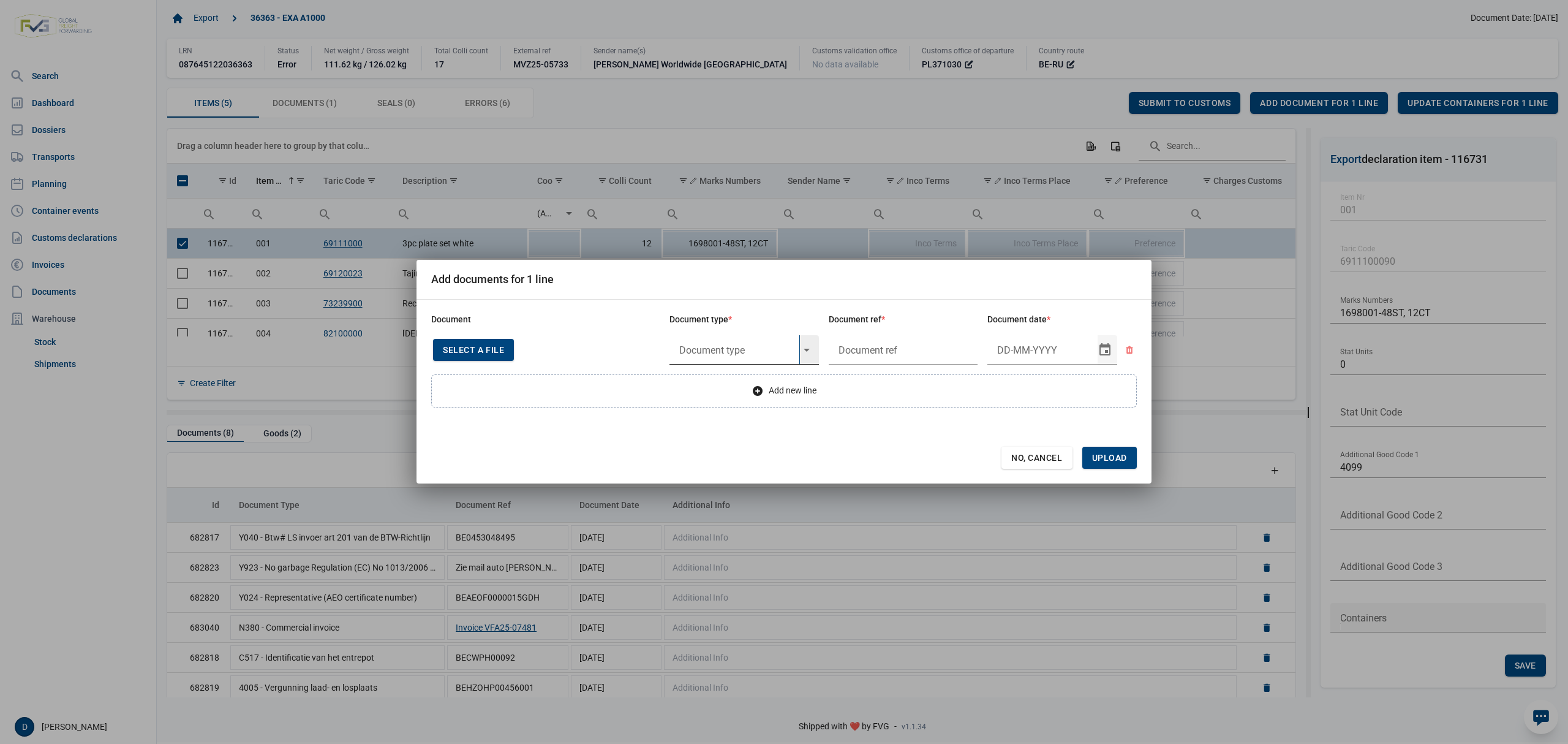
click at [709, 347] on input "text" at bounding box center [735, 350] width 130 height 30
click at [710, 388] on div "Y822 - De verbodsbepalingen van artikel 3 nonies, lid 1," at bounding box center [745, 384] width 150 height 29
type input "Y822 - De verbodsbepalingen van artikel 3 nonies, lid 1,"
click at [878, 351] on input "text" at bounding box center [904, 350] width 150 height 30
type input "."
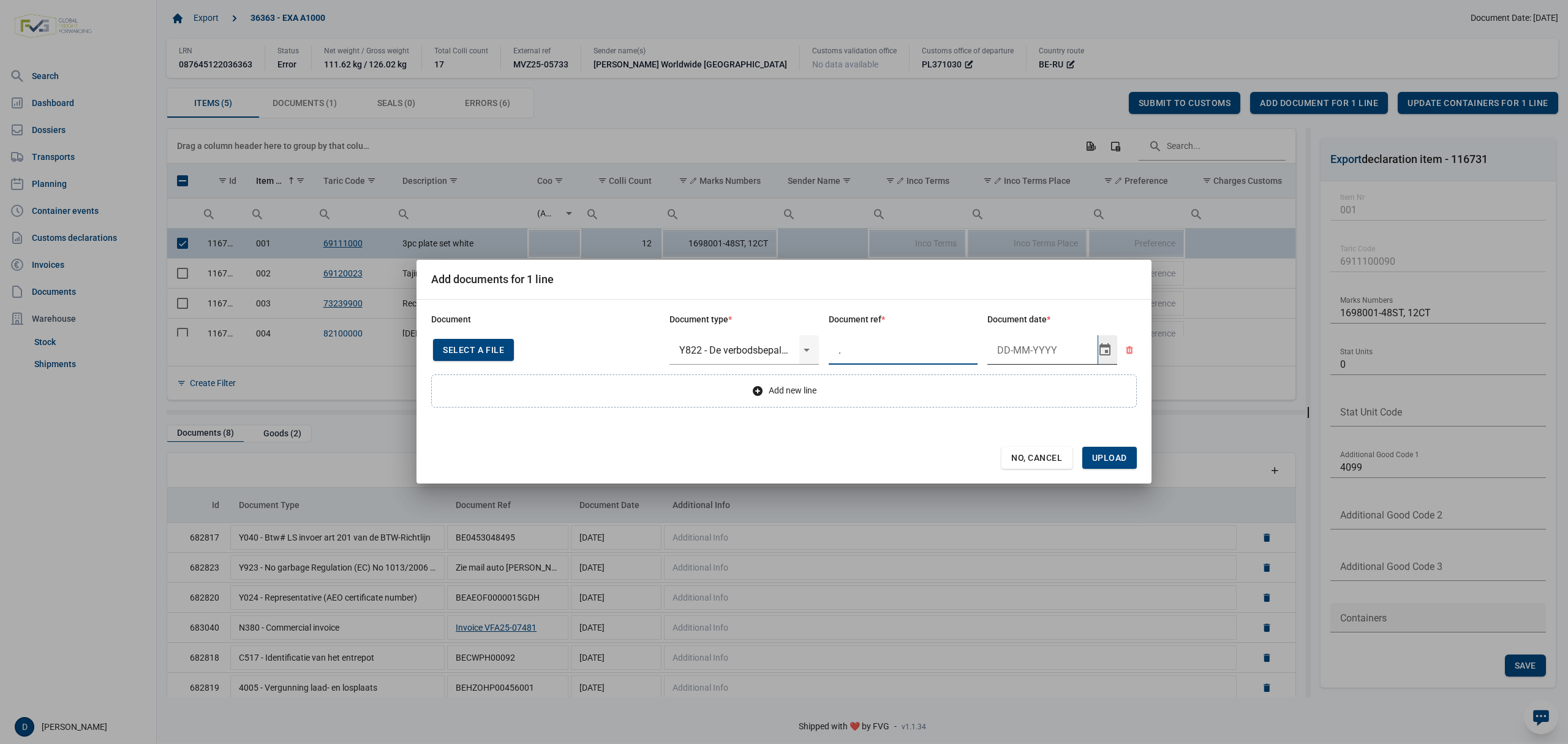
click at [1015, 343] on input "Document date" at bounding box center [1043, 350] width 110 height 30
type input "7-10-2025"
click at [1116, 457] on span "Upload" at bounding box center [1110, 458] width 35 height 10
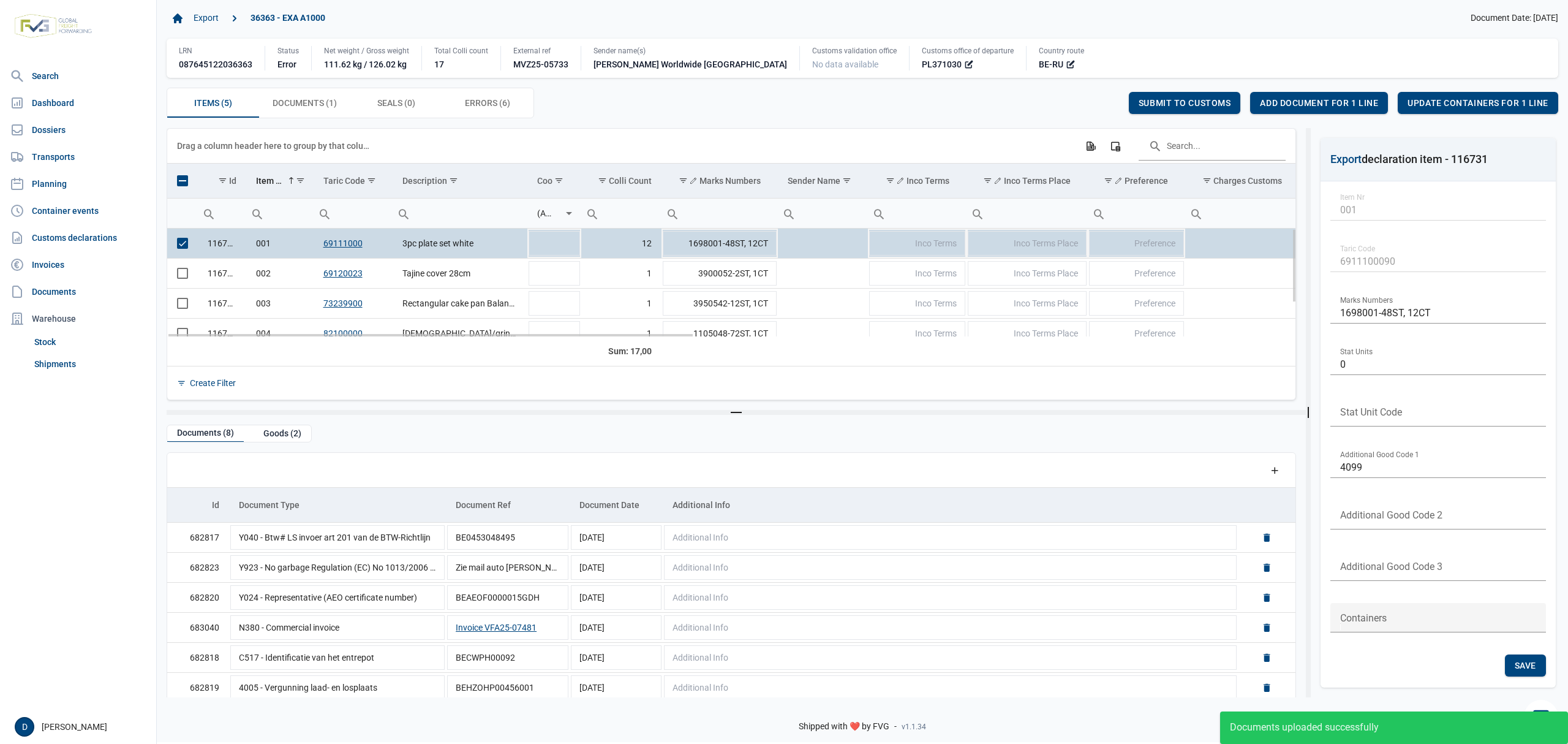
click at [185, 246] on span "Select row" at bounding box center [182, 243] width 11 height 11
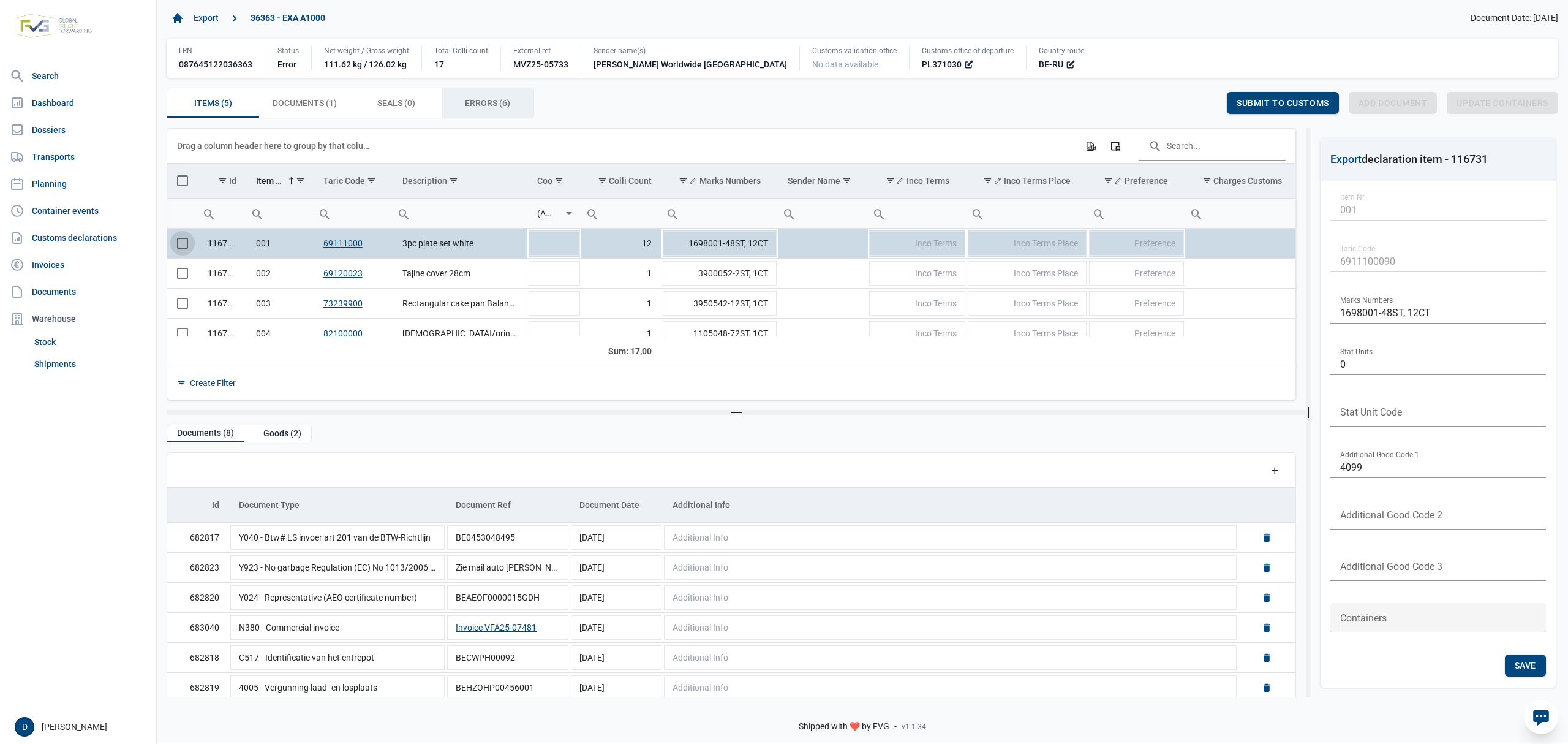
click at [474, 95] on div "Errors (6) Errors (6)" at bounding box center [488, 103] width 91 height 30
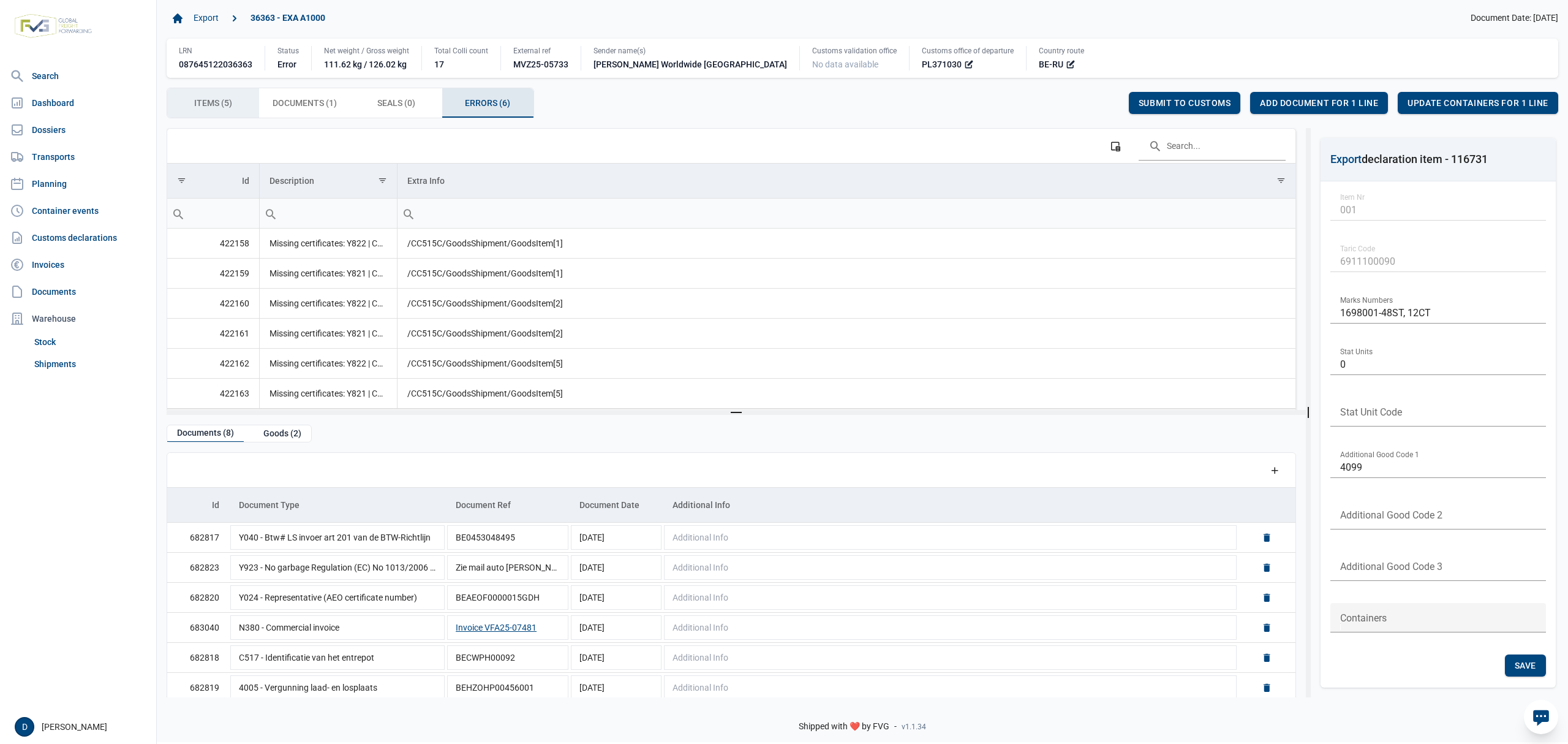
click at [223, 104] on span "Items (5) Items (5)" at bounding box center [212, 102] width 38 height 15
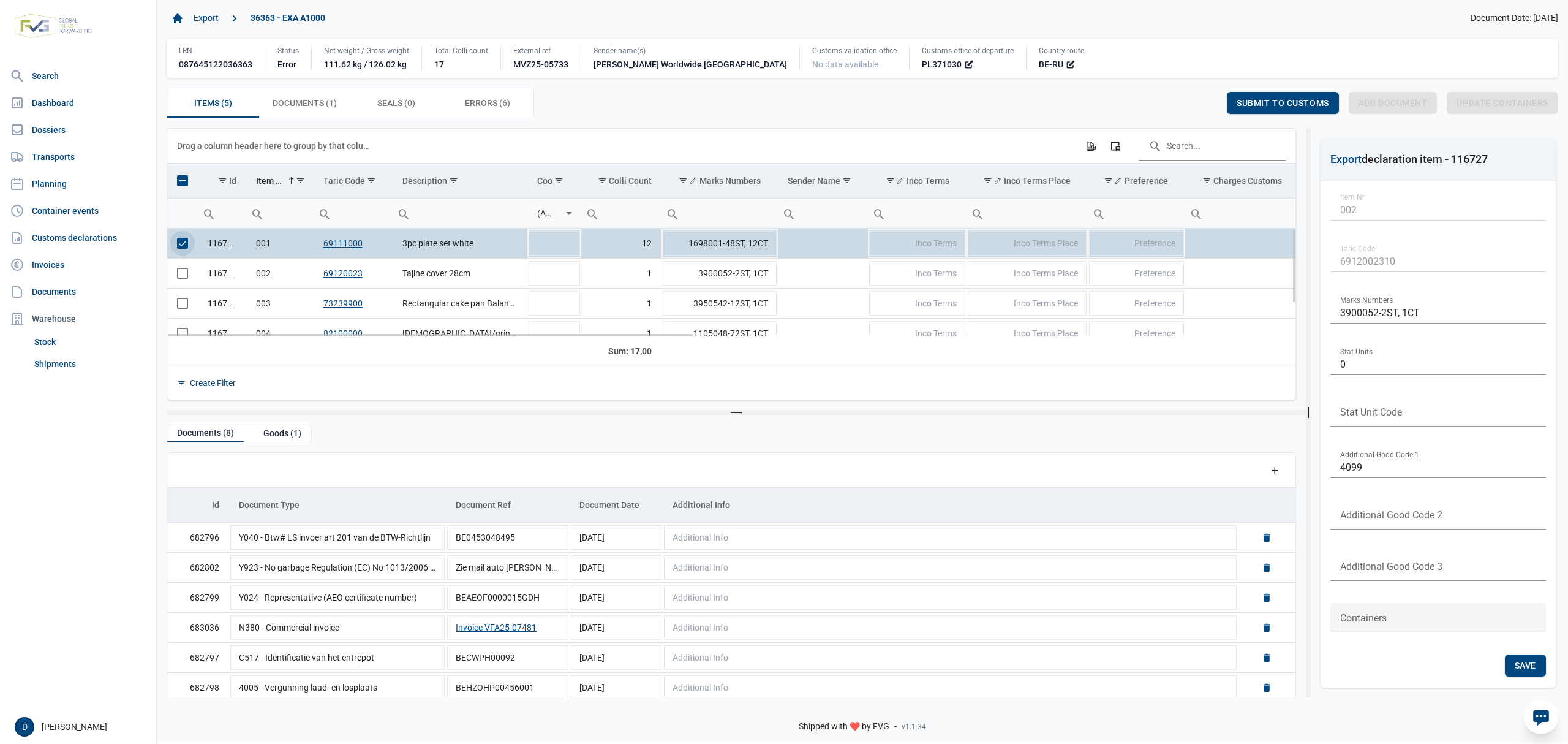
click at [183, 246] on span "Select row" at bounding box center [182, 243] width 11 height 11
click at [187, 271] on span "Select row" at bounding box center [182, 273] width 11 height 11
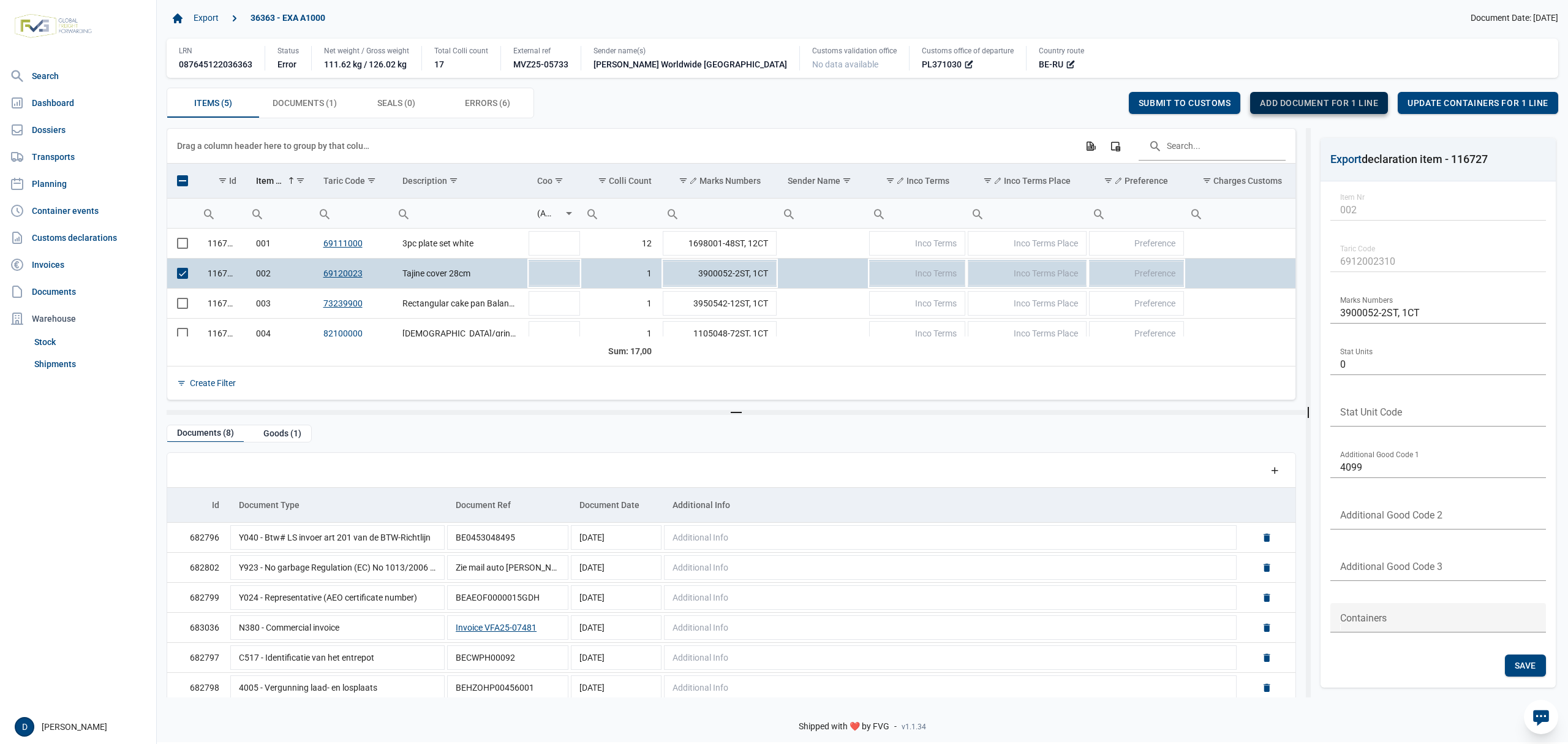
click at [1322, 104] on span "Add document for 1 line" at bounding box center [1319, 103] width 118 height 10
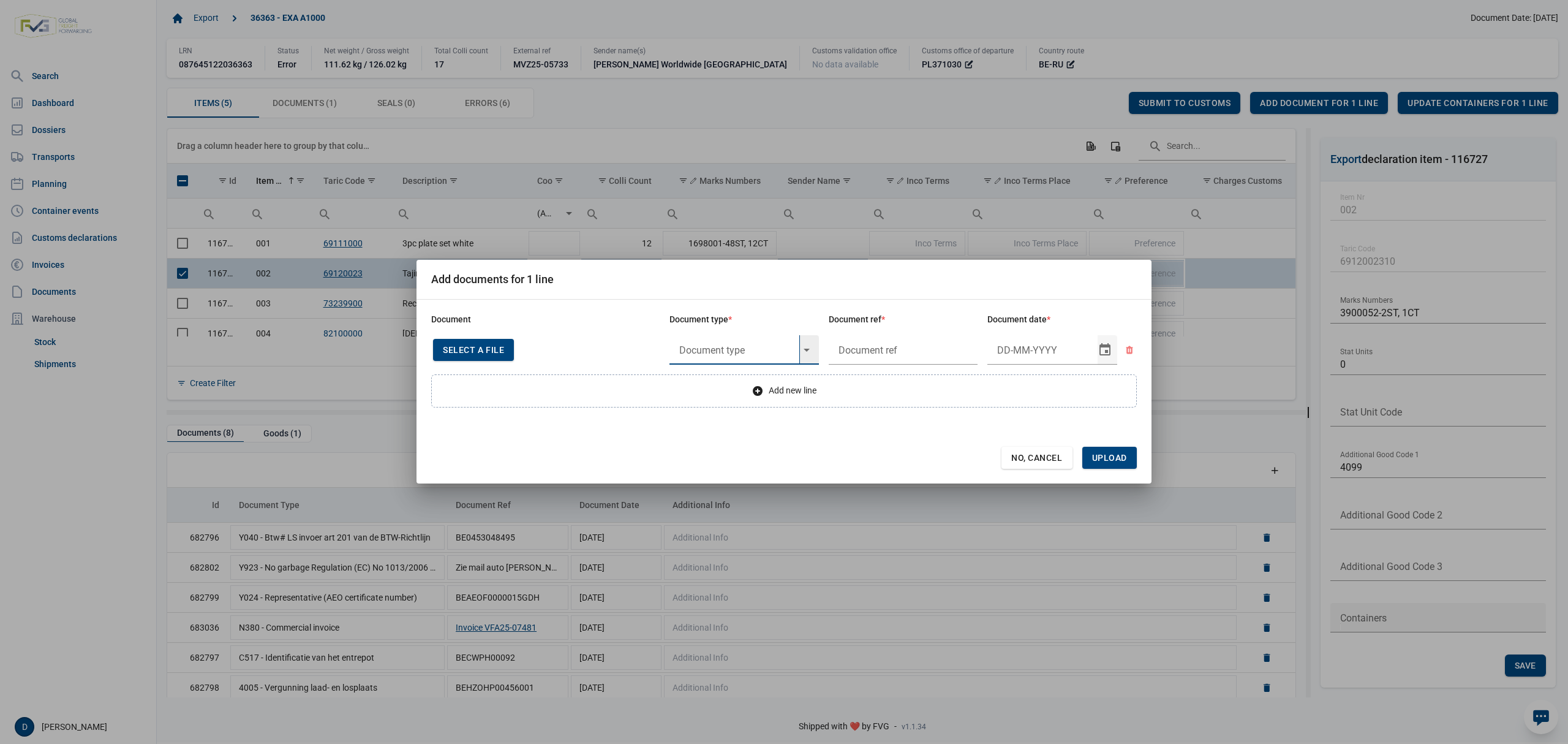
click at [743, 343] on input "text" at bounding box center [735, 350] width 130 height 30
click at [742, 378] on div "Y822 - De verbodsbepalingen van artikel 3 nonies, lid 1," at bounding box center [745, 384] width 150 height 29
type input "Y822 - De verbodsbepalingen van artikel 3 nonies, lid 1,"
click at [885, 343] on input "text" at bounding box center [904, 350] width 150 height 30
type input "."
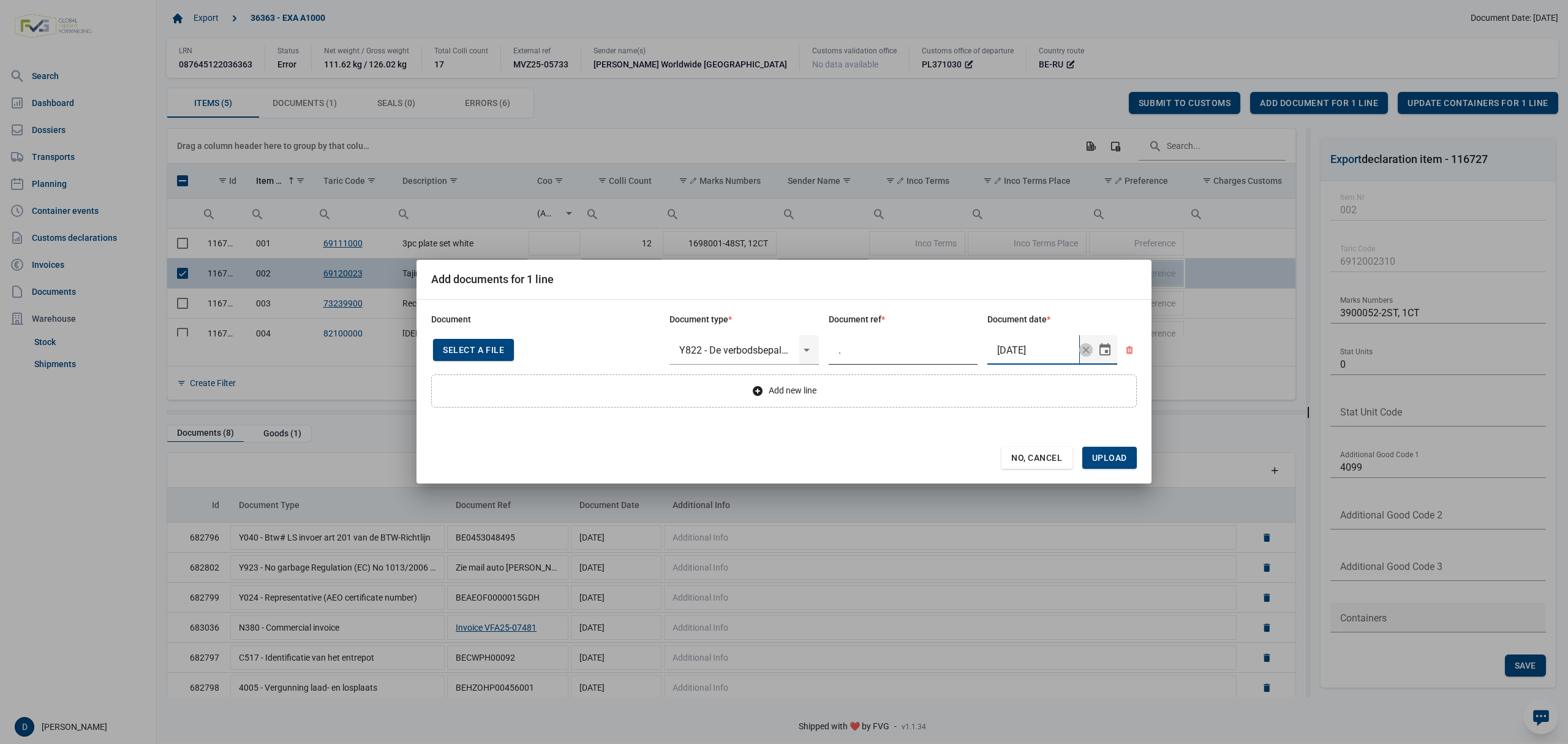
type input "7-10-2025"
click at [1127, 462] on span "Upload" at bounding box center [1110, 458] width 54 height 22
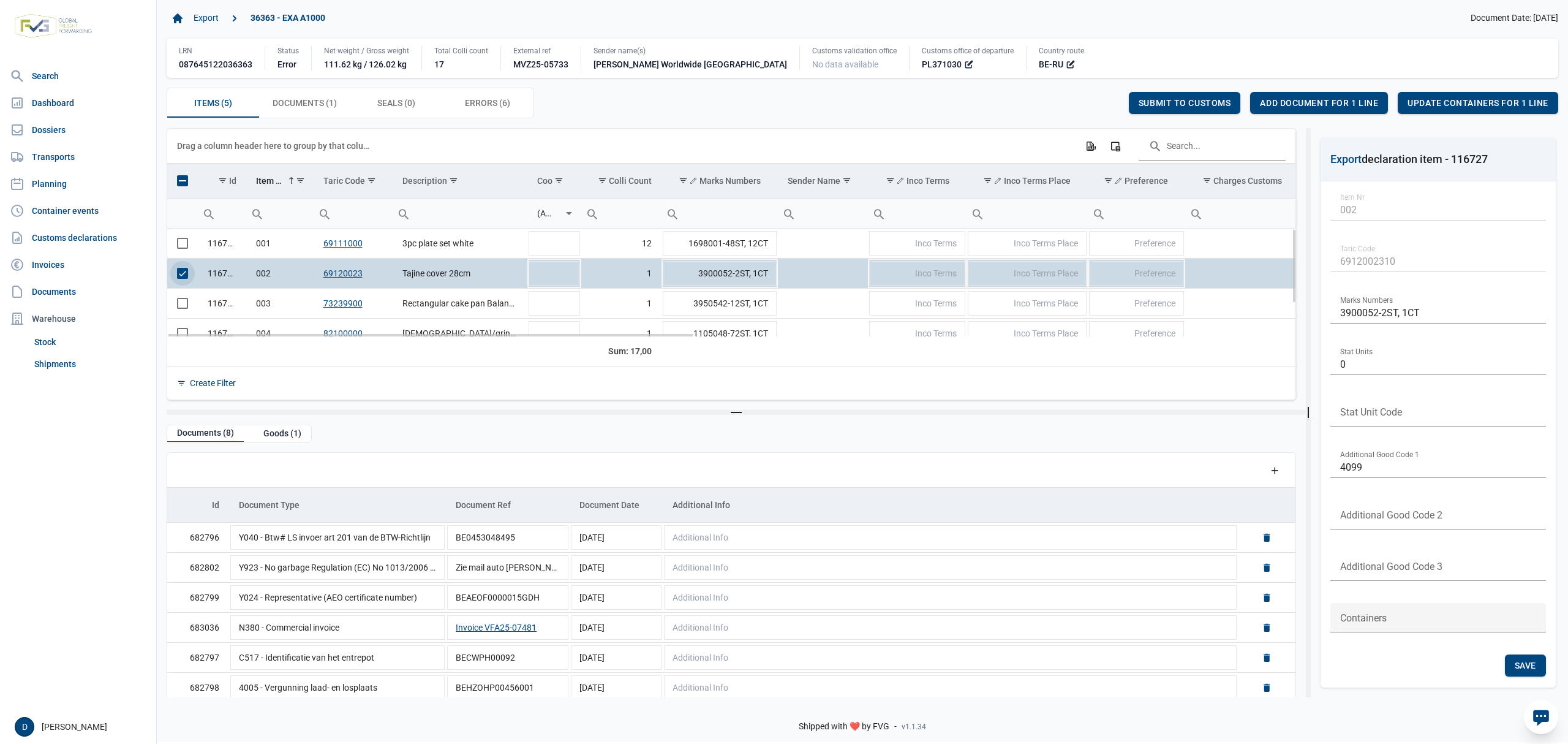
click at [179, 276] on span "Select row" at bounding box center [182, 273] width 11 height 11
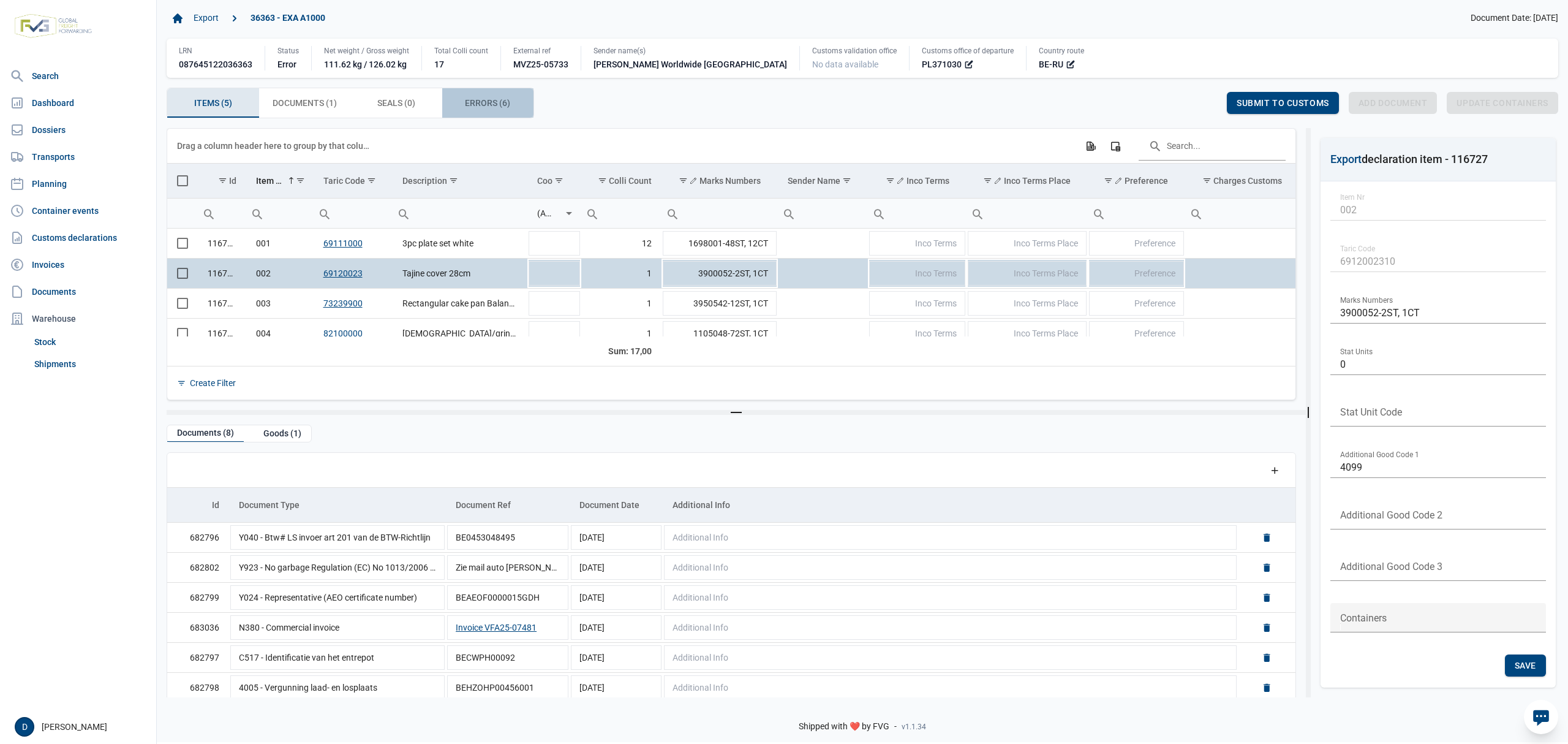
click at [478, 108] on span "Errors (6) Errors (6)" at bounding box center [488, 102] width 45 height 15
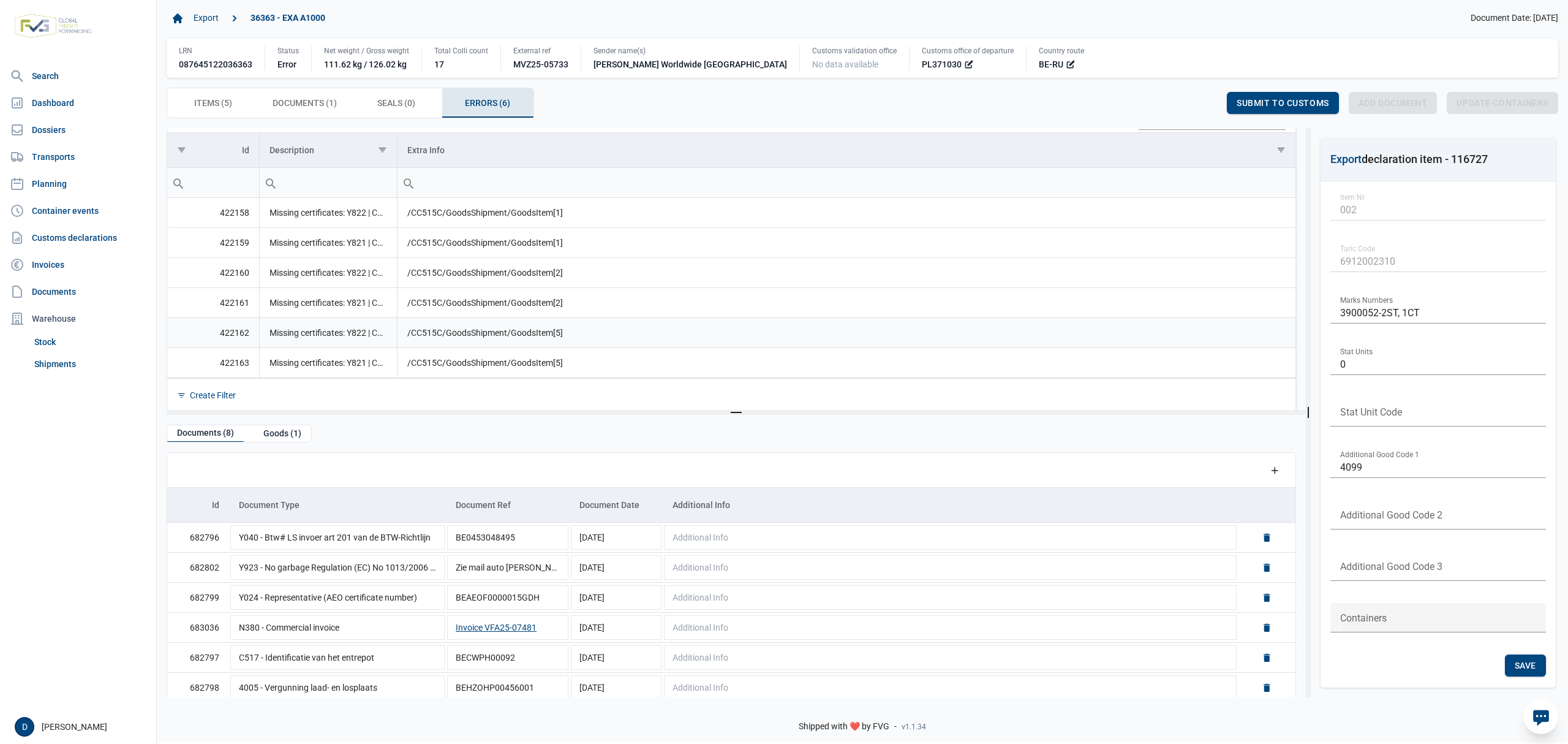
scroll to position [45, 0]
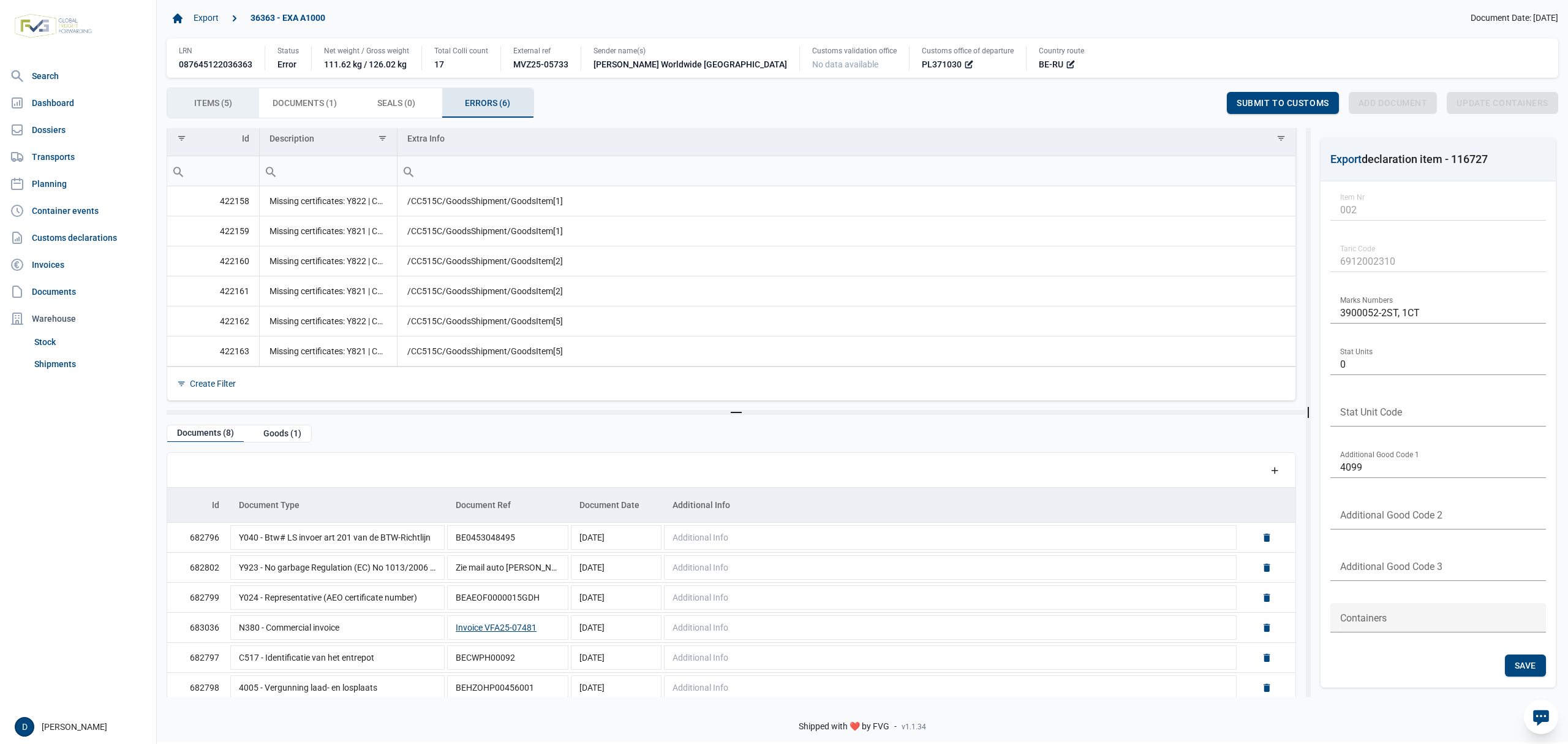
click at [216, 103] on span "Items (5) Items (5)" at bounding box center [212, 102] width 38 height 15
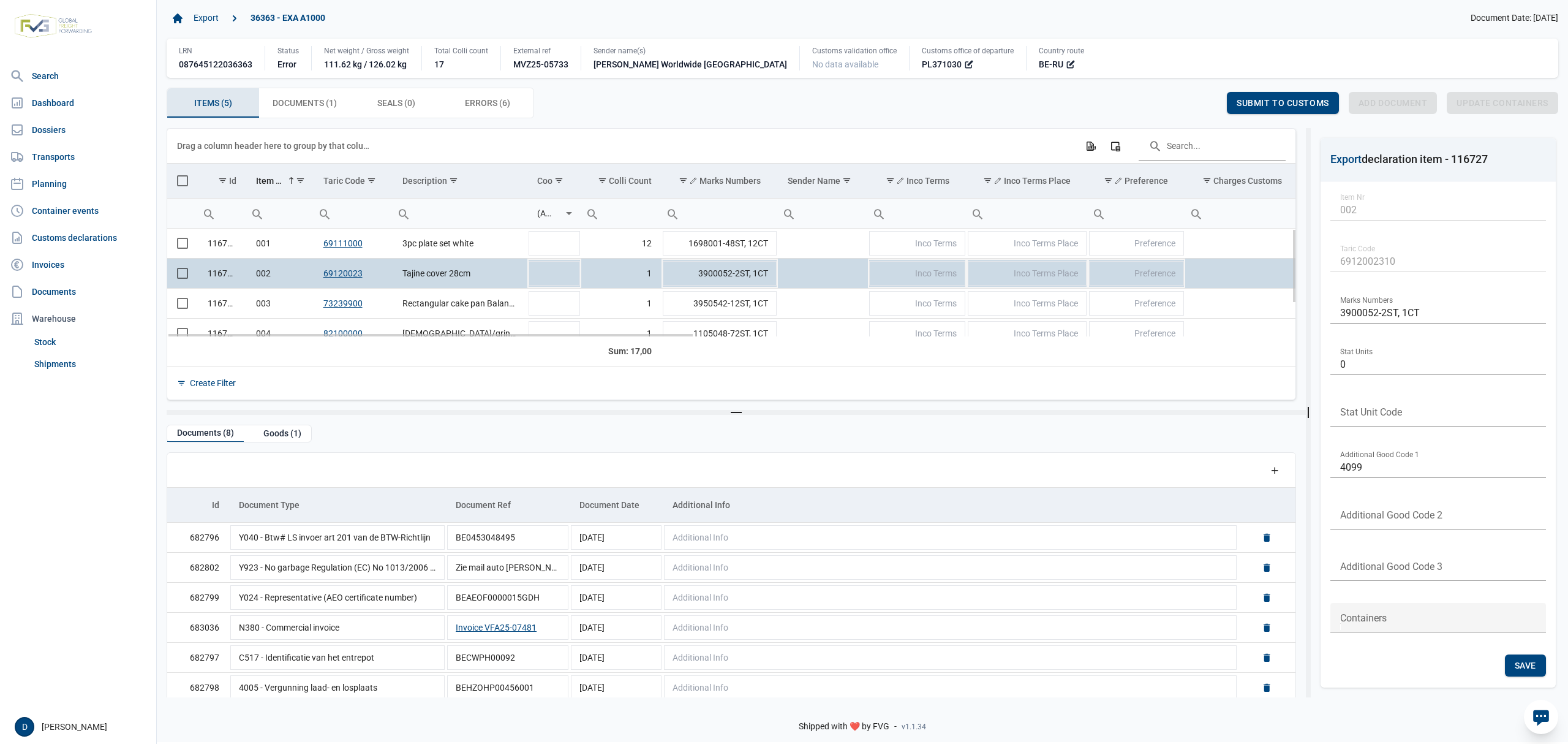
scroll to position [44, 0]
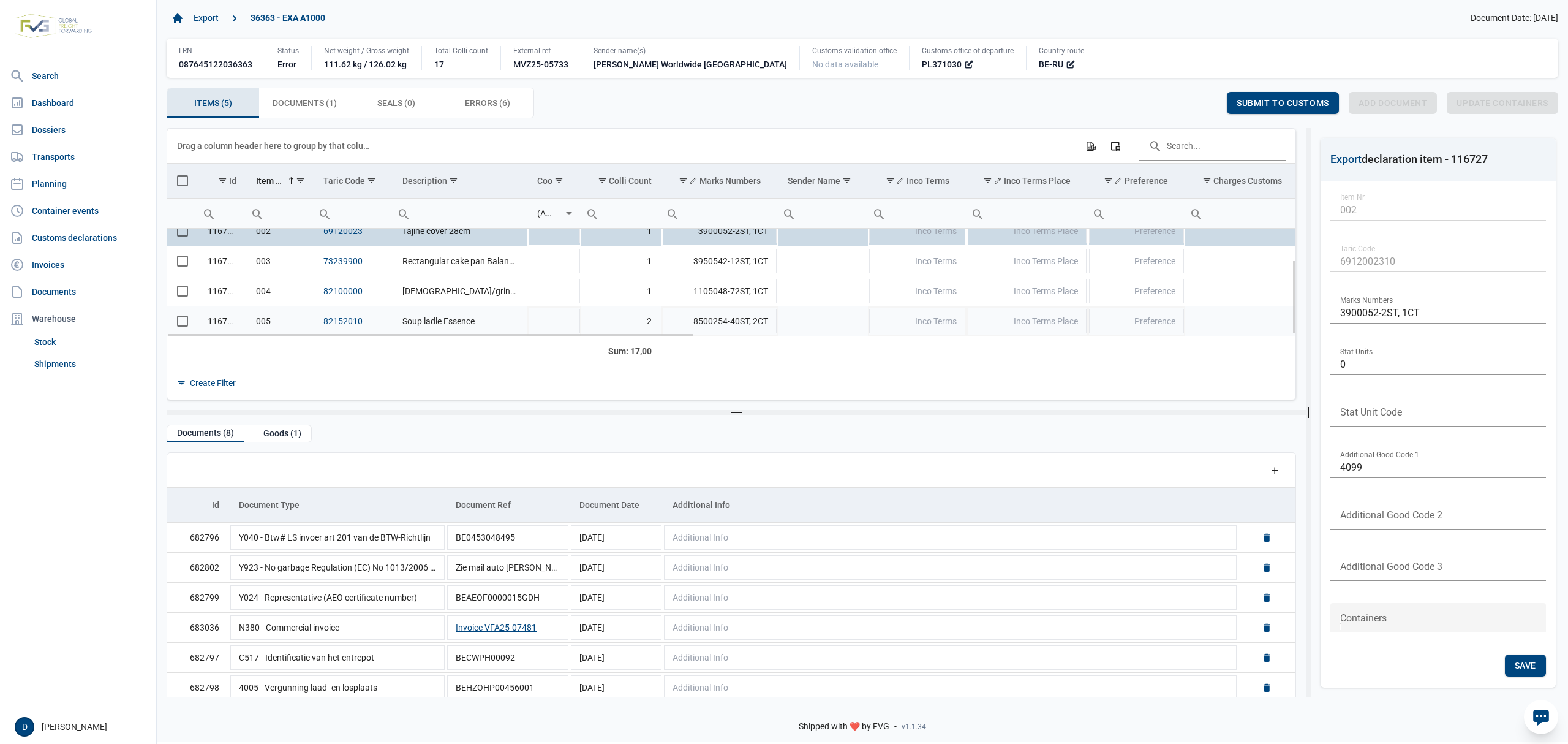
click at [187, 319] on span "Select row" at bounding box center [182, 321] width 11 height 11
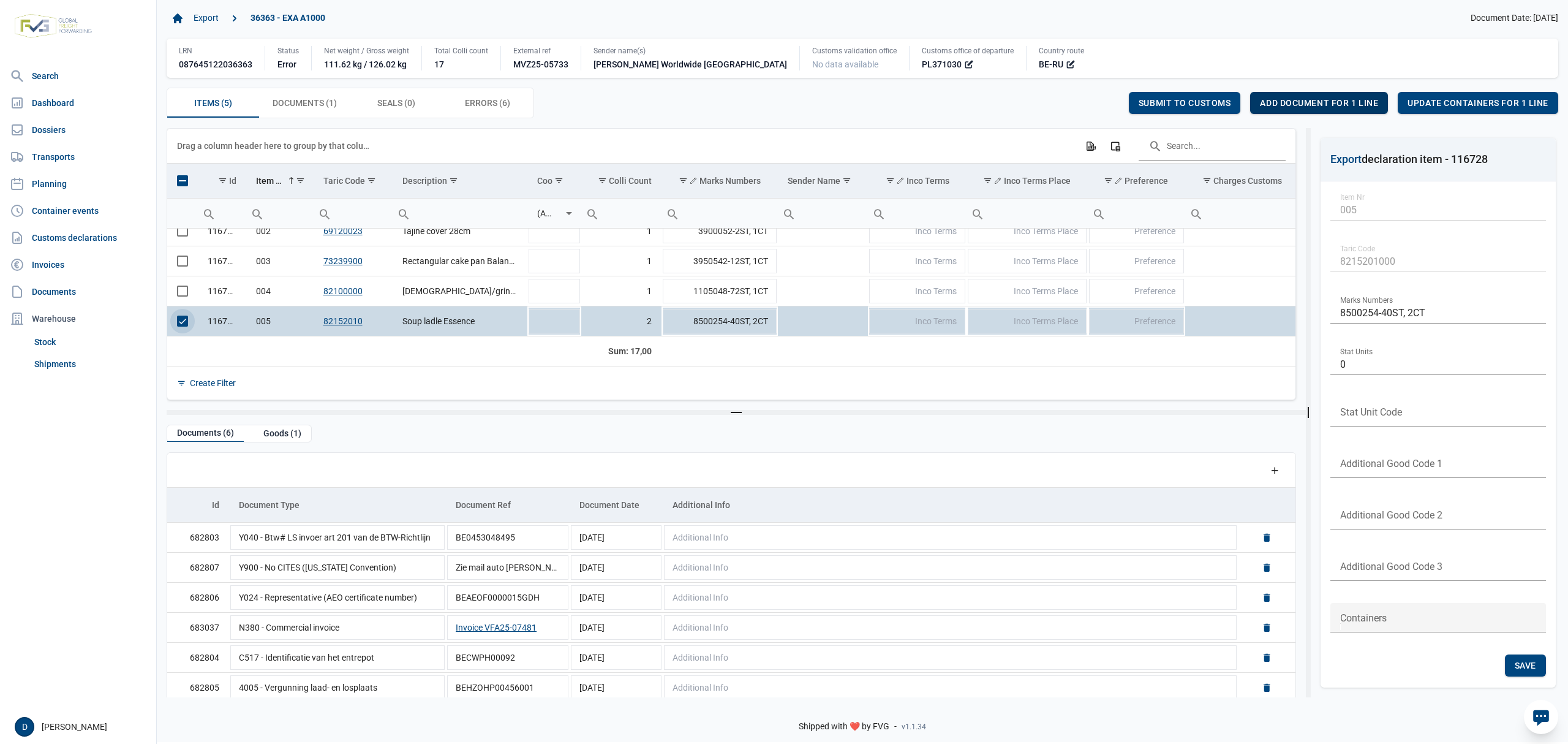
click at [1306, 103] on span "Add document for 1 line" at bounding box center [1319, 103] width 118 height 10
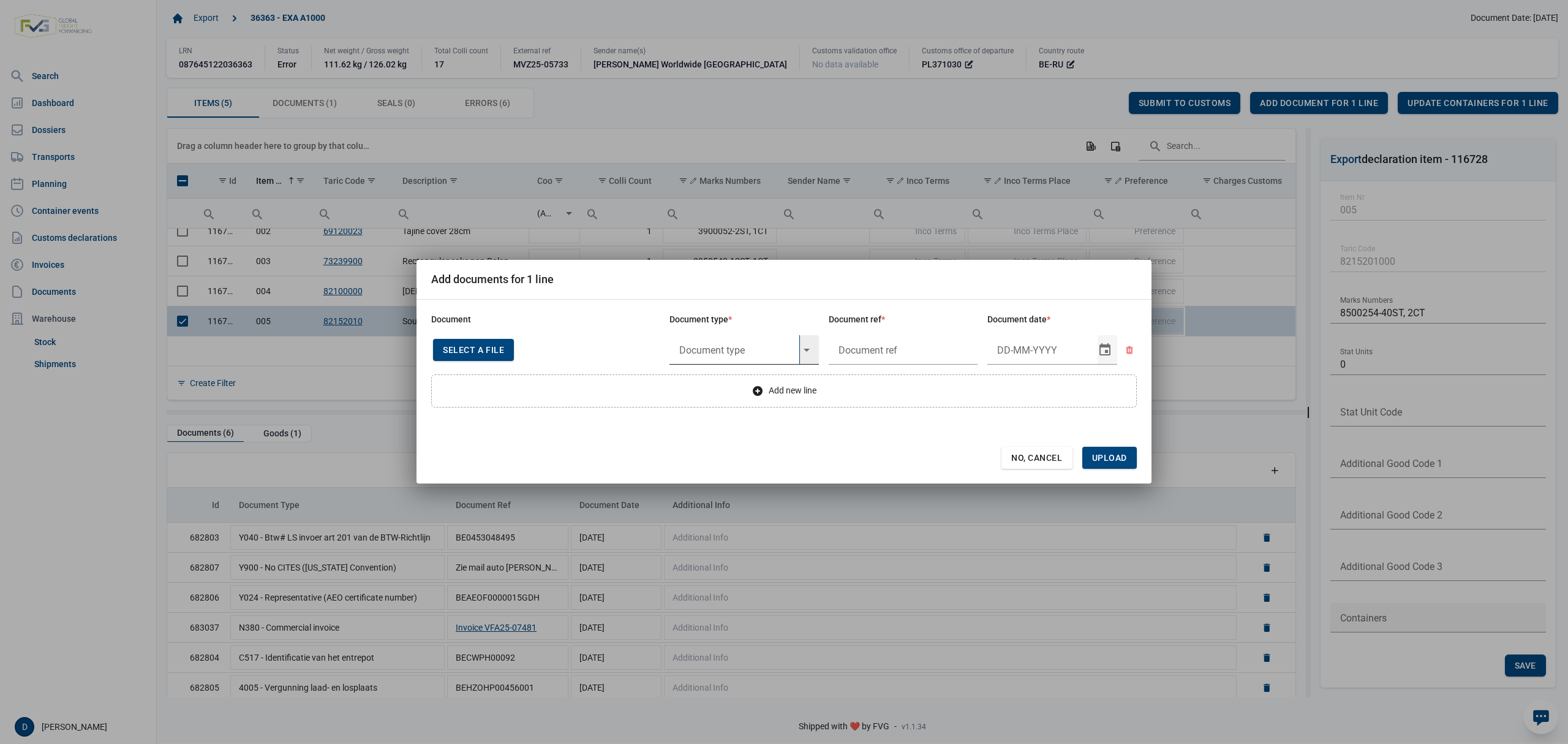
click at [732, 346] on input "text" at bounding box center [735, 350] width 130 height 30
click at [734, 383] on div "Y822 - De verbodsbepalingen van artikel 3 nonies, lid 1," at bounding box center [745, 384] width 150 height 29
type input "Y822 - De verbodsbepalingen van artikel 3 nonies, lid 1,"
click at [901, 354] on input "text" at bounding box center [904, 350] width 150 height 30
type input "."
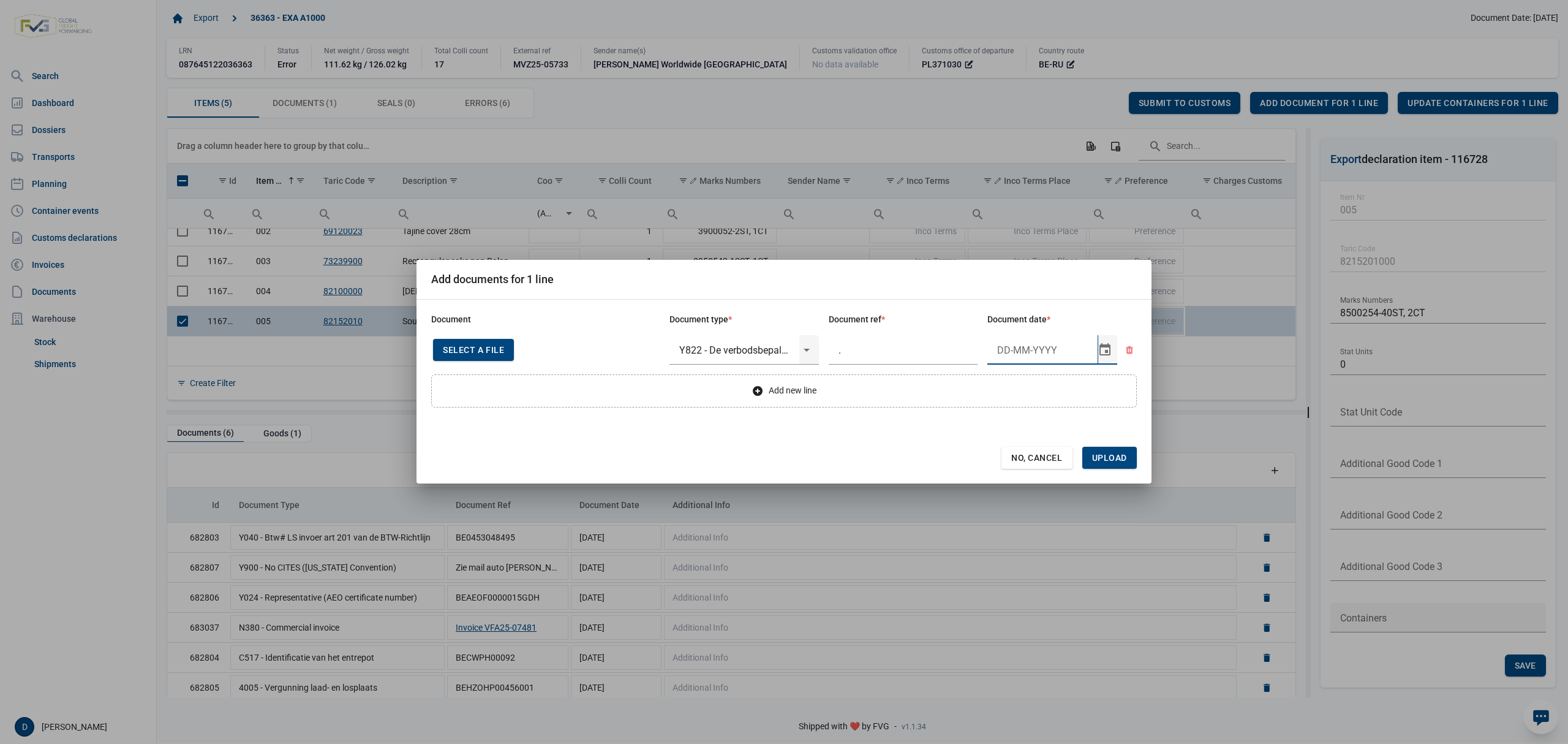
click at [1015, 348] on input "Document date" at bounding box center [1043, 350] width 110 height 30
type input "7-10-2025"
click at [1109, 461] on span "Upload" at bounding box center [1110, 458] width 35 height 10
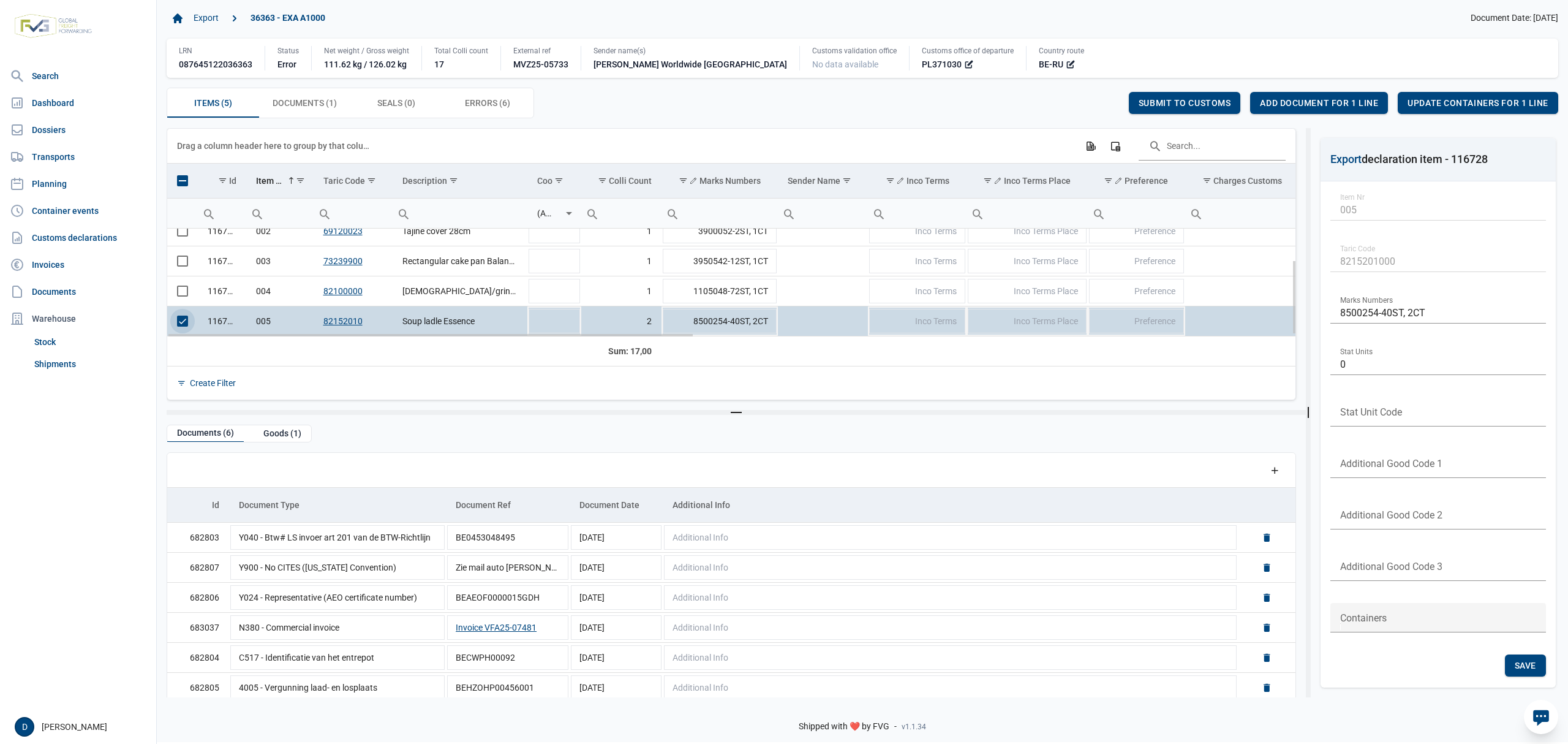
click at [188, 321] on span "Select row" at bounding box center [182, 321] width 11 height 11
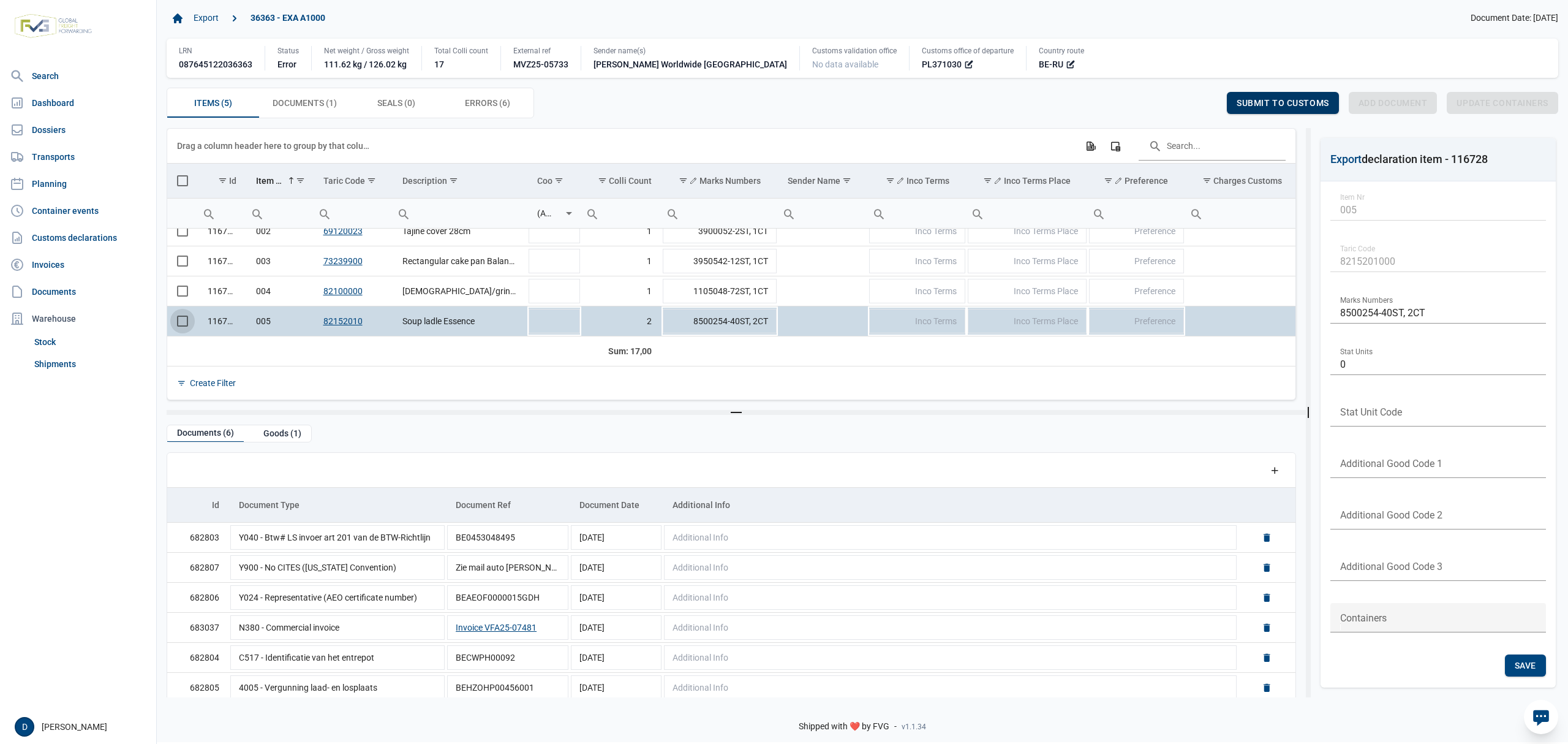
click at [1265, 104] on span "Submit to customs" at bounding box center [1283, 103] width 92 height 10
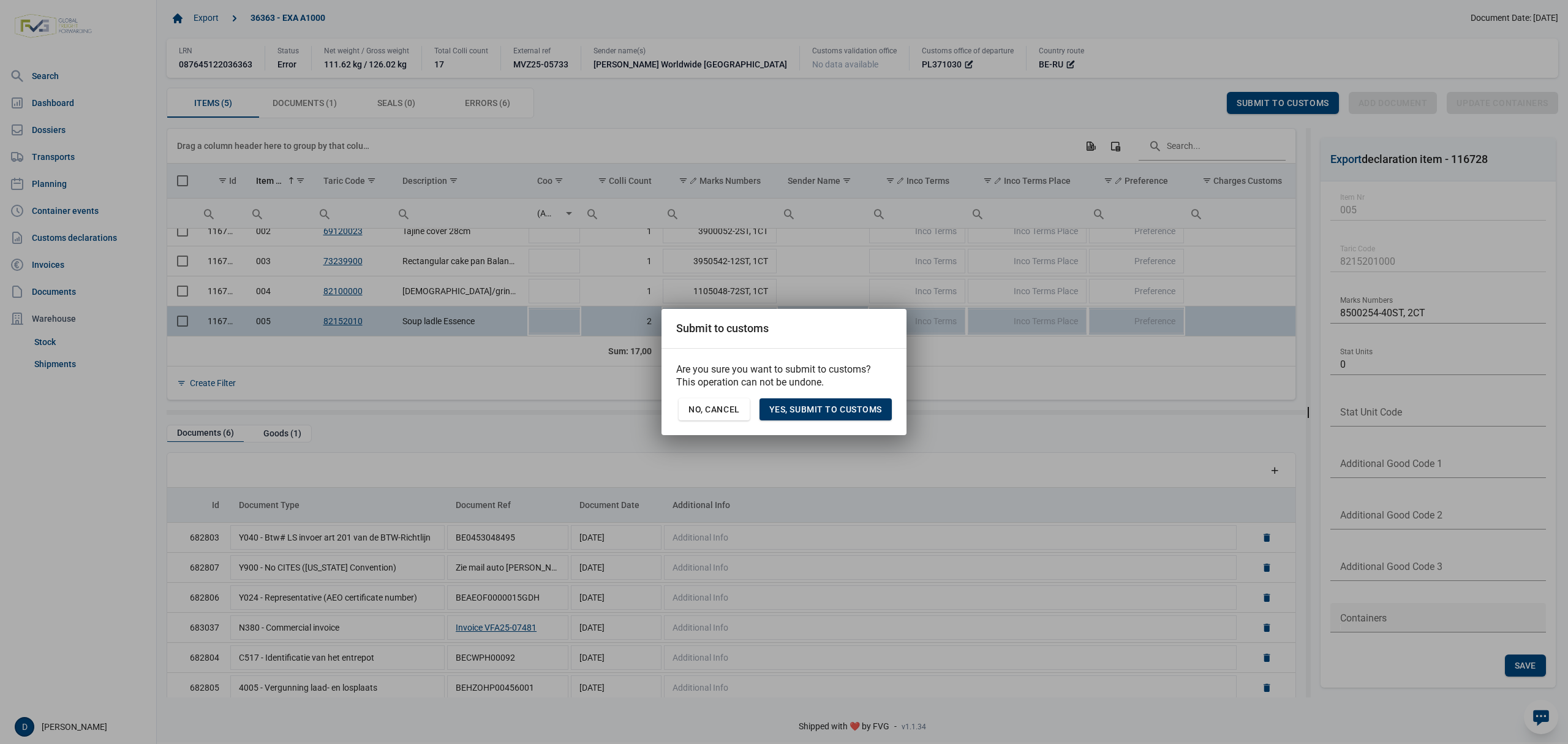
click at [819, 412] on span "Yes, Submit to customs" at bounding box center [825, 409] width 113 height 10
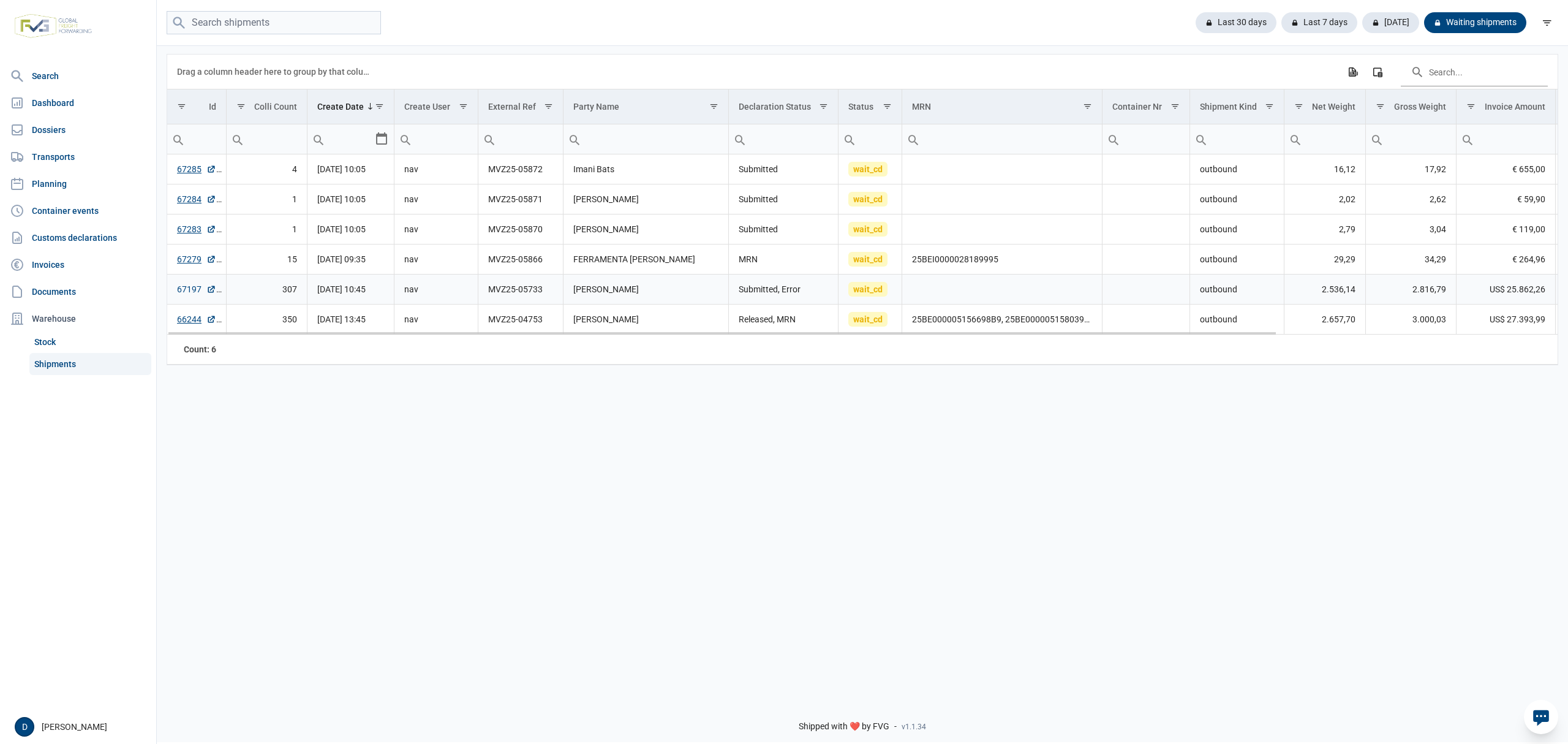
click at [183, 291] on link "67197" at bounding box center [197, 289] width 39 height 12
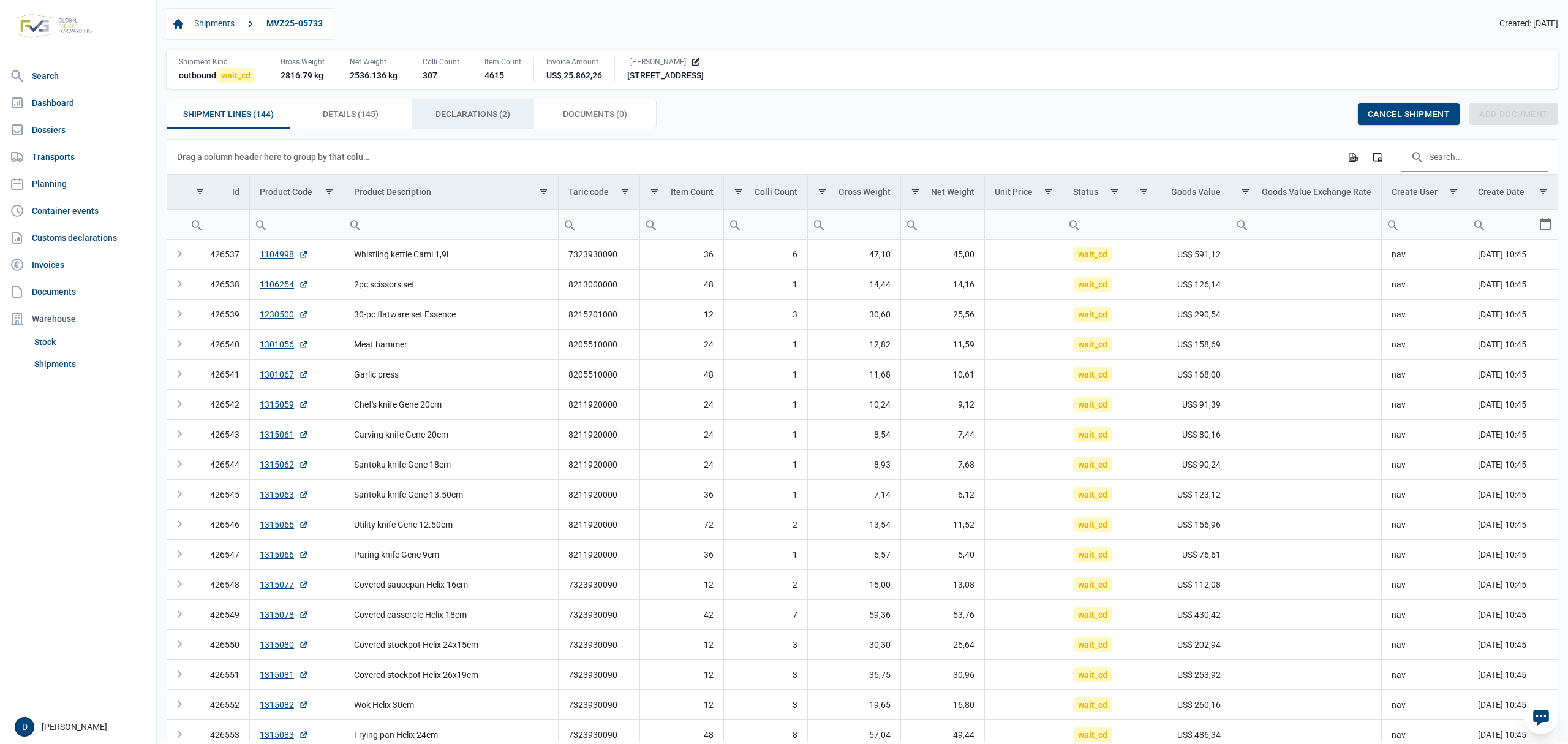
click at [445, 113] on span "Declarations (2) Declarations (2)" at bounding box center [473, 113] width 75 height 15
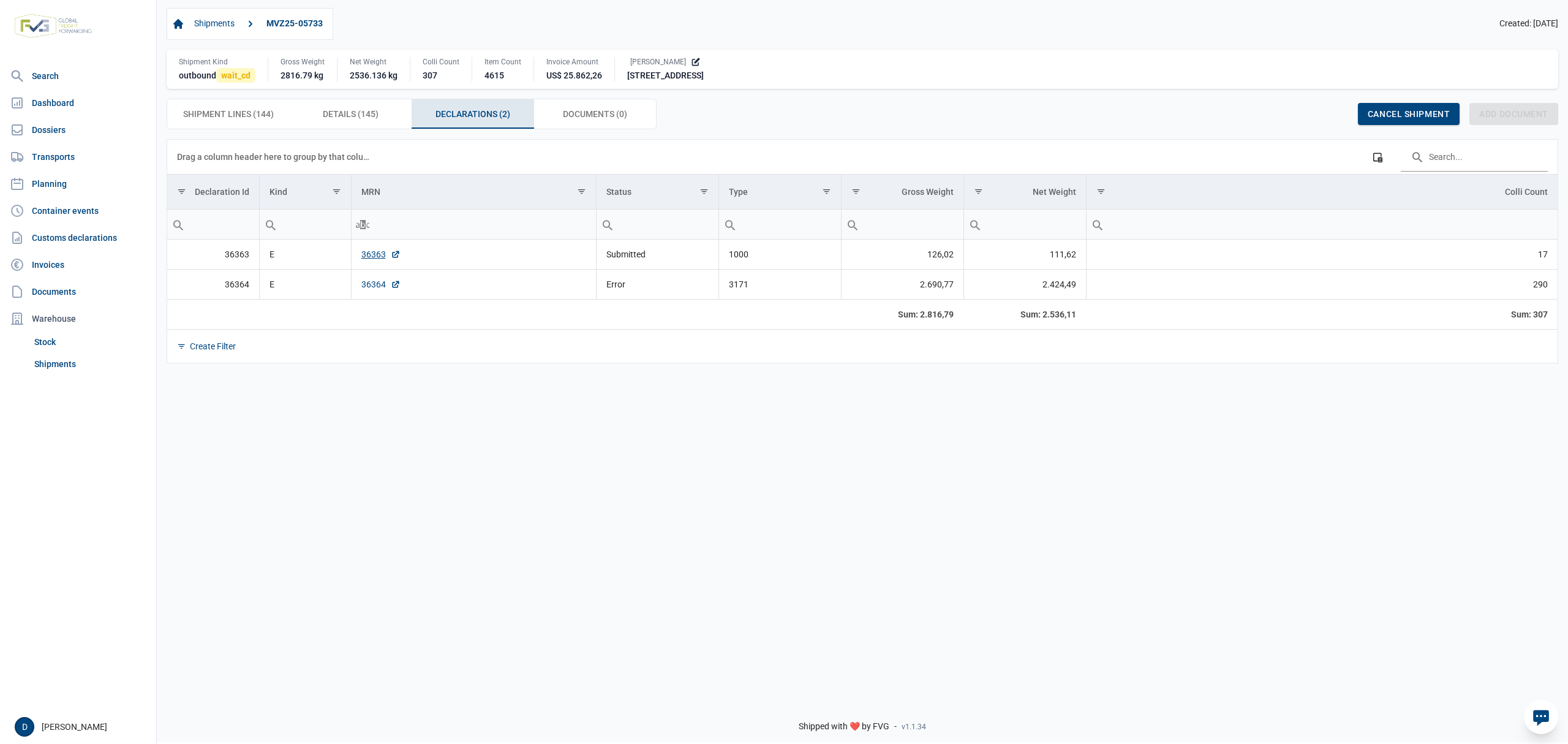
click at [368, 290] on link "36364" at bounding box center [381, 284] width 39 height 12
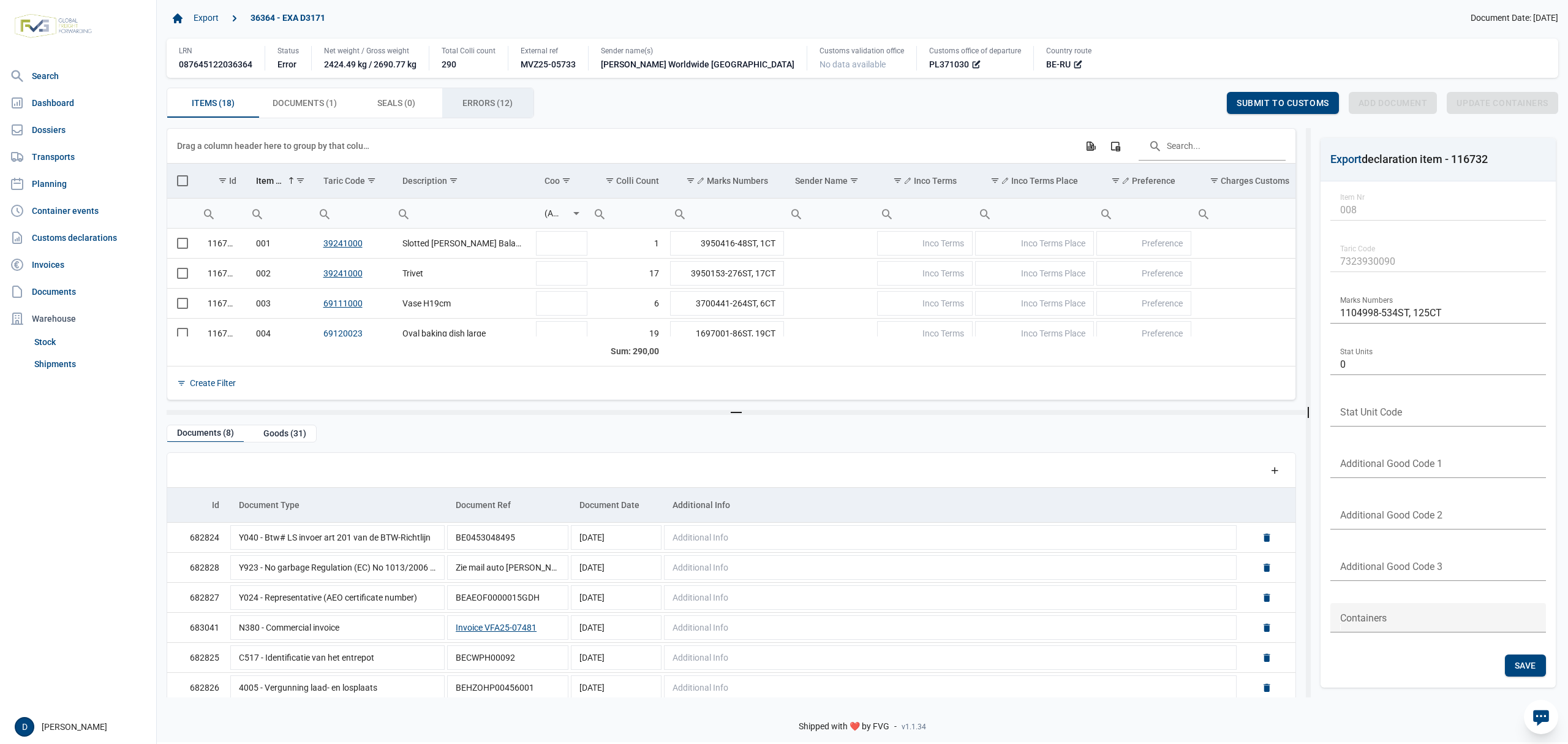
click at [490, 100] on span "Errors (12) Errors (12)" at bounding box center [487, 102] width 50 height 15
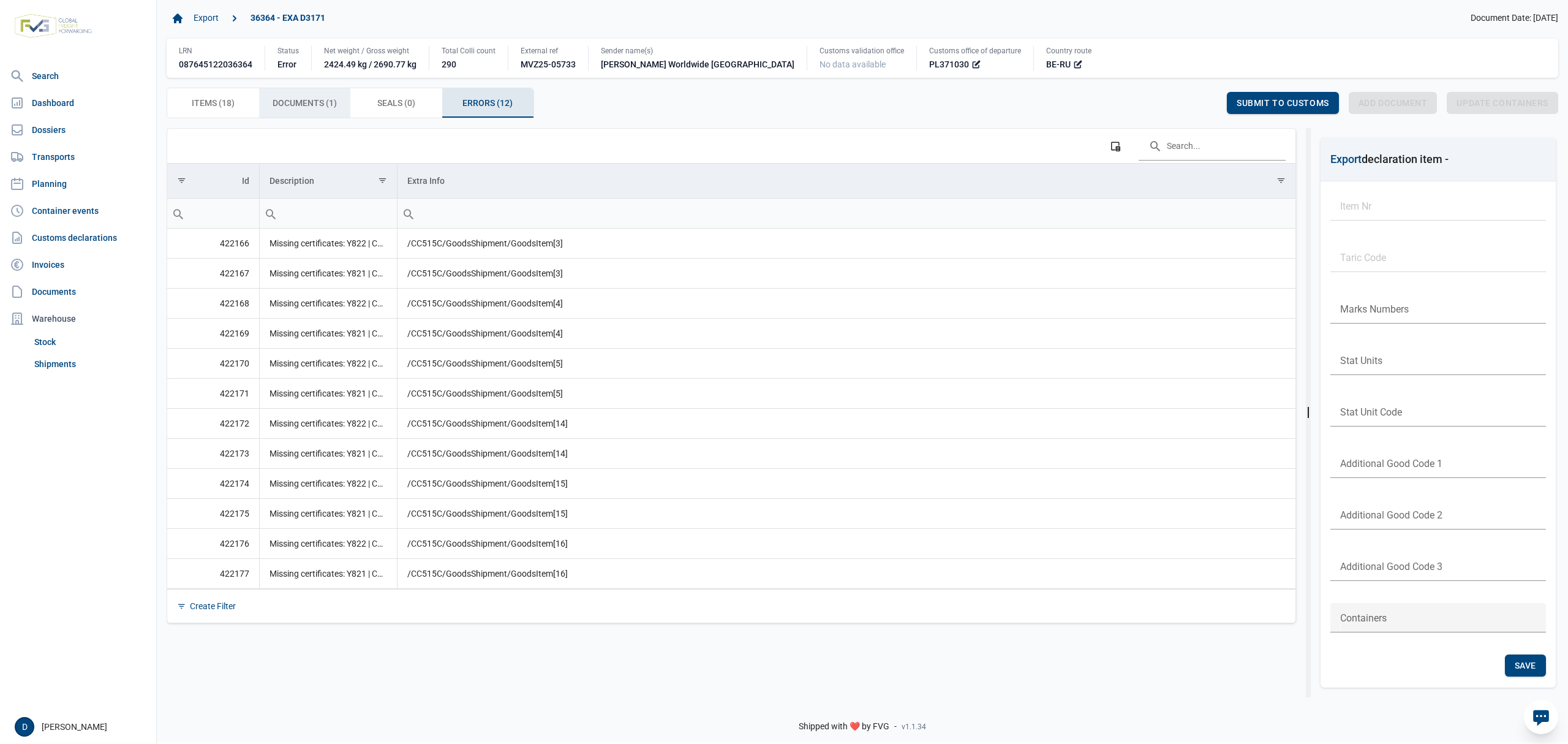
click at [299, 101] on span "Documents (1) Documents (1)" at bounding box center [304, 102] width 64 height 15
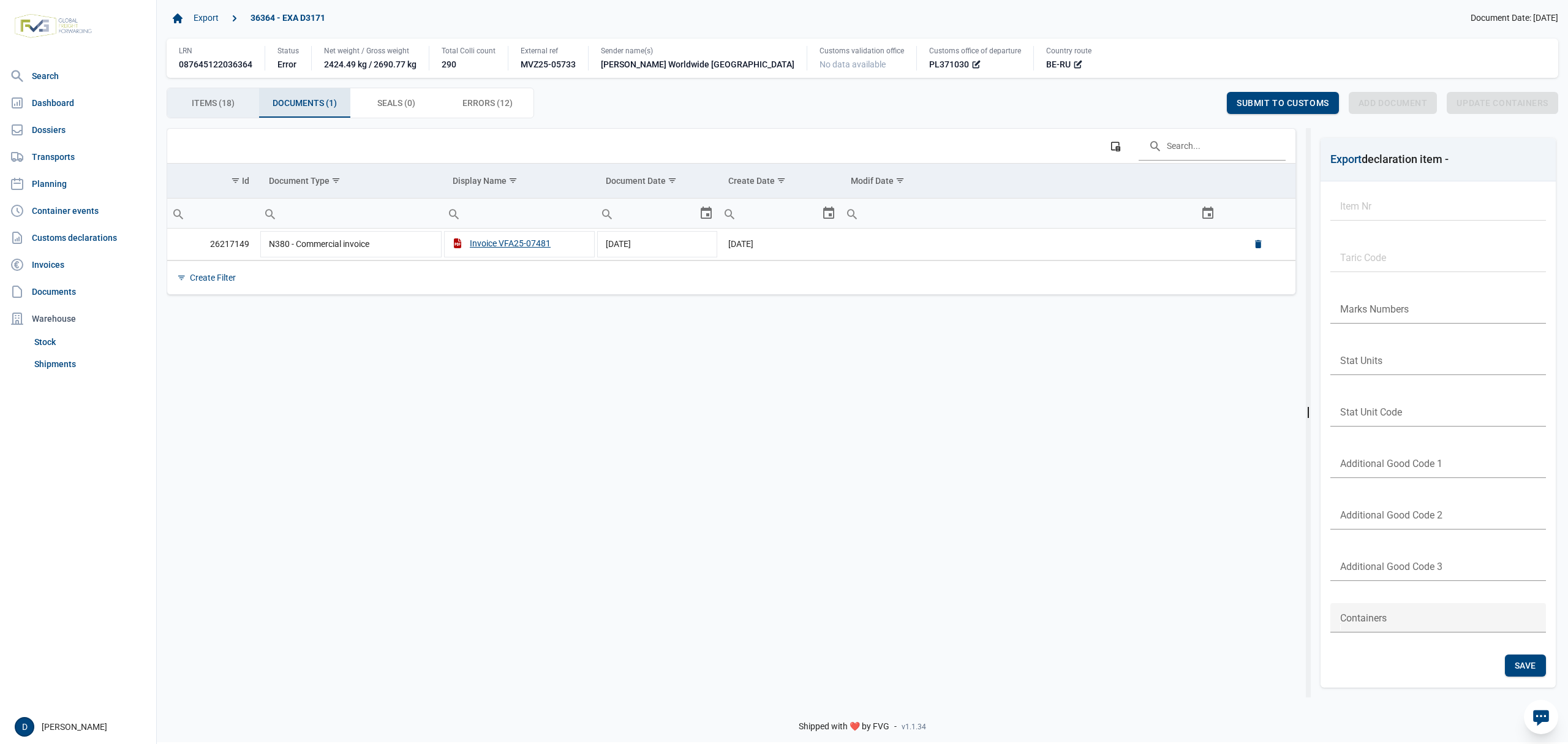
click at [216, 98] on span "Items (18) Items (18)" at bounding box center [213, 102] width 43 height 15
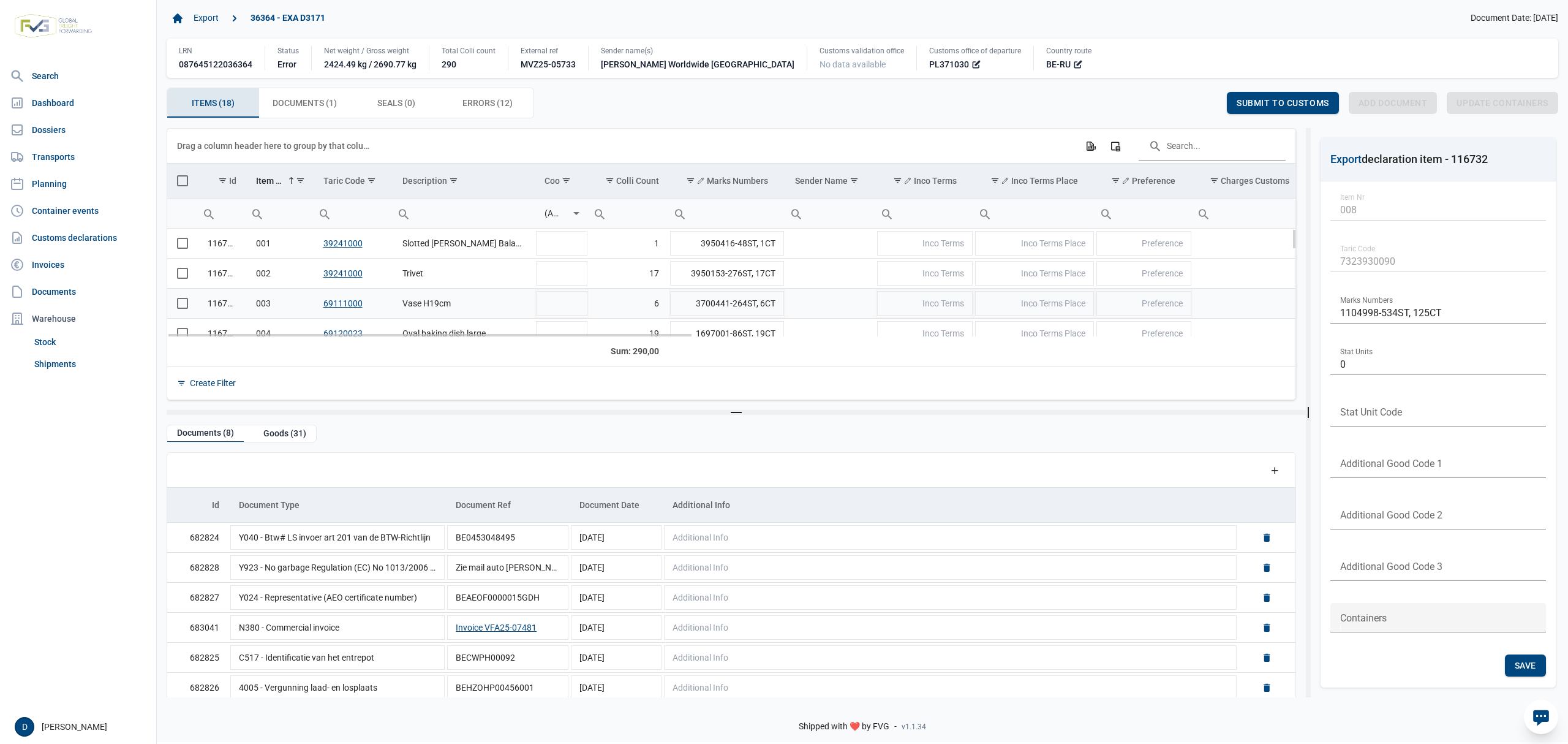
click at [184, 308] on span "Select row" at bounding box center [182, 303] width 11 height 11
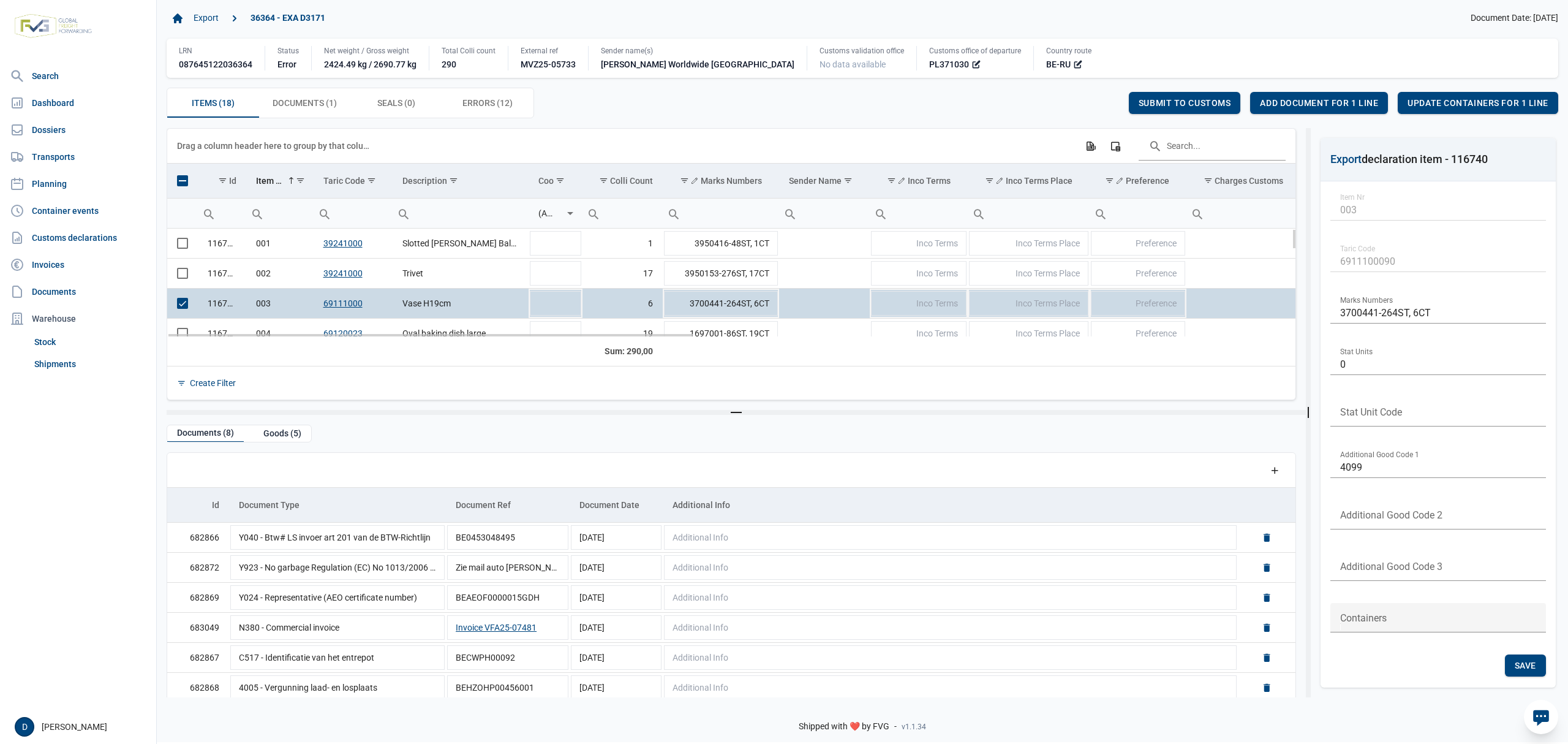
scroll to position [108, 0]
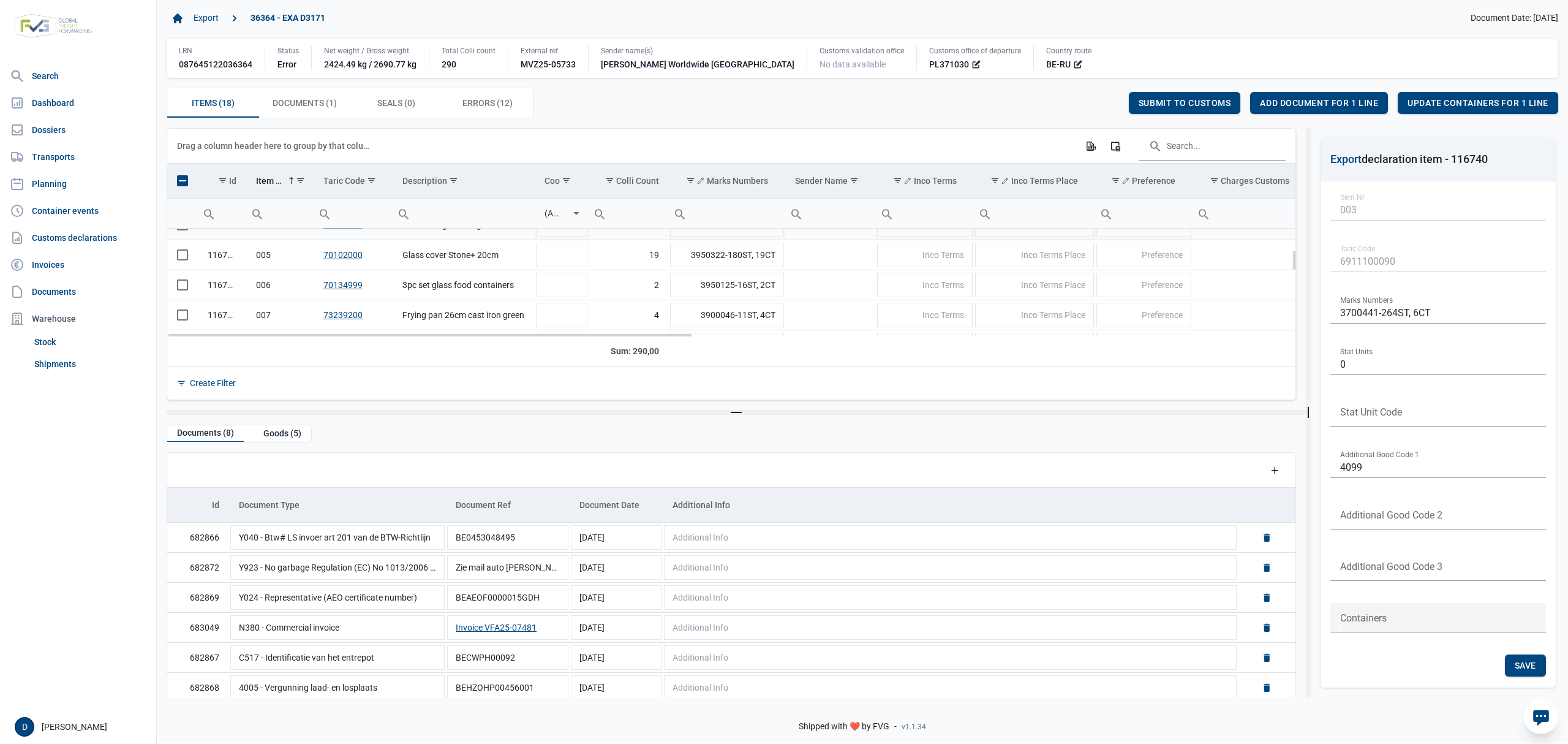
click at [181, 233] on td "Data grid with 18 rows and 23 columns" at bounding box center [182, 225] width 30 height 31
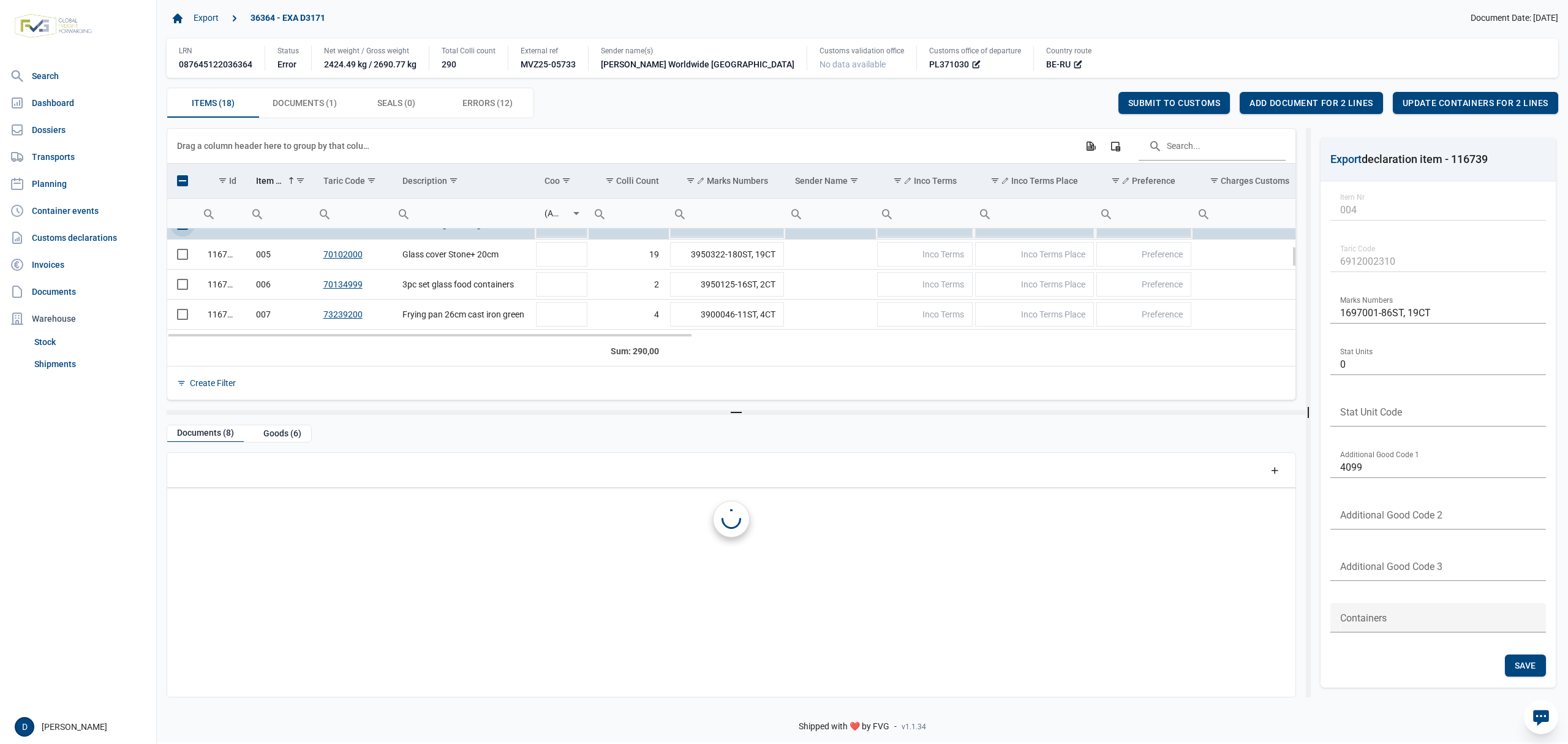
scroll to position [90, 0]
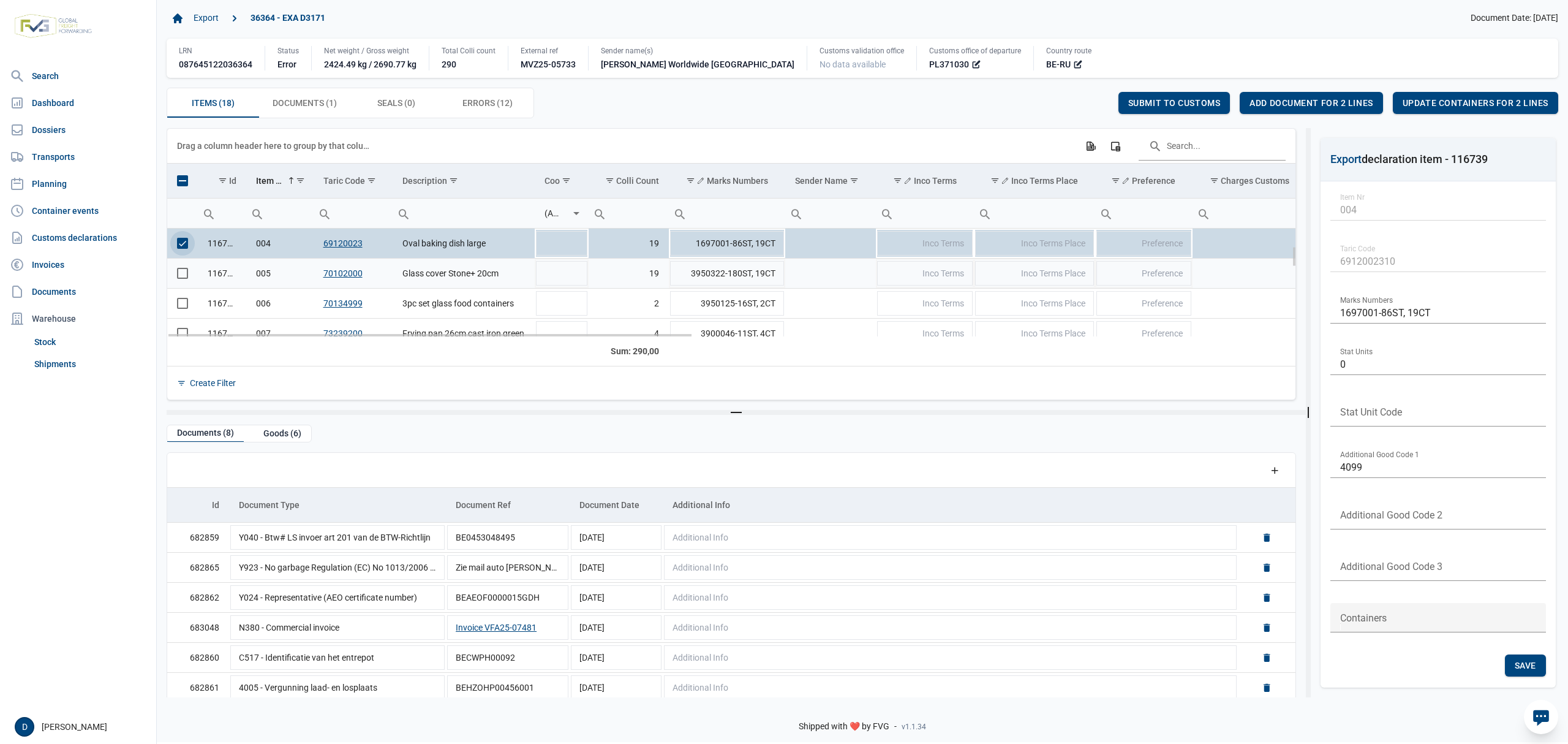
click at [184, 279] on span "Select row" at bounding box center [182, 273] width 11 height 11
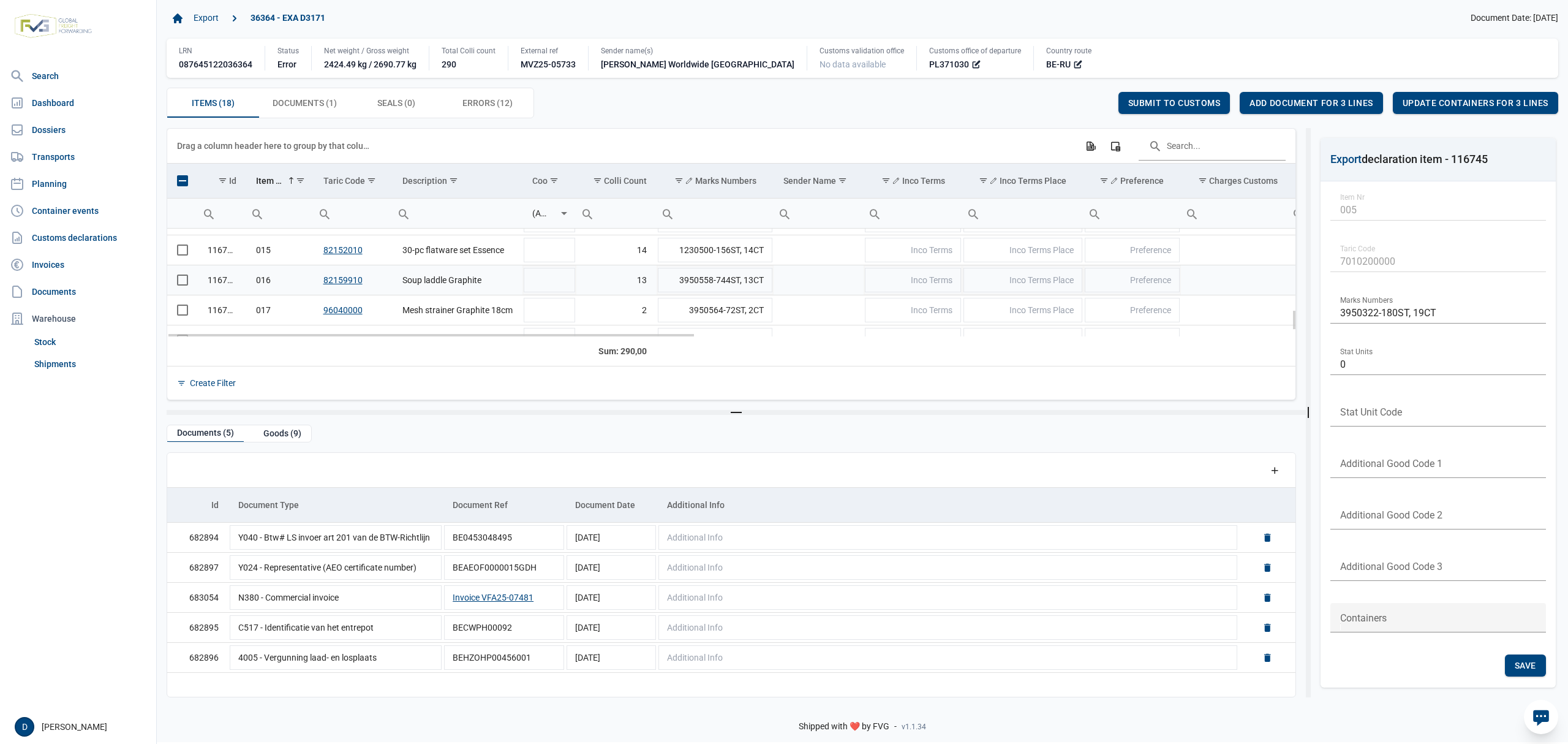
scroll to position [307, 0]
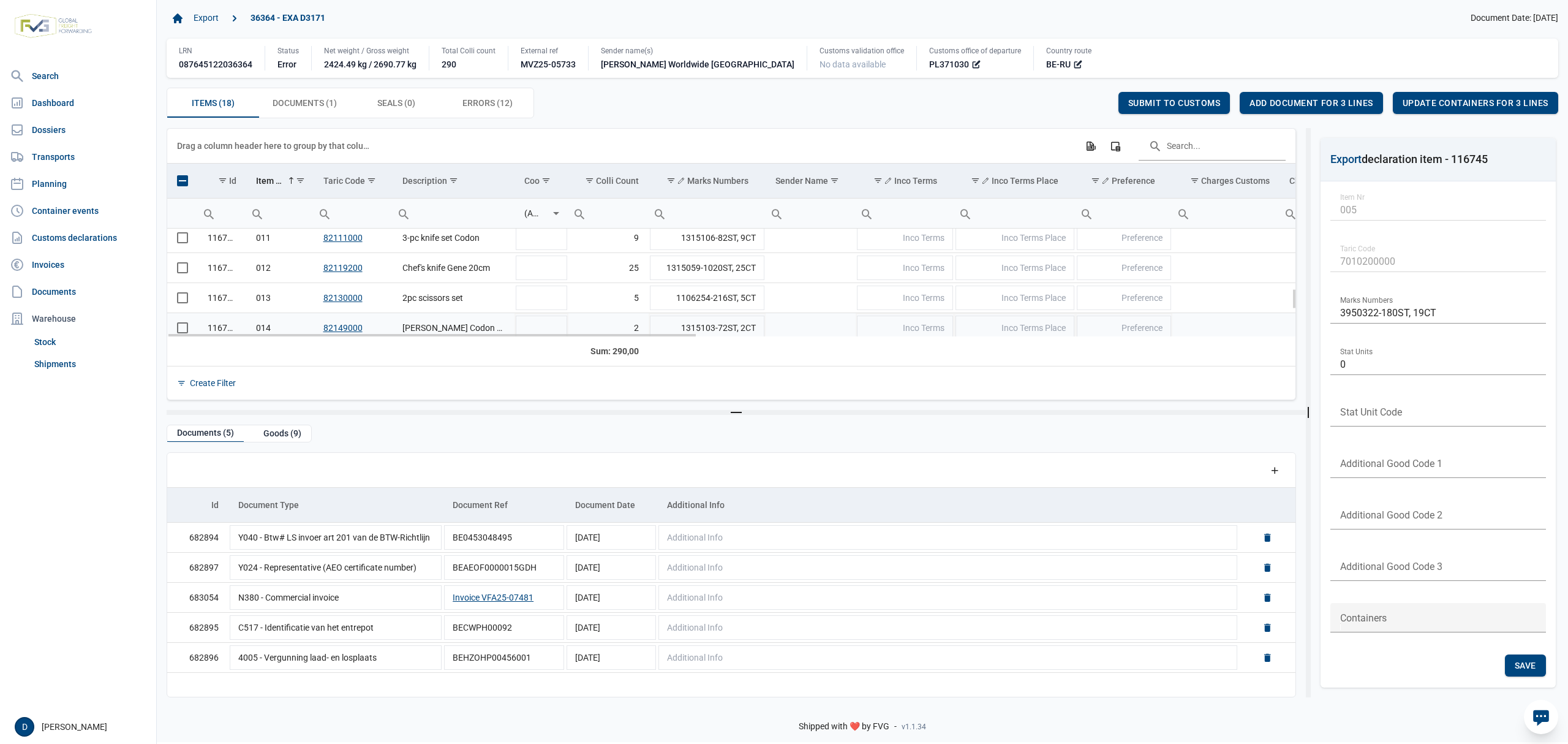
click at [184, 329] on td "Data grid with 18 rows and 23 columns" at bounding box center [182, 328] width 30 height 31
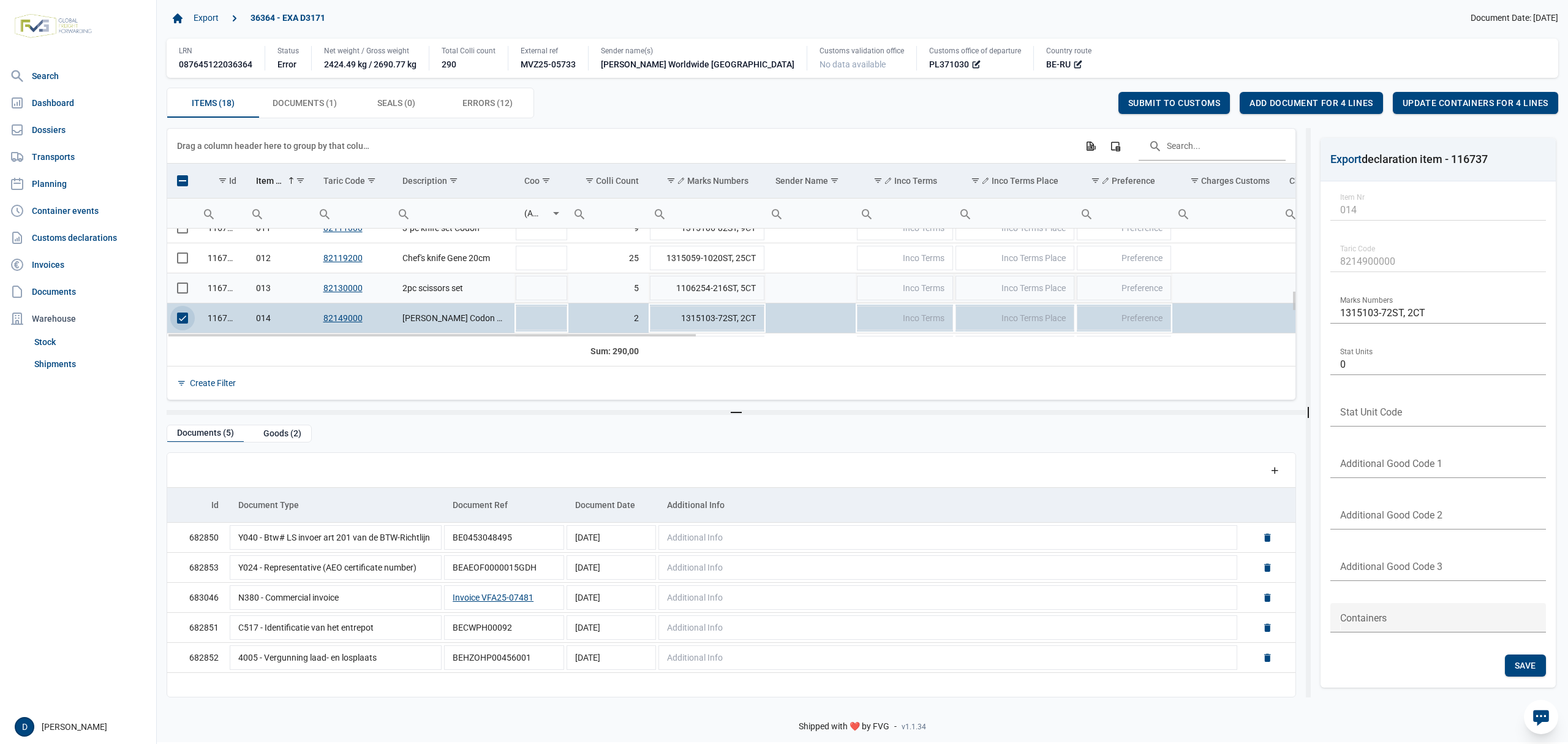
scroll to position [425, 0]
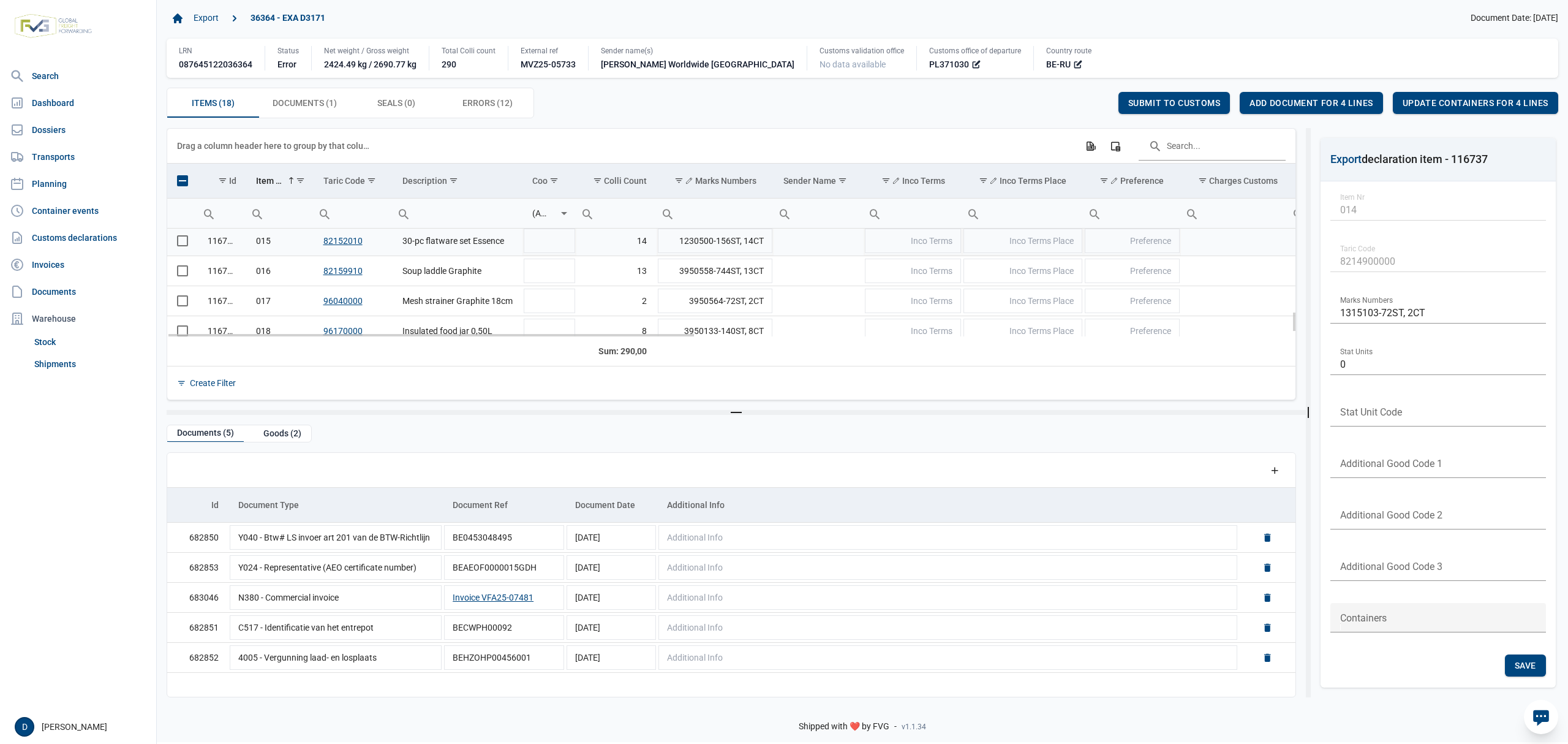
click at [185, 245] on span "Select row" at bounding box center [182, 240] width 11 height 11
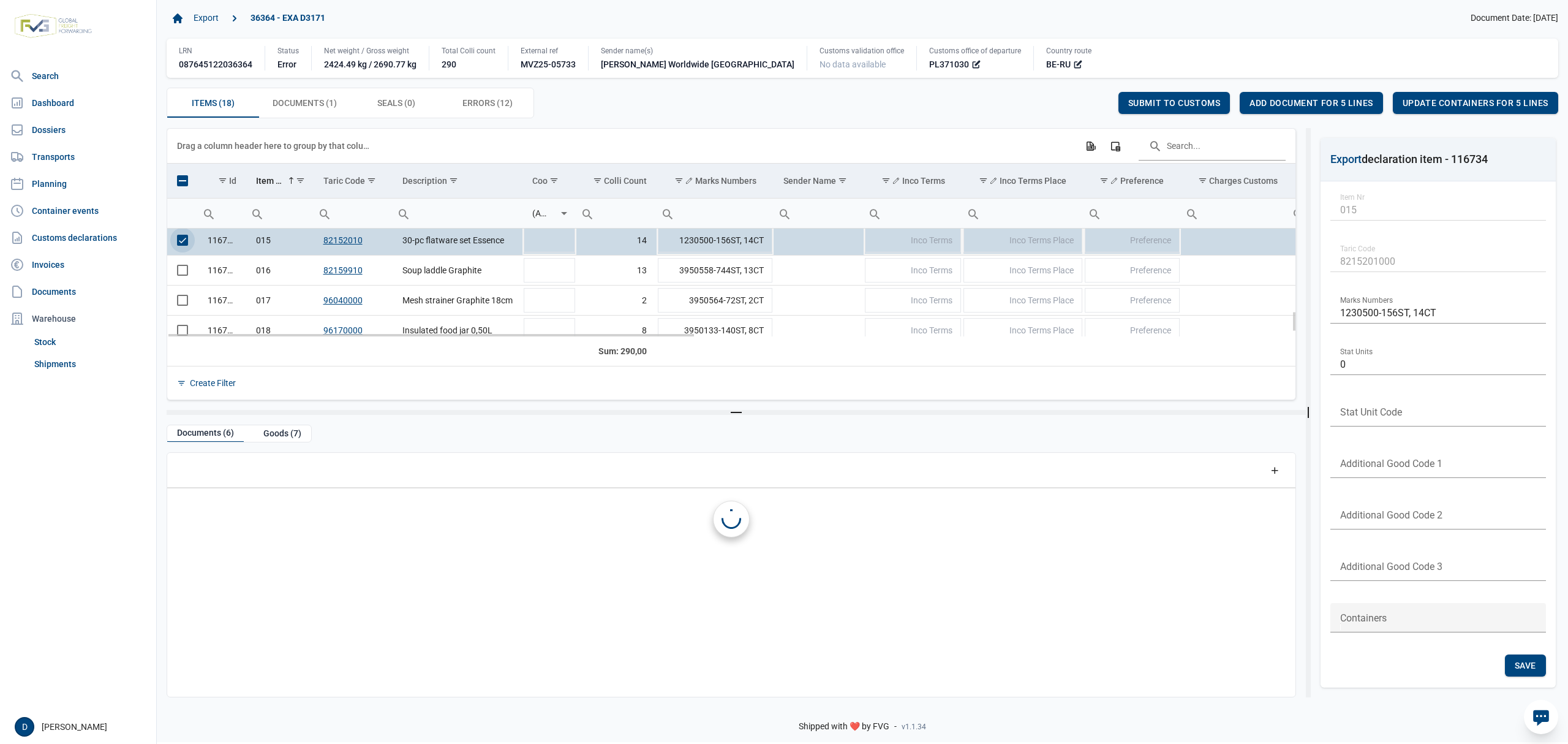
scroll to position [423, 0]
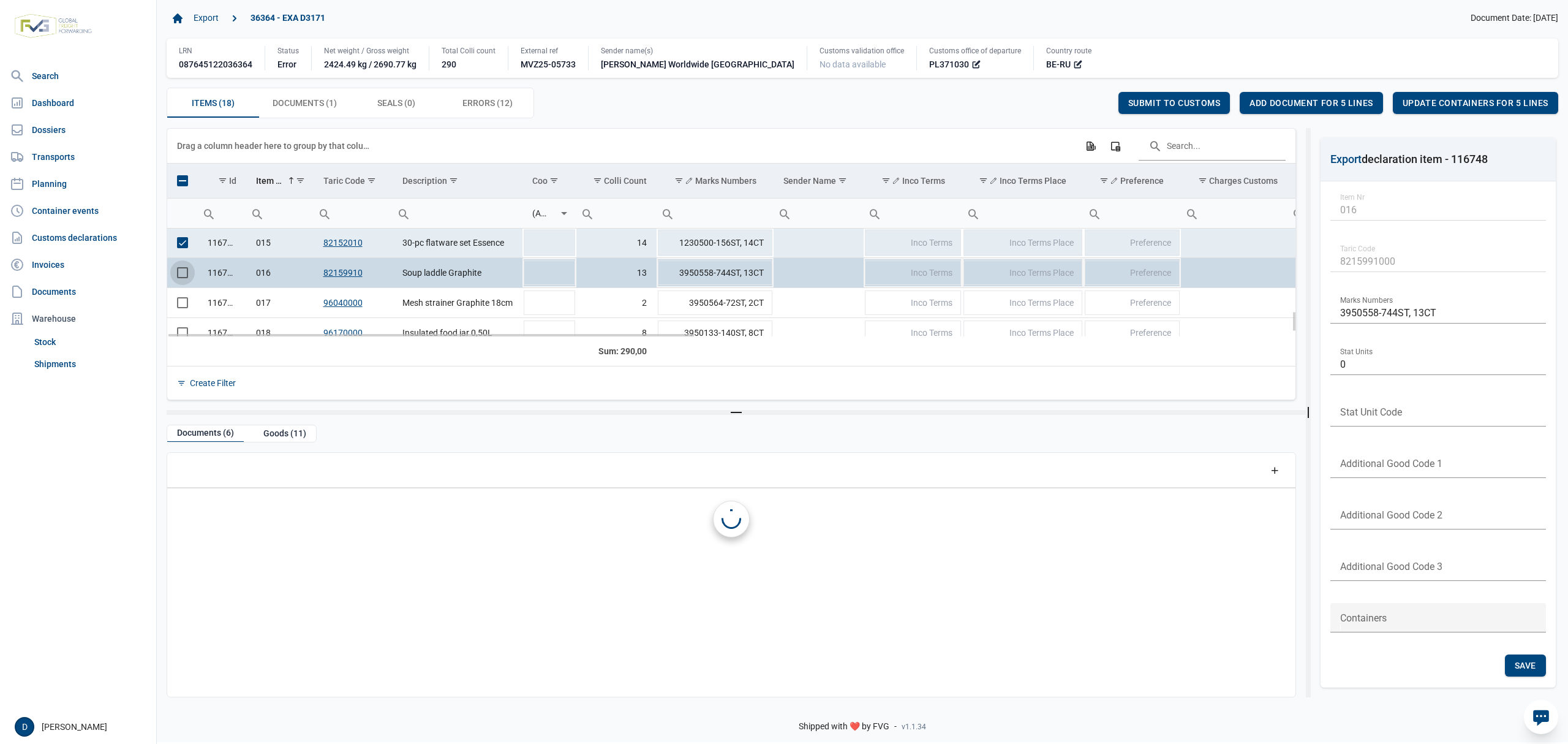
click at [179, 278] on span "Select row" at bounding box center [182, 273] width 11 height 11
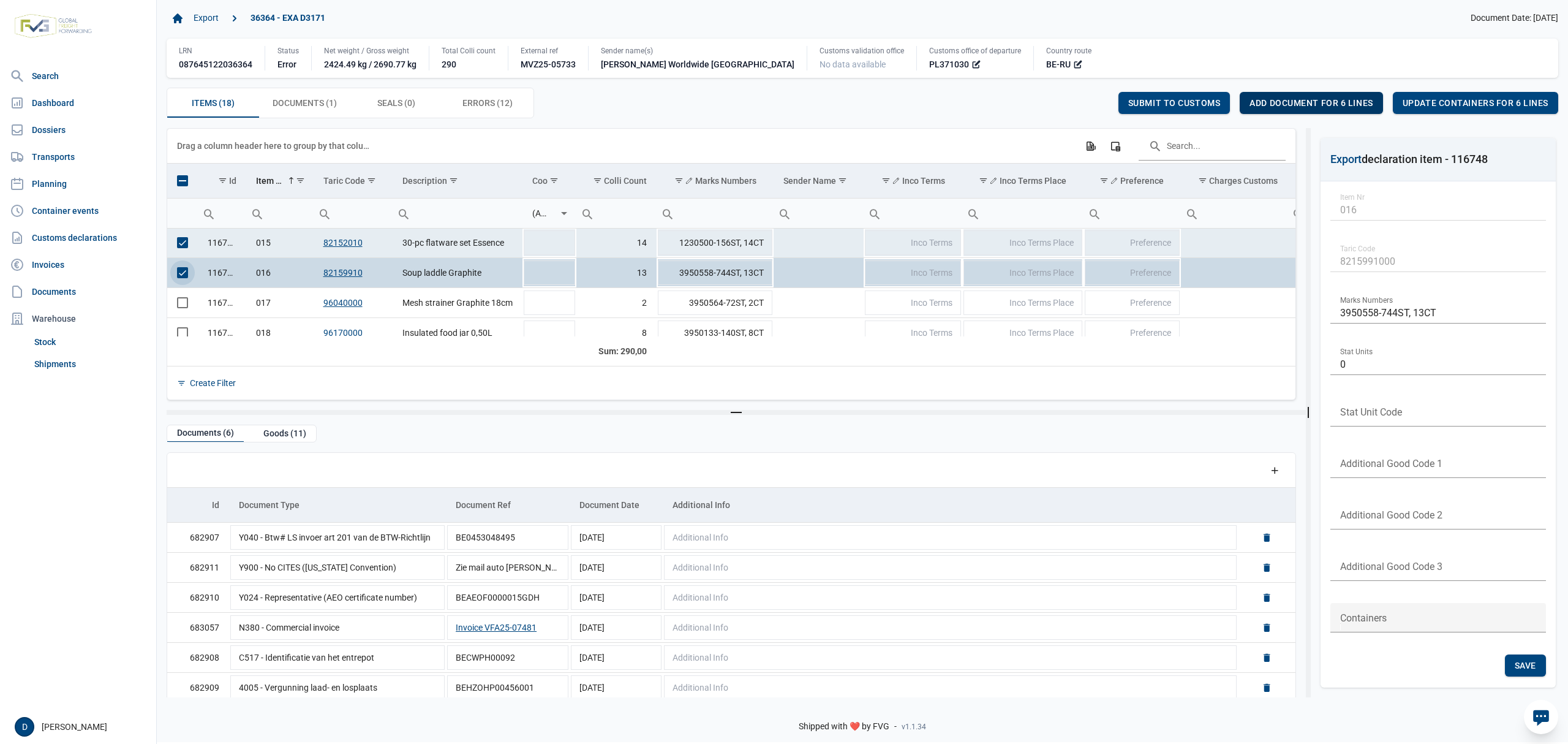
click at [1300, 104] on span "Add document for 6 lines" at bounding box center [1311, 103] width 123 height 10
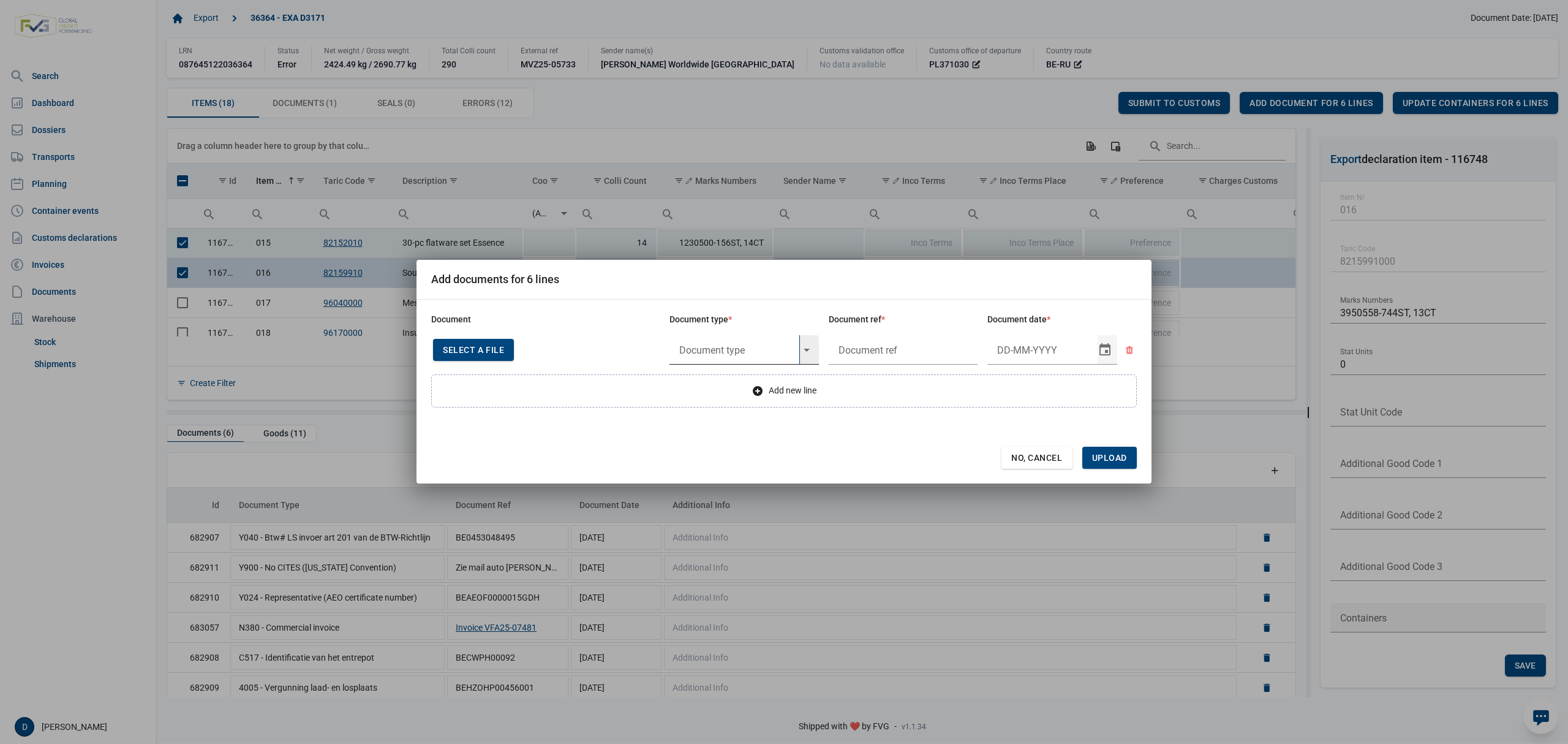
click at [715, 347] on input "text" at bounding box center [735, 350] width 130 height 30
click at [727, 383] on div "Y822 - De verbodsbepalingen van artikel 3 nonies, lid 1," at bounding box center [745, 384] width 150 height 29
type input "Y822 - De verbodsbepalingen van artikel 3 nonies, lid 1,"
click at [882, 349] on input "text" at bounding box center [904, 350] width 150 height 30
type input "."
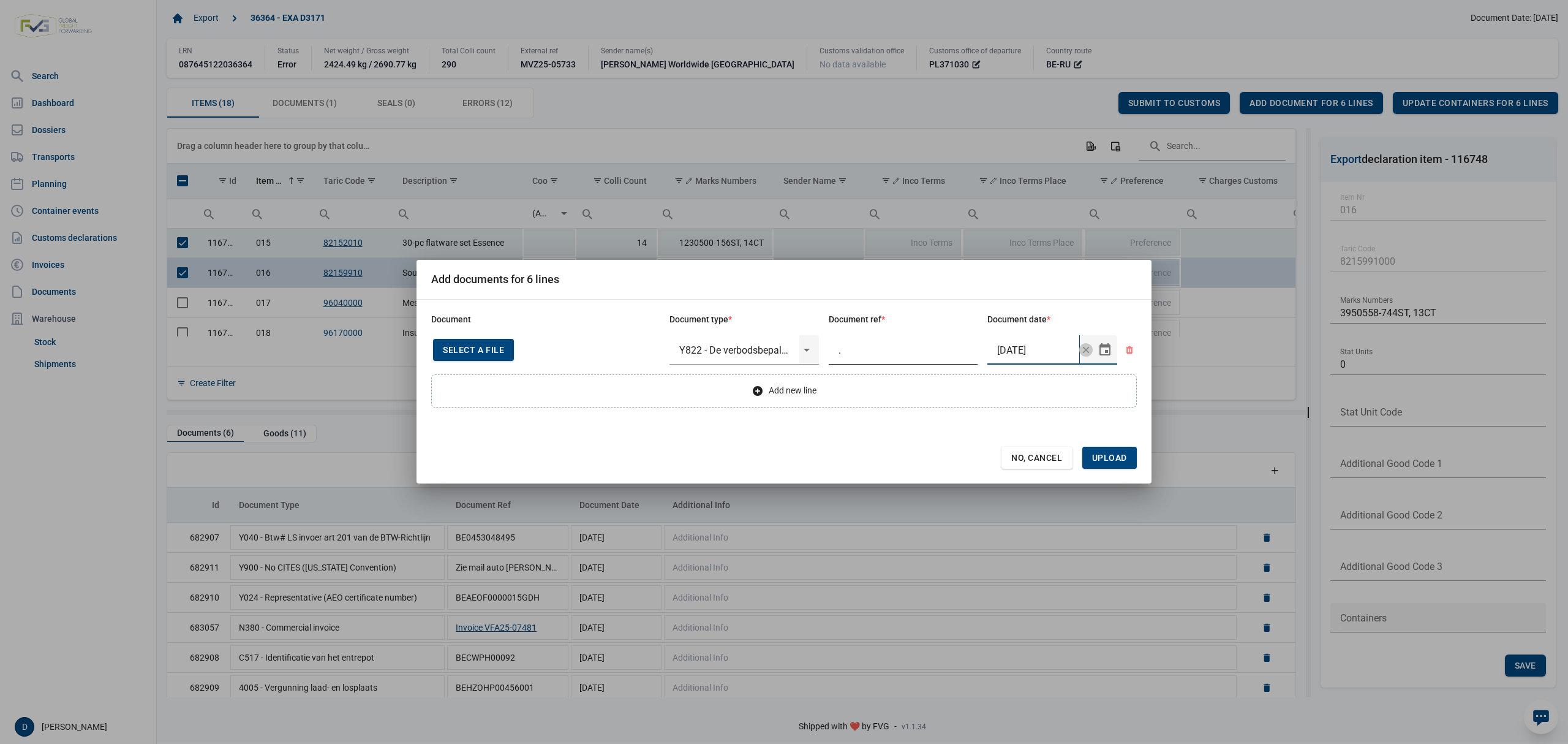
type input "7-10-2025"
click at [1104, 452] on span "Upload" at bounding box center [1110, 458] width 54 height 22
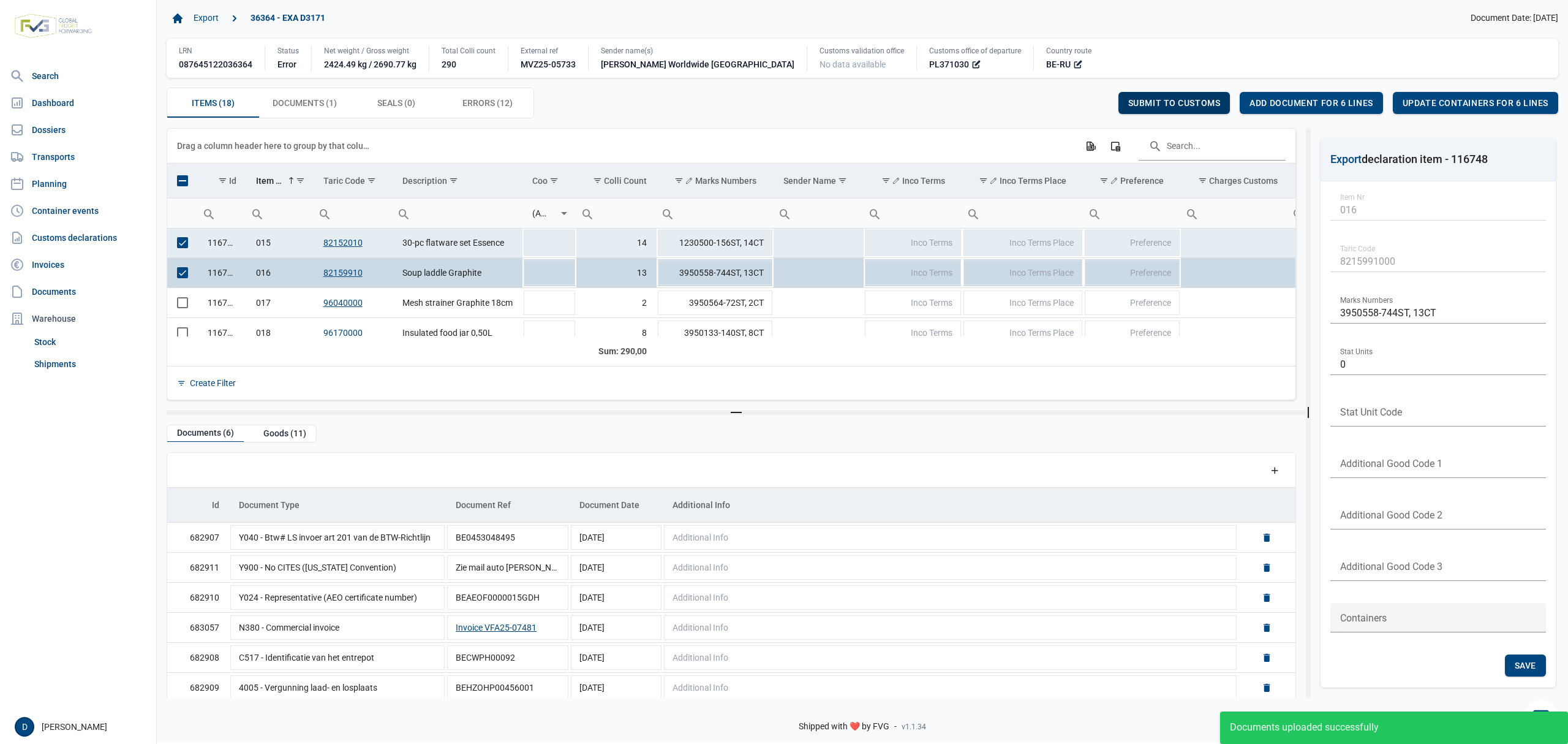
click at [1186, 101] on span "Submit to customs" at bounding box center [1175, 103] width 92 height 10
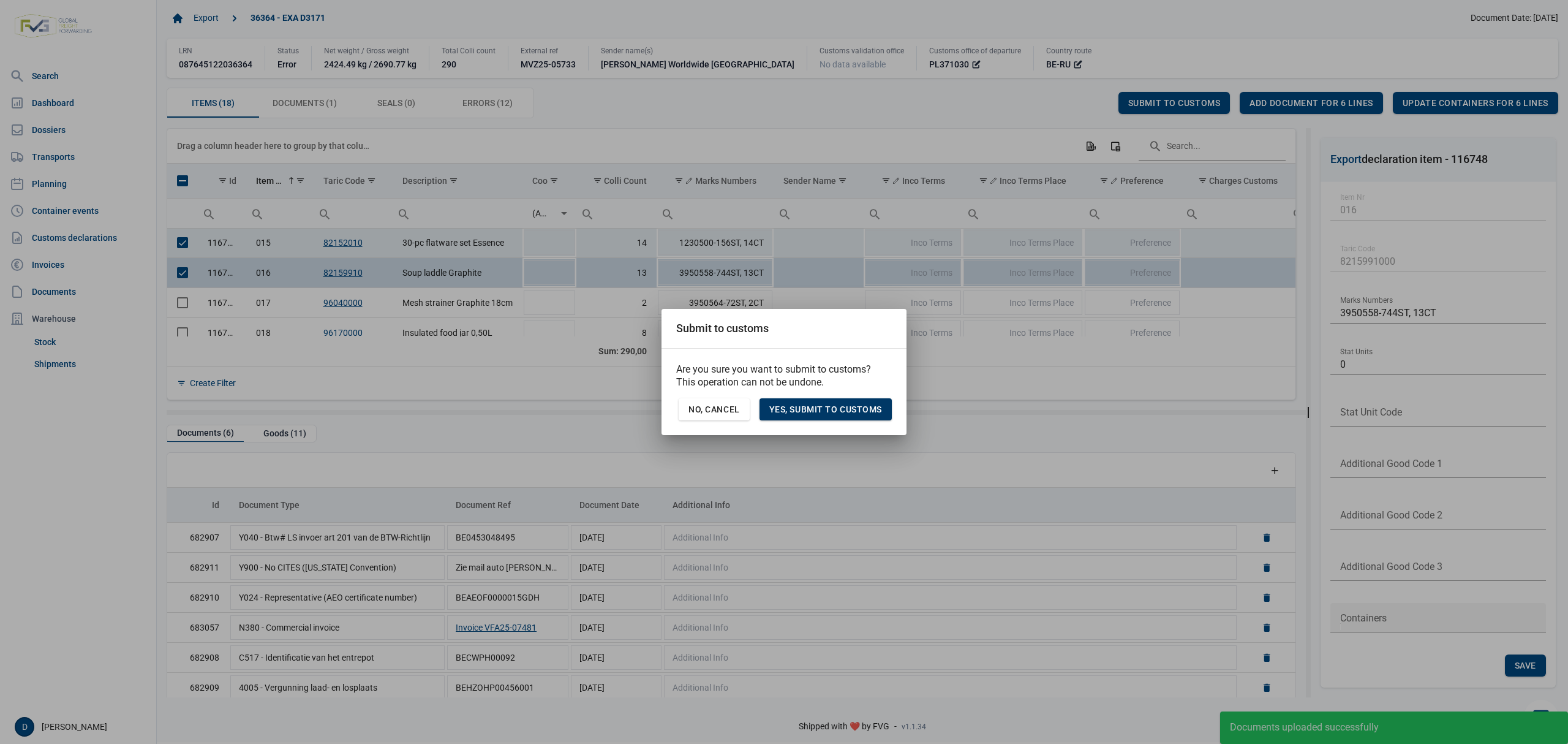
click at [855, 413] on span "Yes, Submit to customs" at bounding box center [825, 409] width 113 height 10
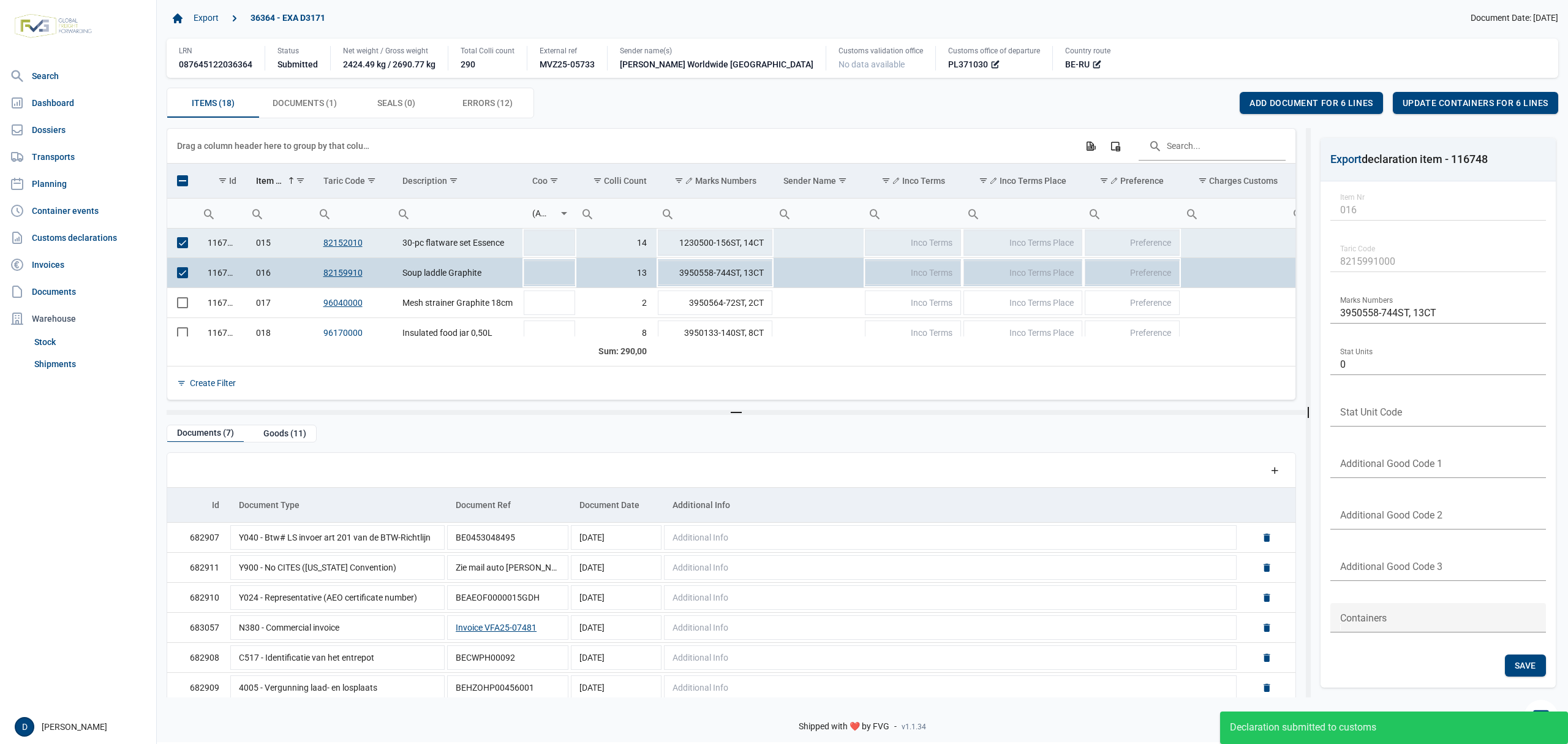
click at [180, 184] on span "Select all" at bounding box center [182, 180] width 11 height 11
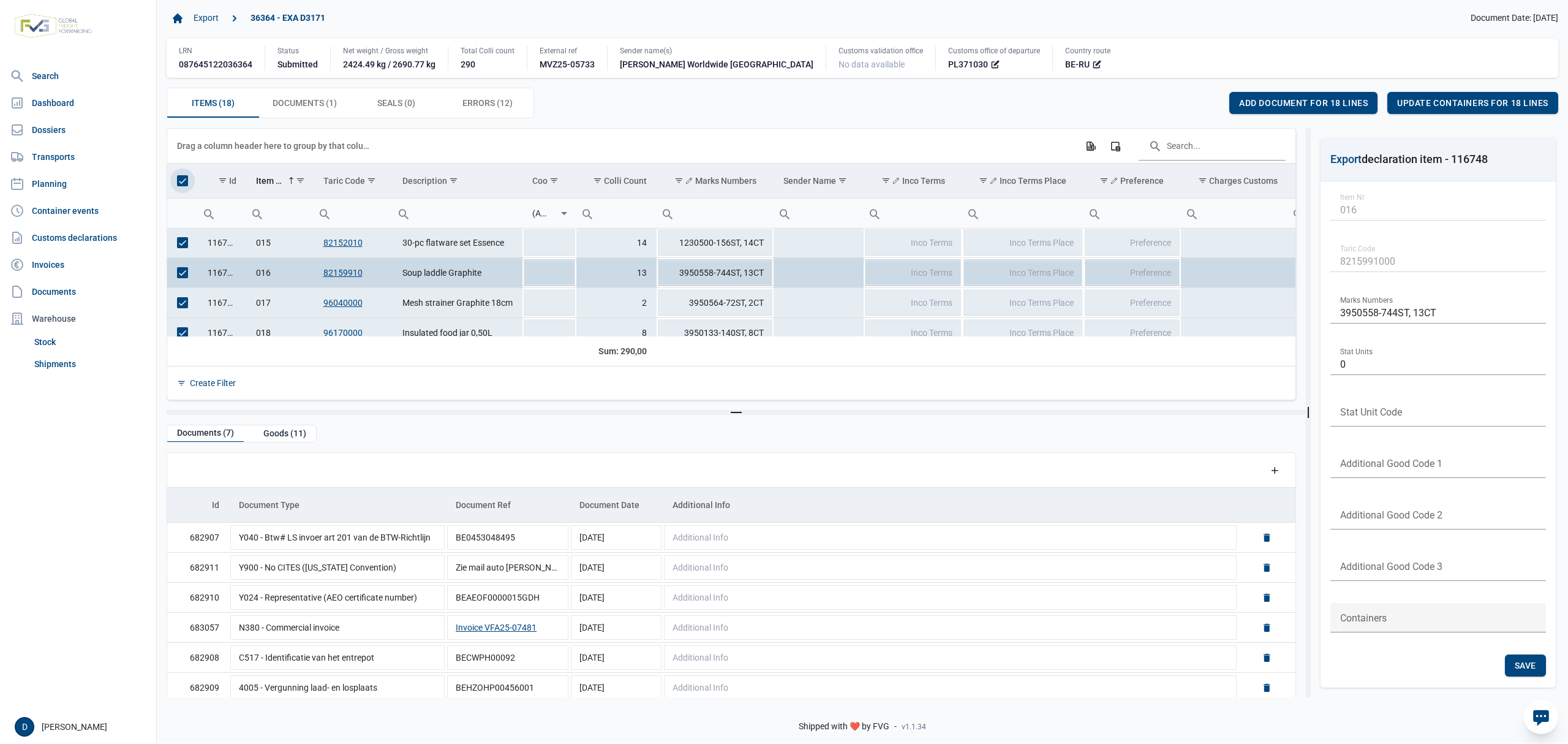
click at [180, 184] on span "Select all" at bounding box center [182, 180] width 11 height 11
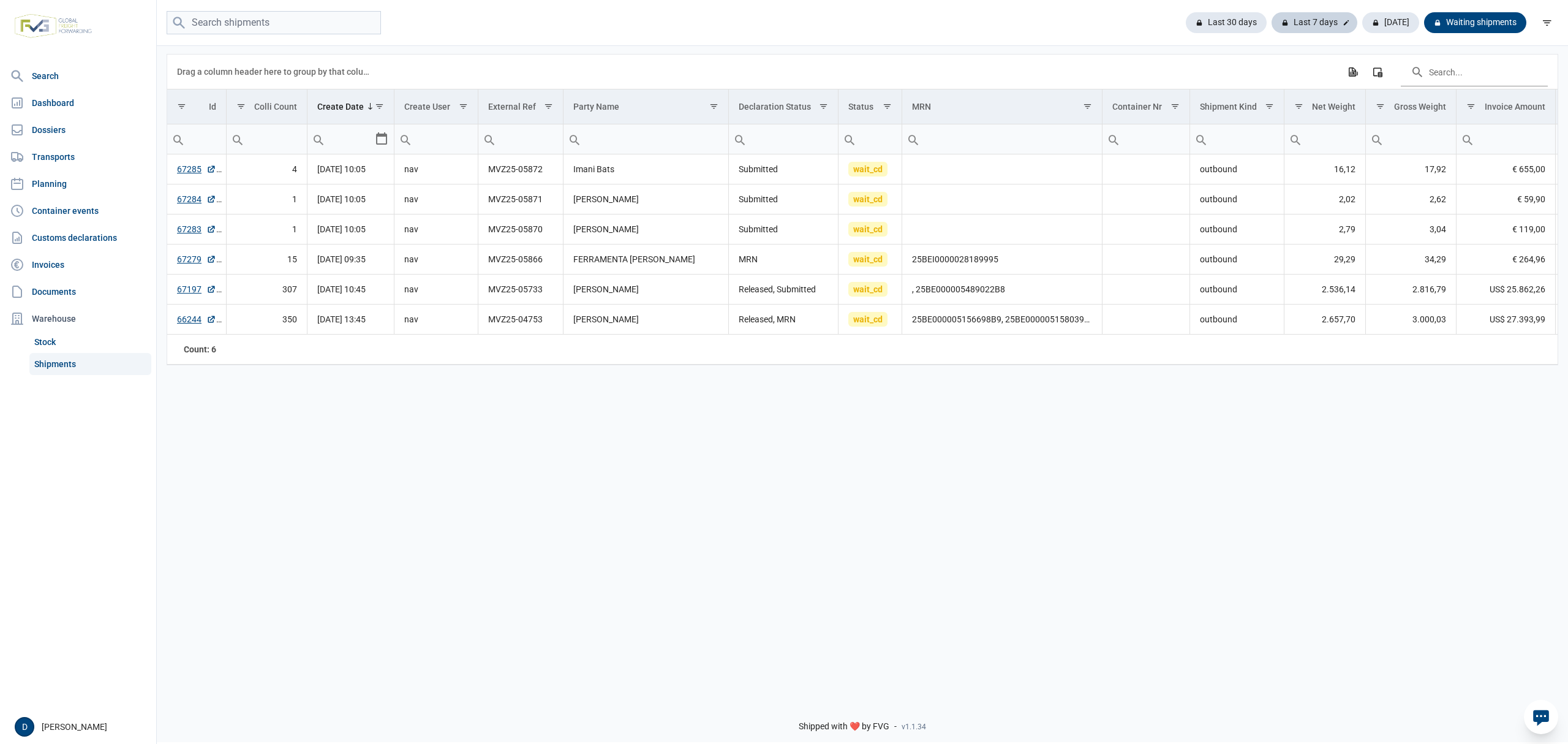
click at [1306, 22] on div "Last 7 days" at bounding box center [1314, 22] width 86 height 21
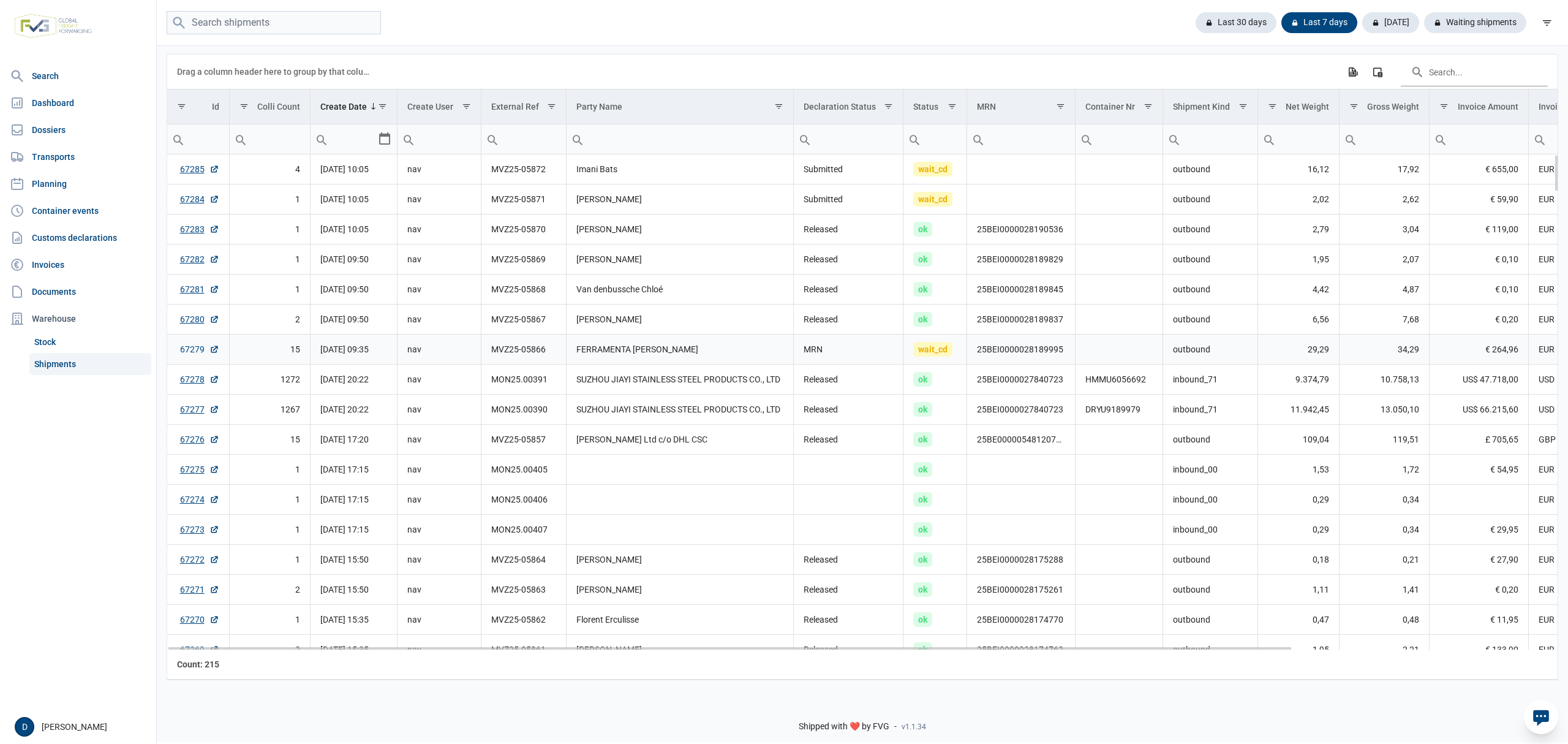
click at [190, 353] on link "67279" at bounding box center [200, 349] width 39 height 12
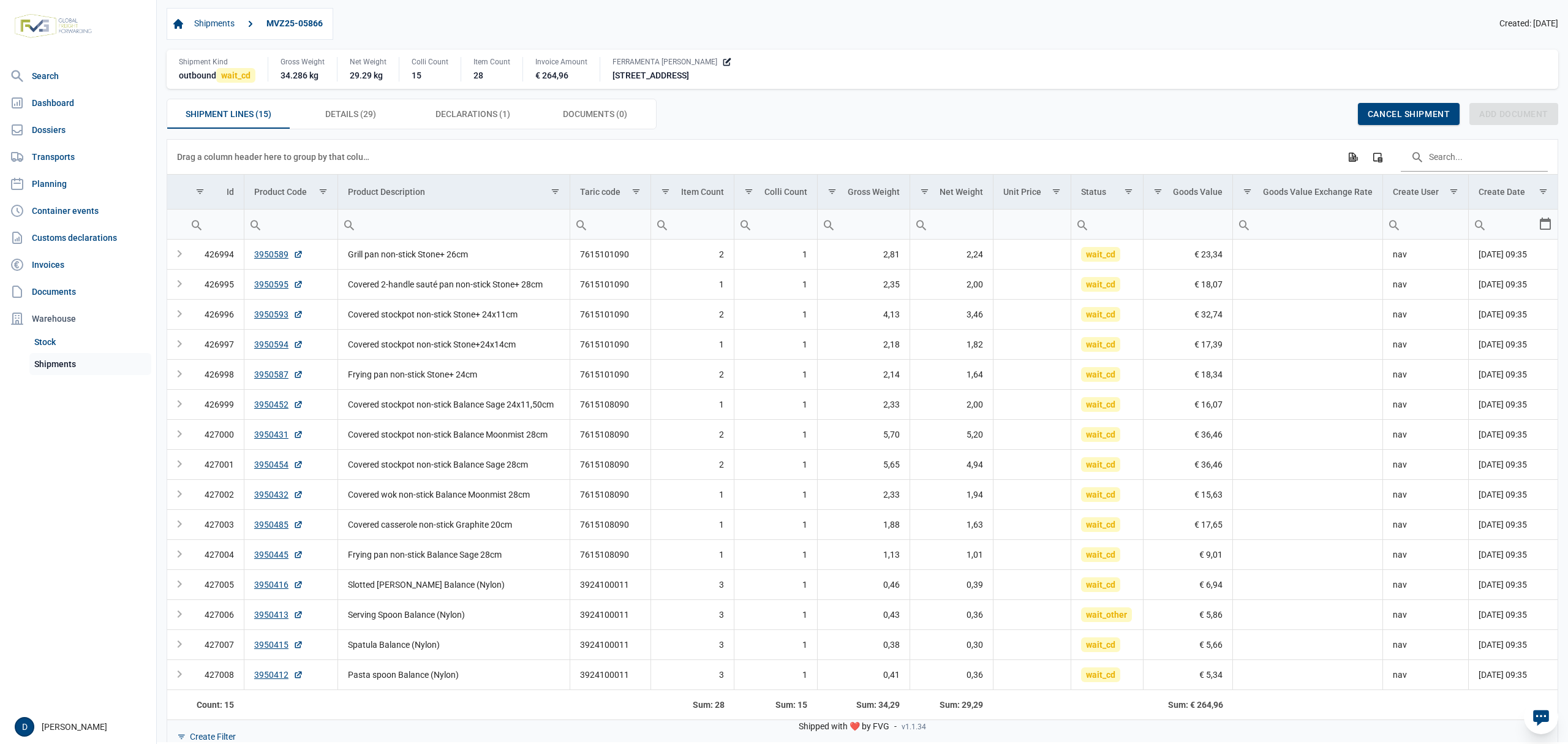
click at [54, 361] on link "Shipments" at bounding box center [90, 364] width 122 height 22
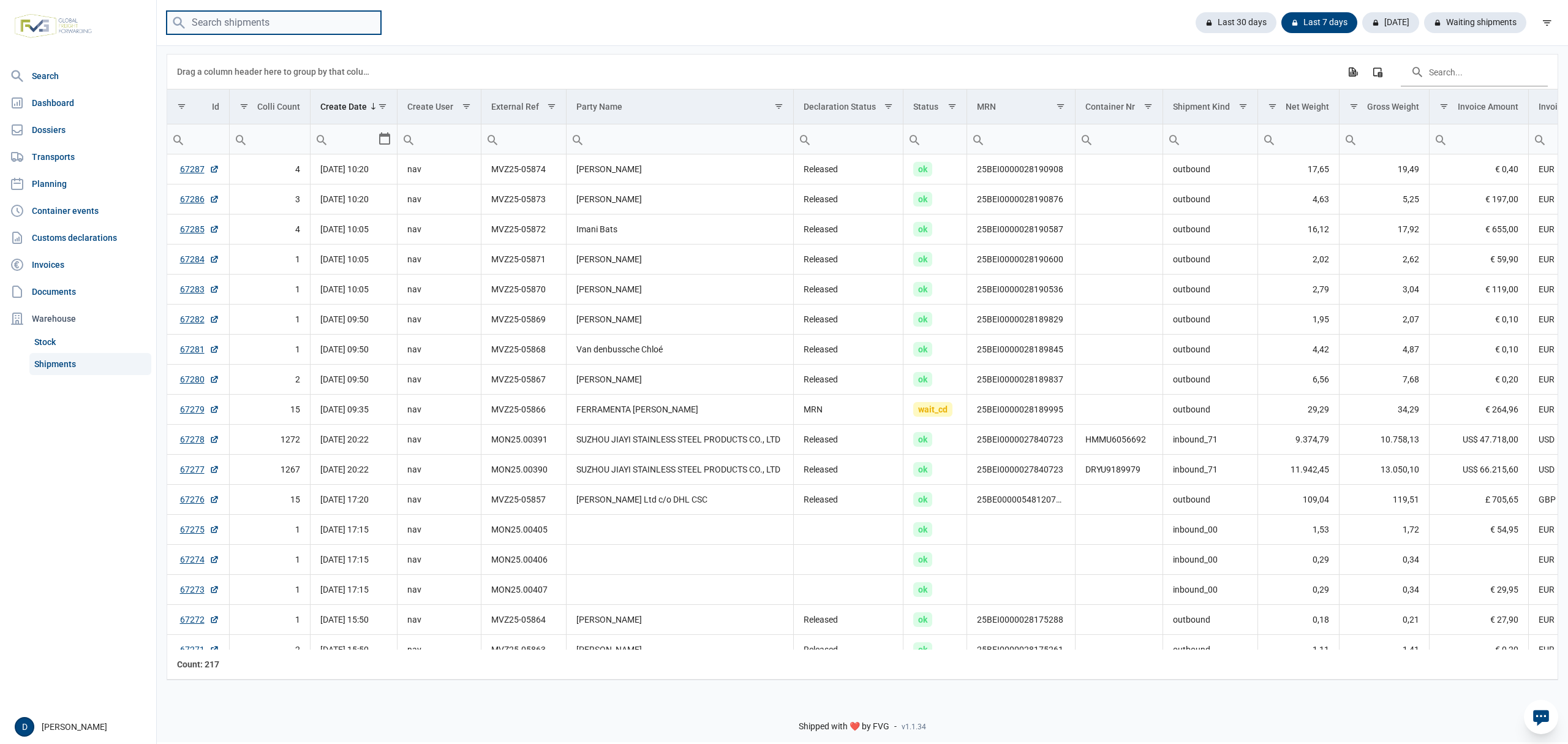
click at [300, 21] on input "search" at bounding box center [273, 23] width 214 height 24
click at [1455, 23] on div "Waiting shipments" at bounding box center [1471, 22] width 112 height 21
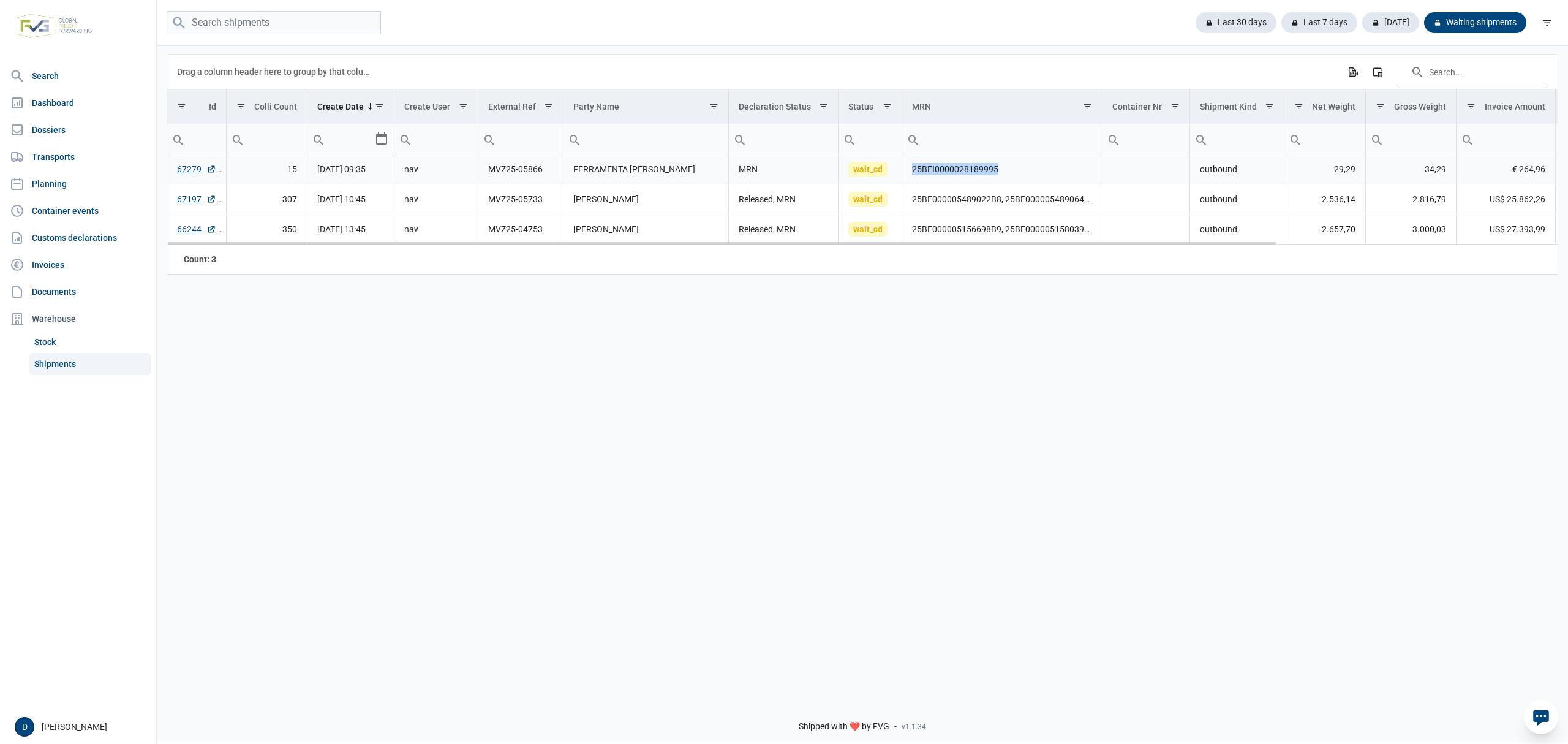
drag, startPoint x: 912, startPoint y: 174, endPoint x: 1009, endPoint y: 177, distance: 97.0
click at [1009, 177] on td "25BEI0000028189995" at bounding box center [1001, 169] width 200 height 31
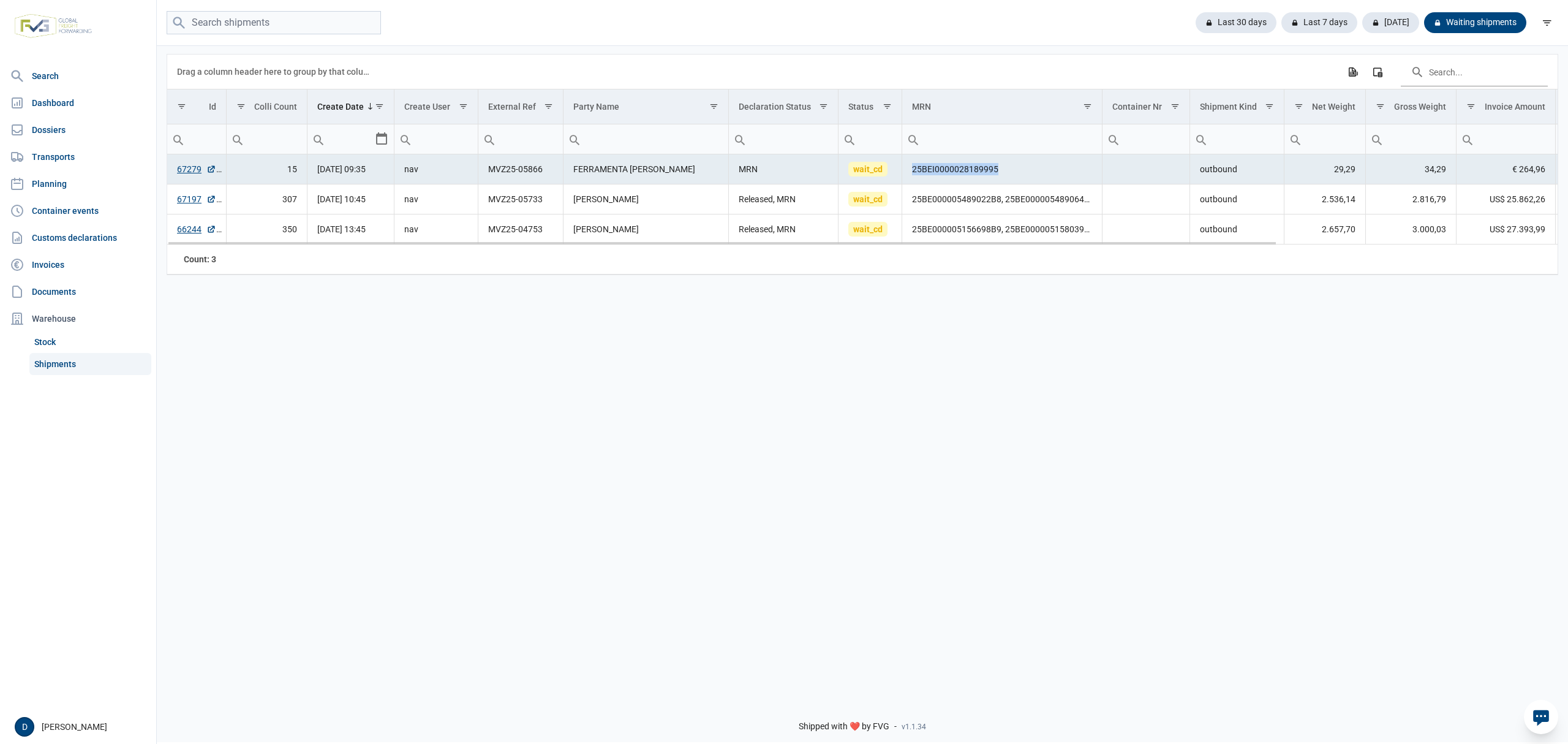
copy td "25BEI0000028189995"
drag, startPoint x: 912, startPoint y: 205, endPoint x: 936, endPoint y: 206, distance: 24.0
click at [936, 206] on td "25BE000005489022B8, 25BE000005489064B4" at bounding box center [1001, 199] width 200 height 31
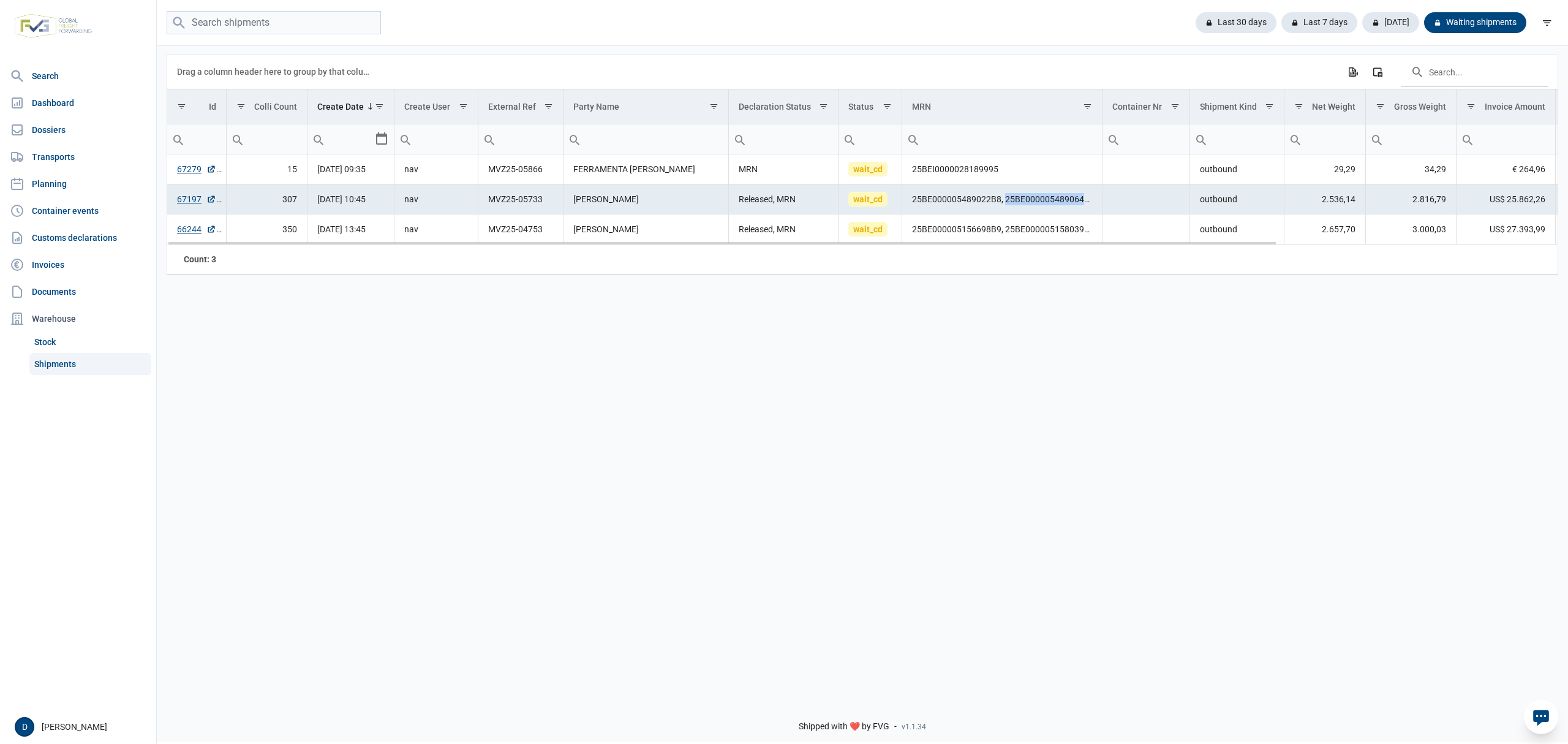
drag, startPoint x: 1005, startPoint y: 206, endPoint x: 1096, endPoint y: 209, distance: 91.0
click at [1096, 209] on td "25BE000005489022B8, 25BE000005489064B4" at bounding box center [1001, 199] width 200 height 31
drag, startPoint x: 912, startPoint y: 207, endPoint x: 999, endPoint y: 209, distance: 87.0
click at [999, 209] on td "25BE000005489022B8, 25BE000005489064B4" at bounding box center [1001, 199] width 200 height 31
copy td "25BE000005489022B8"
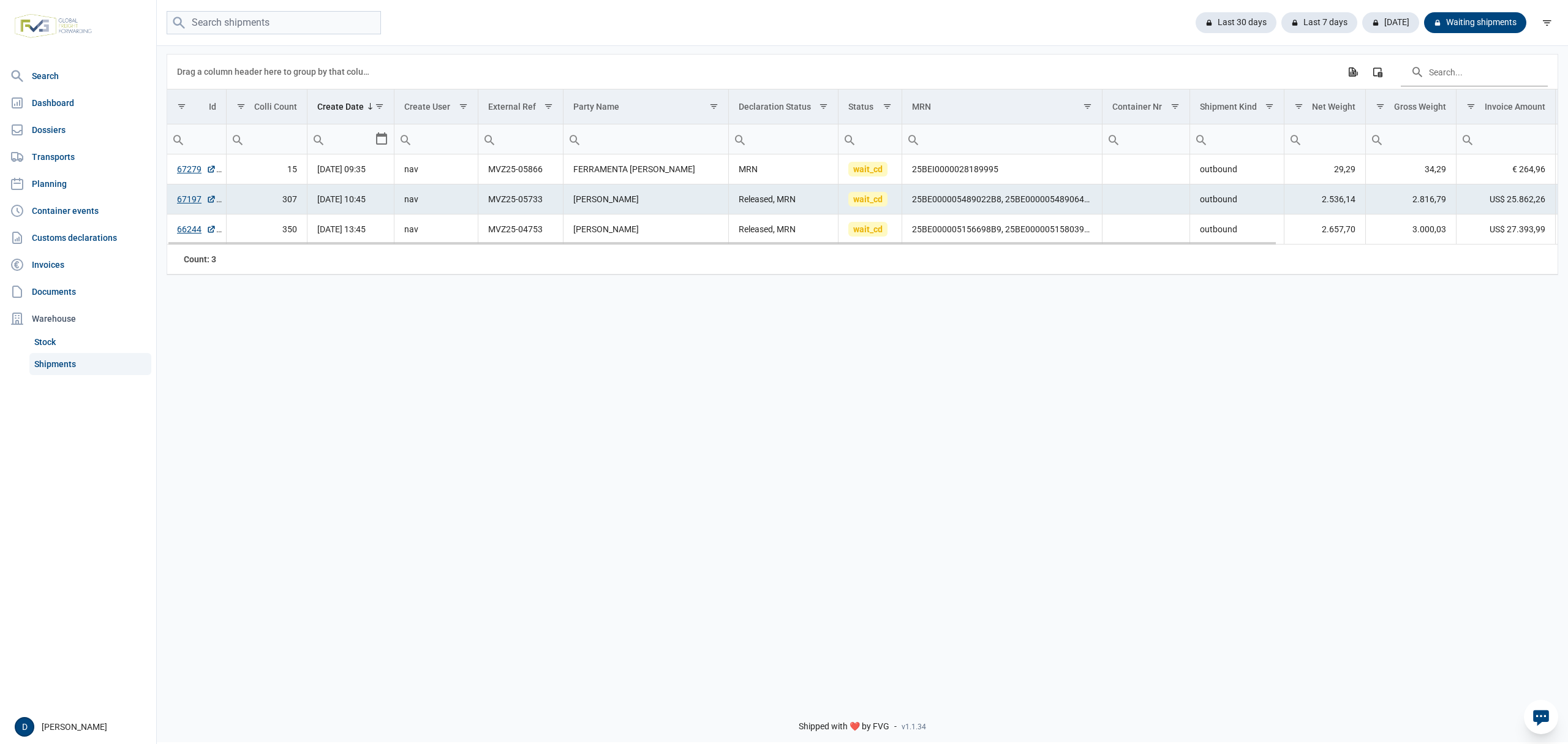
click at [1025, 197] on td "25BE000005489022B8, 25BE000005489064B4" at bounding box center [1001, 199] width 200 height 31
drag, startPoint x: 1007, startPoint y: 203, endPoint x: 1050, endPoint y: 205, distance: 43.0
click at [1050, 205] on td "25BE000005489022B8, 25BE000005489064B4" at bounding box center [1001, 199] width 200 height 31
drag, startPoint x: 1003, startPoint y: 203, endPoint x: 1109, endPoint y: 204, distance: 106.0
click at [1109, 204] on tr "67197 307 [DATE] 10:45 nav MVZ25-05733 [PERSON_NAME] Released, MRN wait_cd 25BE…" at bounding box center [1038, 199] width 1741 height 31
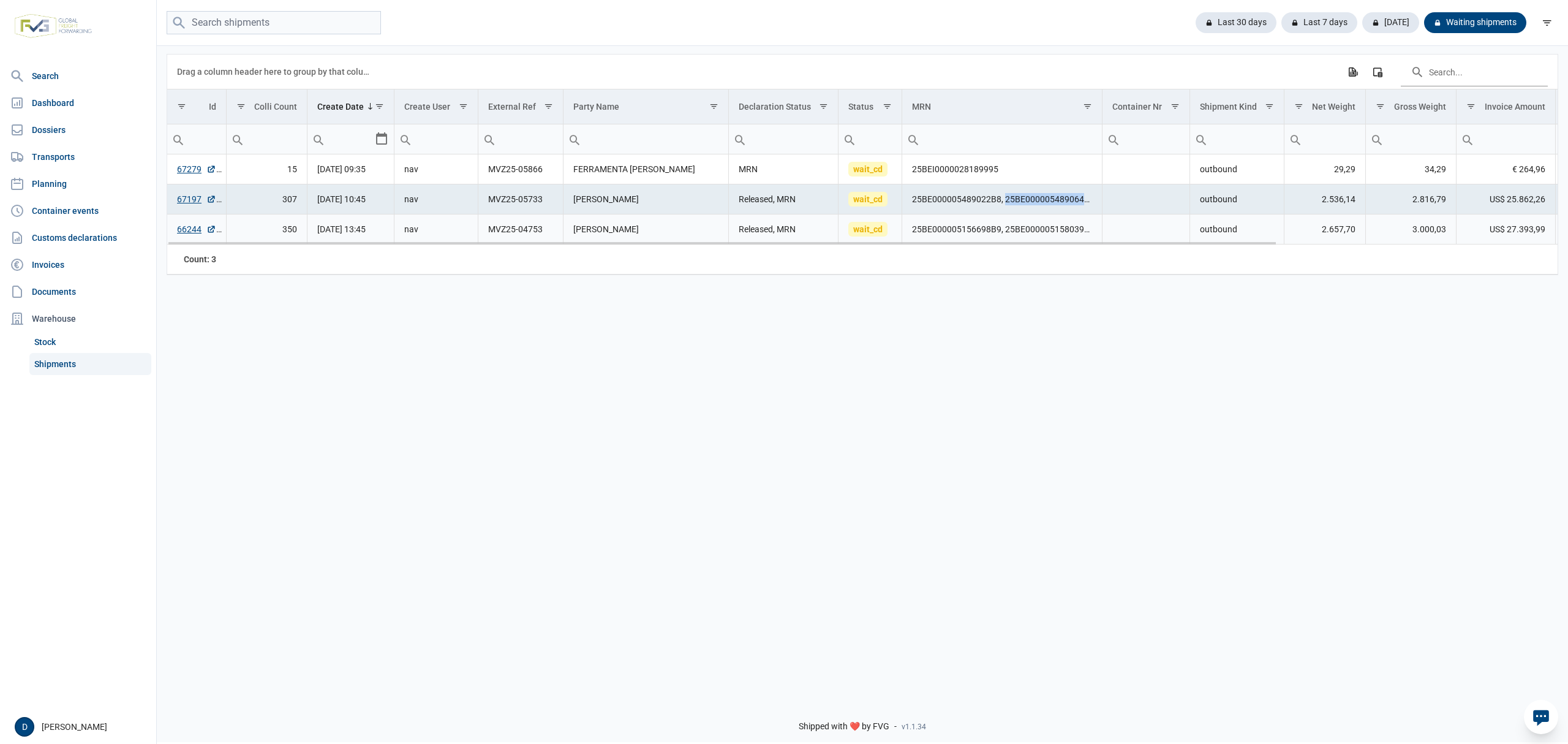
copy td "25BE000005489064B4"
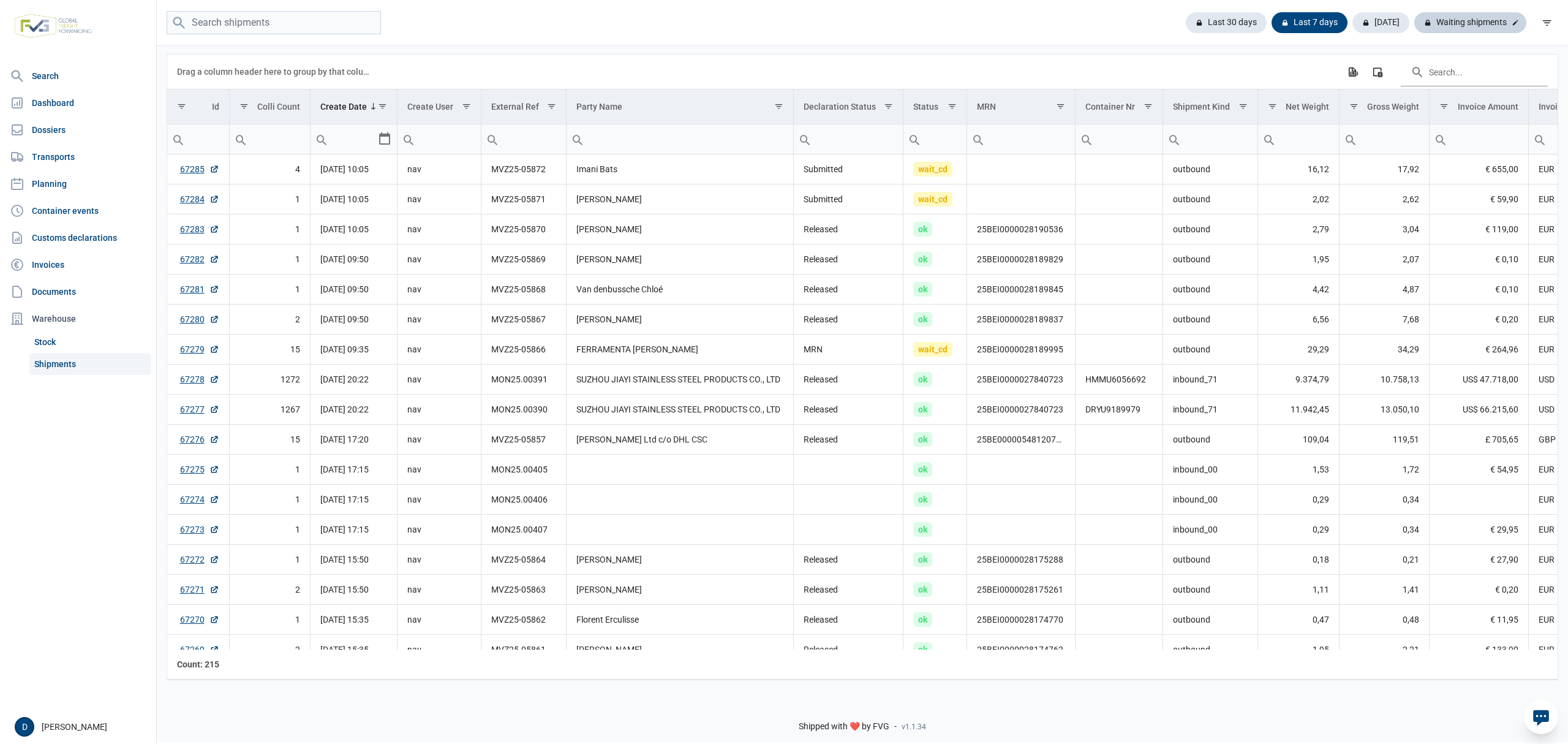
click at [1482, 19] on div "Waiting shipments" at bounding box center [1471, 22] width 112 height 21
